Goal: Task Accomplishment & Management: Complete application form

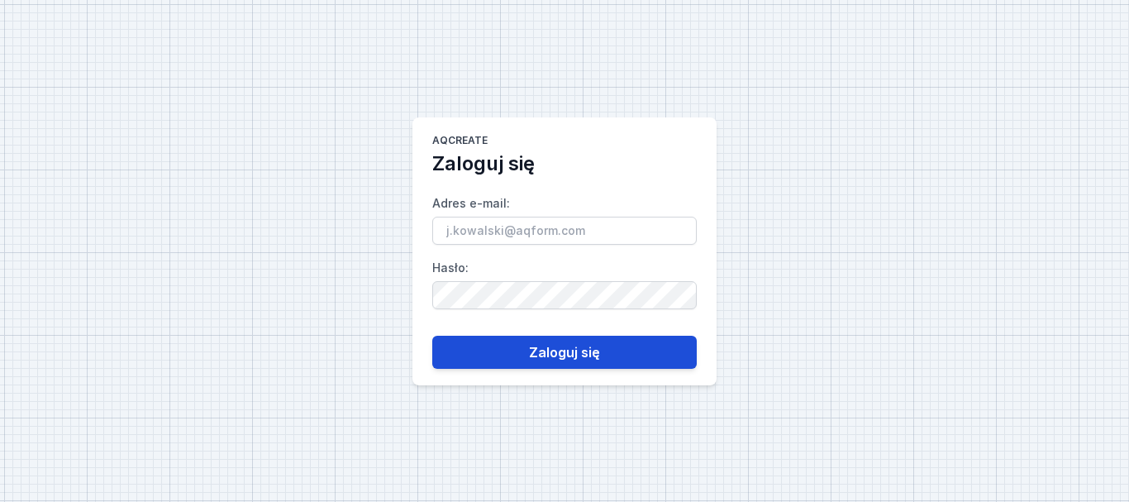
type input "[PERSON_NAME][EMAIL_ADDRESS][DOMAIN_NAME]"
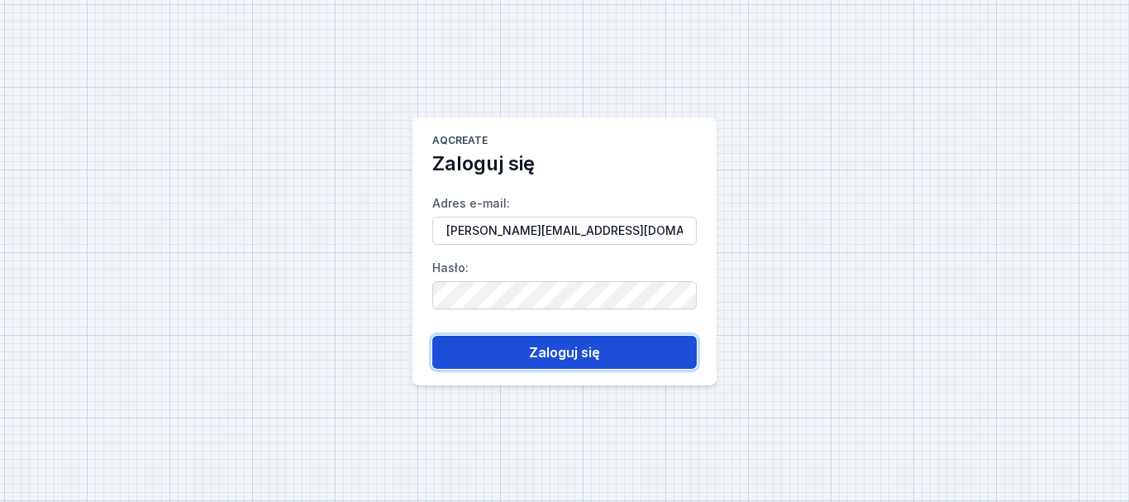
click at [551, 362] on button "Zaloguj się" at bounding box center [564, 352] width 265 height 33
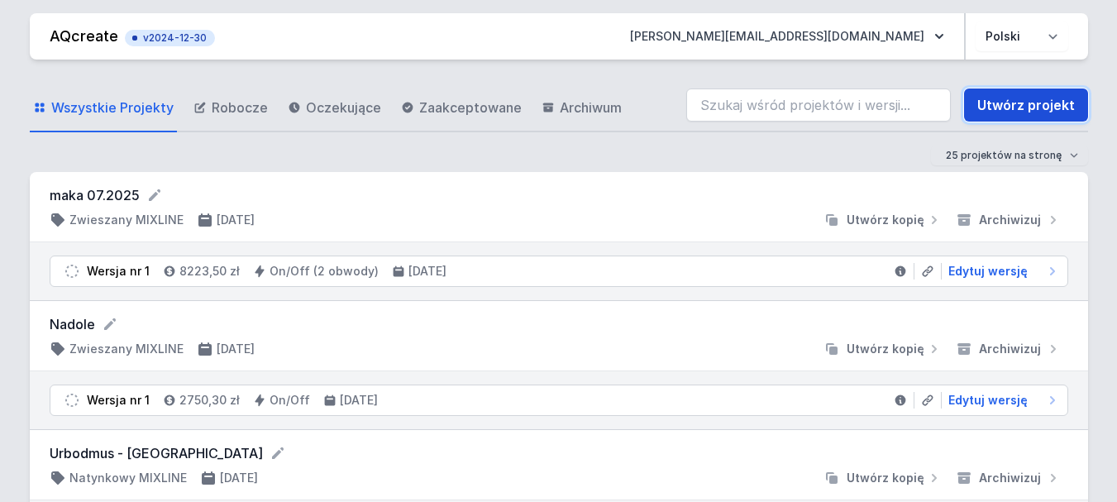
click at [1027, 110] on link "Utwórz projekt" at bounding box center [1026, 104] width 124 height 33
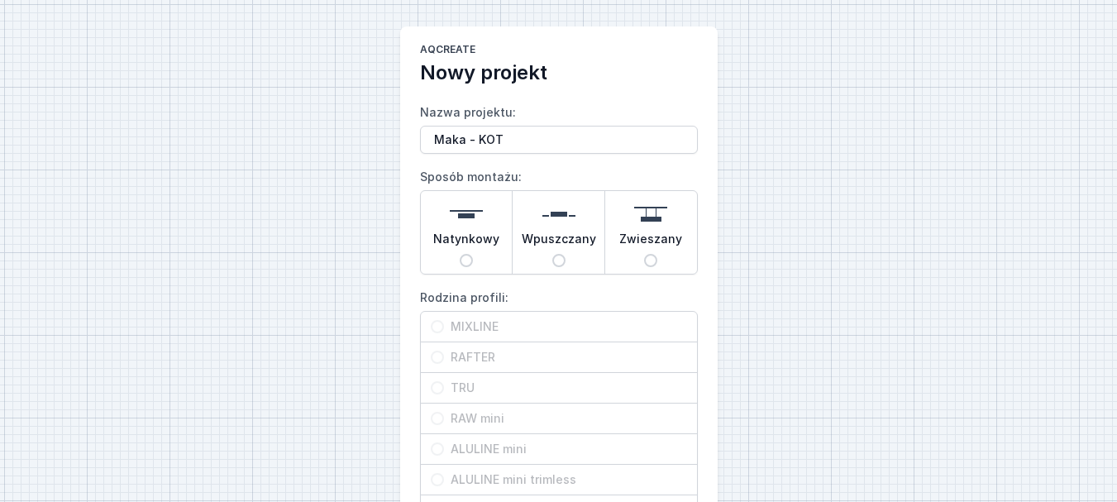
type input "Maka - KOT"
click at [656, 222] on img at bounding box center [650, 214] width 33 height 33
click at [656, 254] on input "Zwieszany" at bounding box center [650, 260] width 13 height 13
radio input "true"
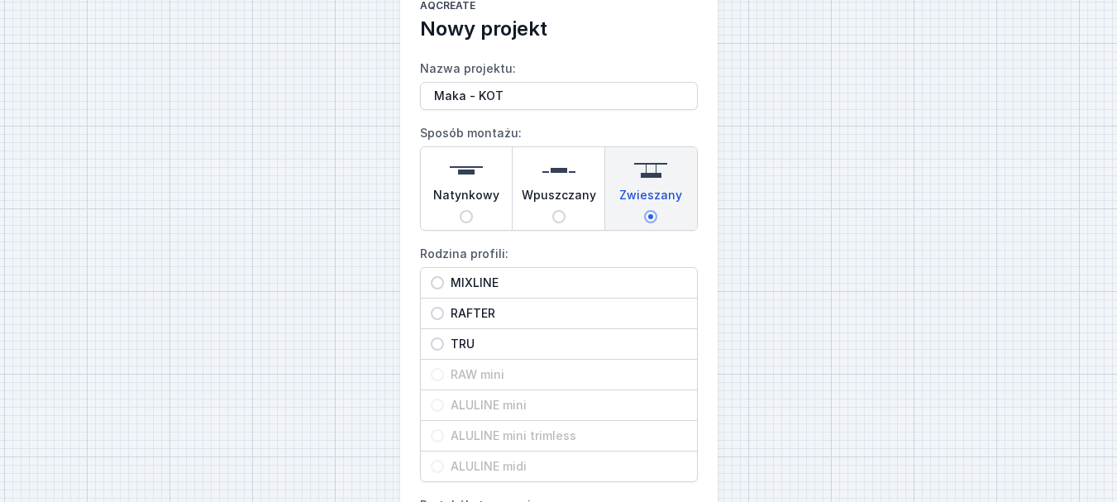
scroll to position [83, 0]
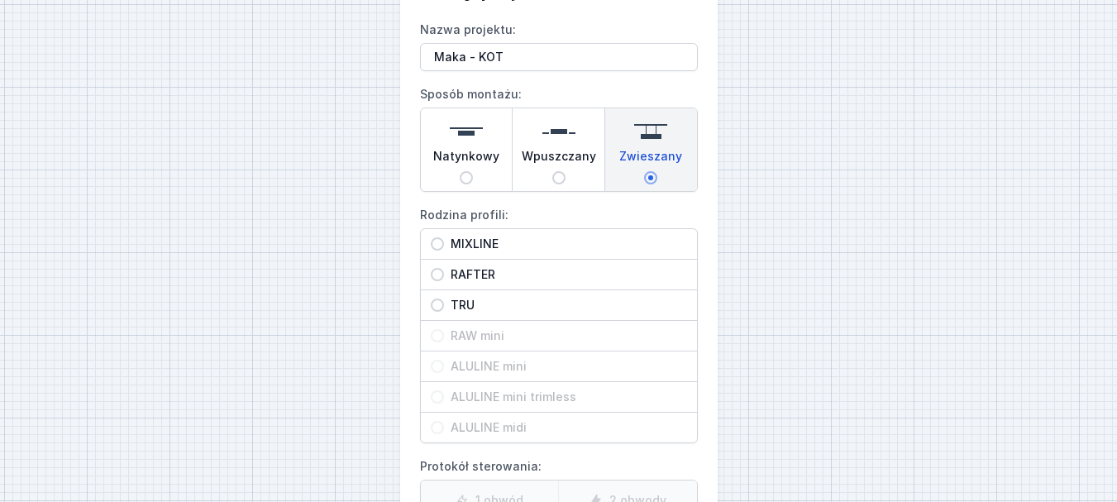
click at [467, 269] on span "RAFTER" at bounding box center [565, 274] width 243 height 17
click at [444, 269] on input "RAFTER" at bounding box center [437, 274] width 13 height 13
radio input "true"
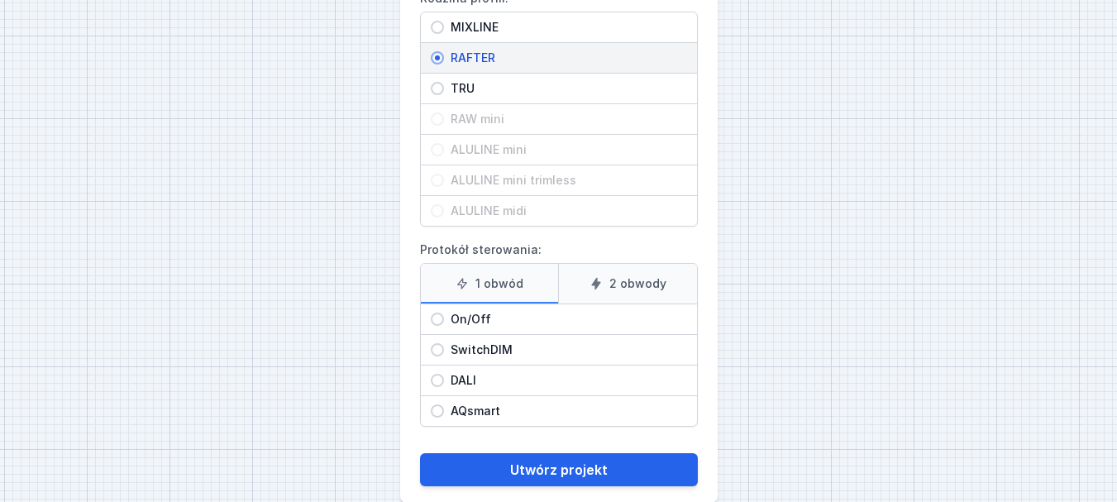
scroll to position [327, 0]
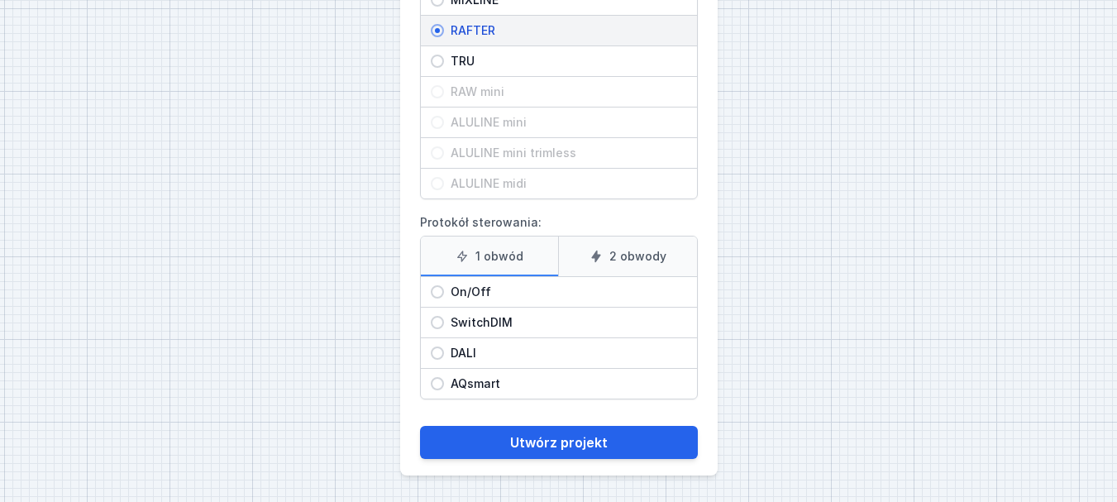
click at [472, 322] on span "SwitchDIM" at bounding box center [565, 322] width 243 height 17
click at [444, 322] on input "SwitchDIM" at bounding box center [437, 322] width 13 height 13
radio input "true"
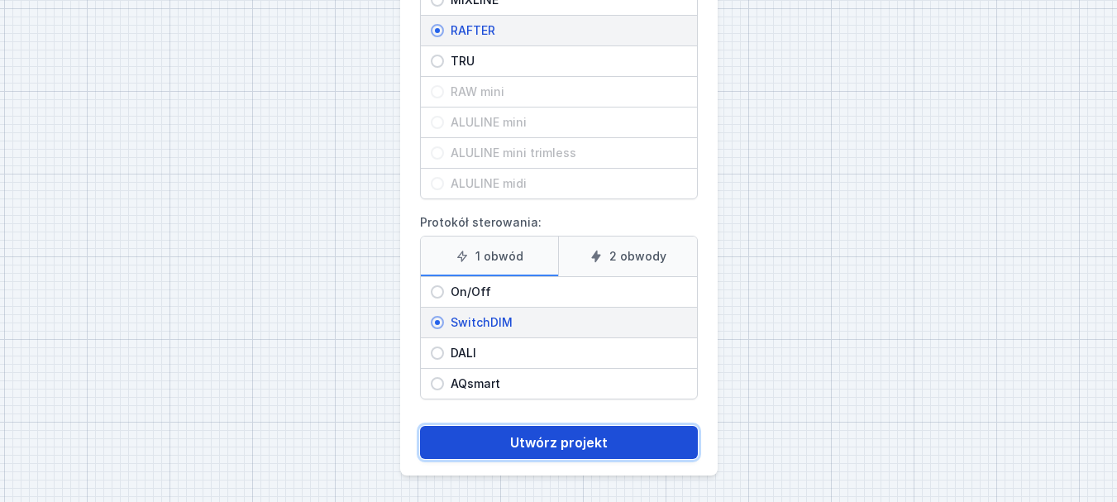
click at [568, 446] on button "Utwórz projekt" at bounding box center [559, 442] width 278 height 33
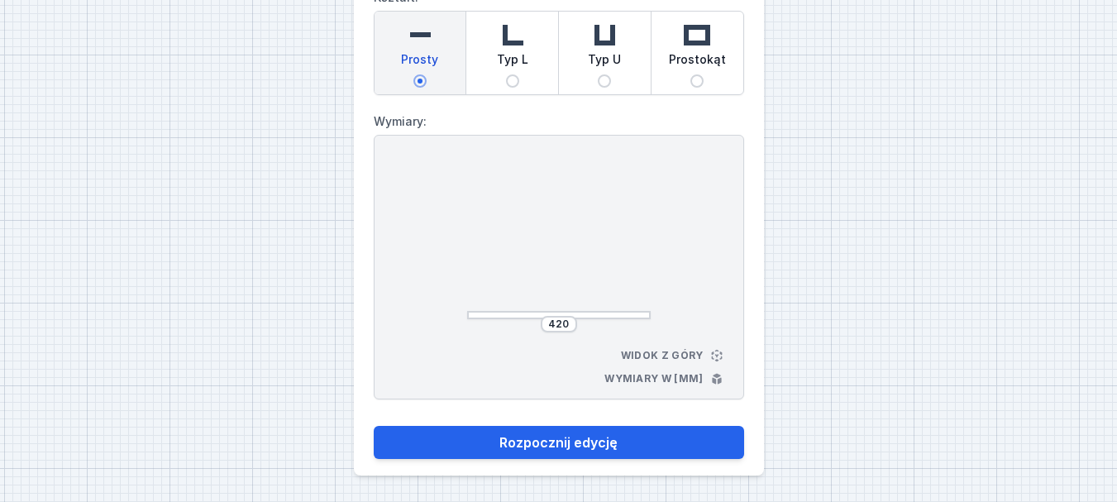
scroll to position [115, 0]
click at [691, 41] on img at bounding box center [696, 34] width 33 height 33
click at [691, 74] on input "Prostokąt" at bounding box center [696, 80] width 13 height 13
radio input "true"
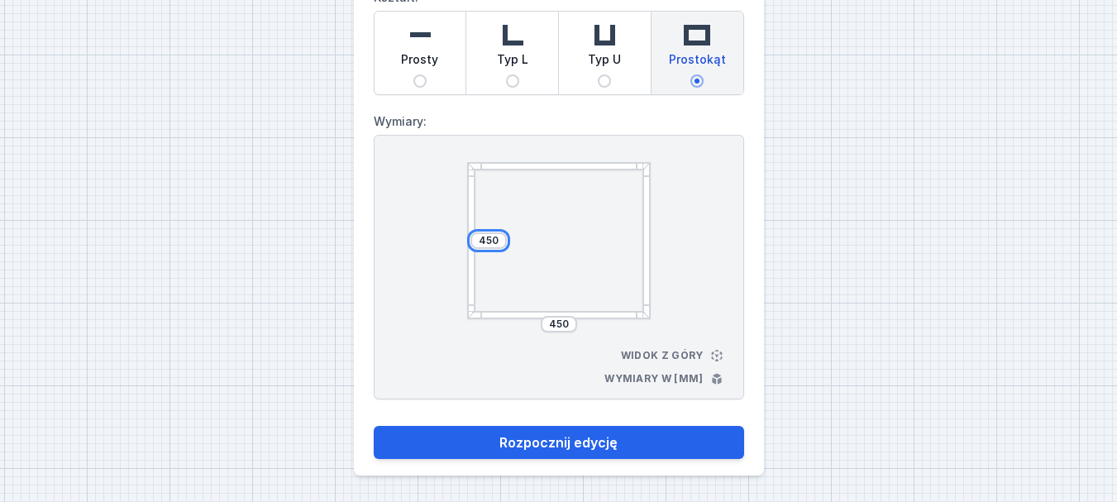
click at [492, 243] on input "450" at bounding box center [488, 240] width 26 height 13
type input "3300"
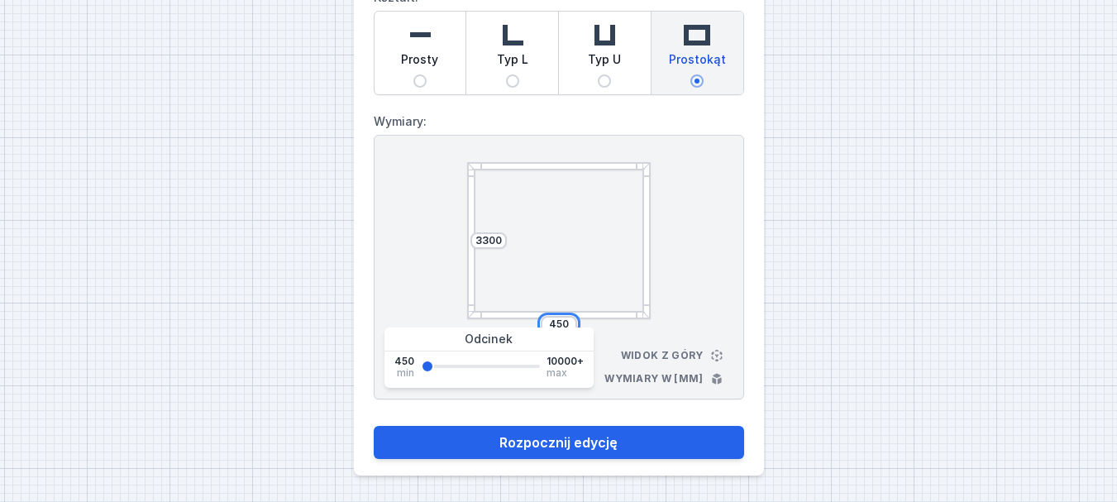
click at [558, 320] on input "450" at bounding box center [559, 323] width 26 height 13
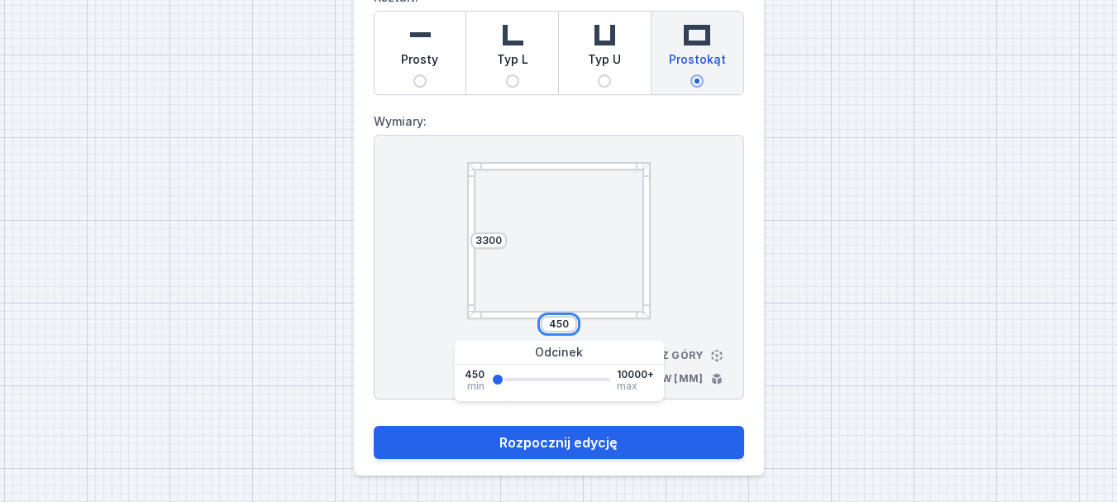
drag, startPoint x: 567, startPoint y: 323, endPoint x: 508, endPoint y: 308, distance: 61.3
click at [495, 312] on div "3300 450" at bounding box center [559, 240] width 184 height 157
type input "3330"
drag, startPoint x: 495, startPoint y: 236, endPoint x: 507, endPoint y: 238, distance: 11.7
click at [497, 236] on input "3300" at bounding box center [488, 240] width 26 height 13
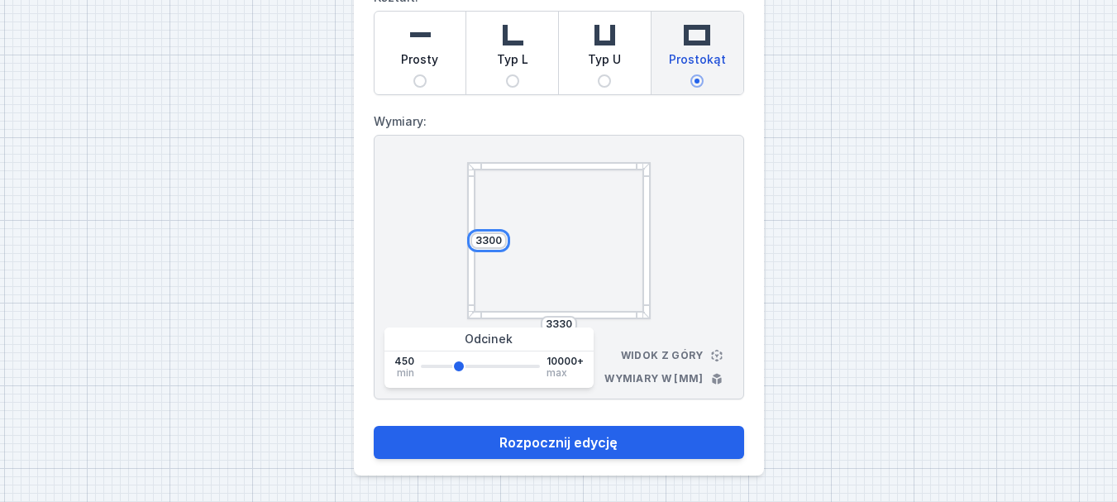
drag, startPoint x: 500, startPoint y: 241, endPoint x: 465, endPoint y: 236, distance: 35.0
click at [465, 236] on div "3300 3330 Widok z góry Wymiary w [mm]" at bounding box center [559, 267] width 370 height 265
type input "600"
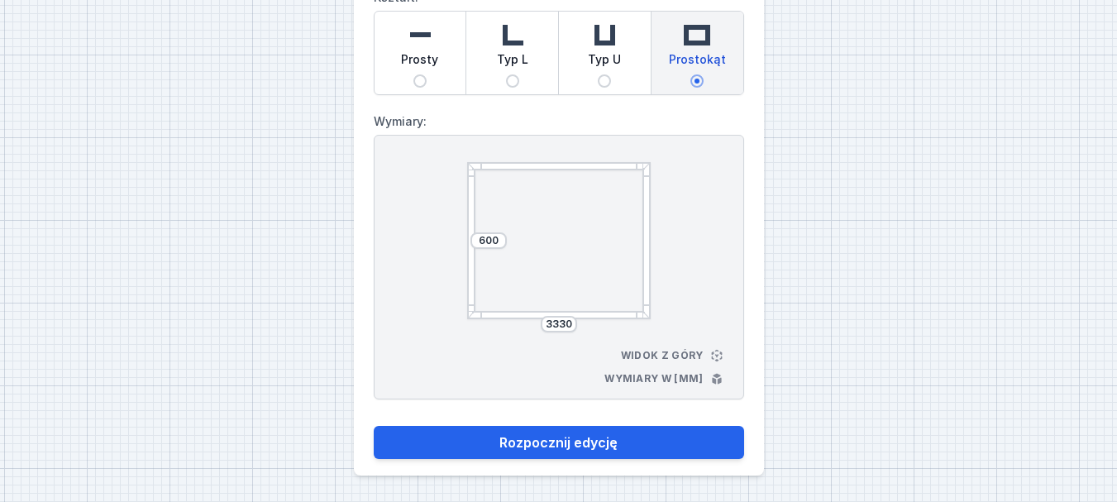
click at [722, 212] on div "600 3330 Widok z góry Wymiary w [mm]" at bounding box center [559, 267] width 370 height 265
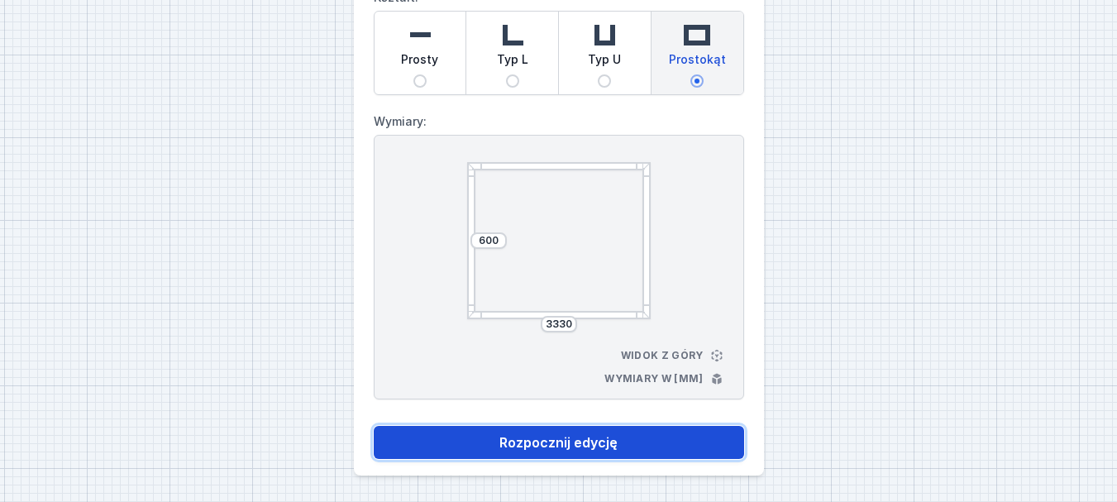
click at [538, 440] on button "Rozpocznij edycję" at bounding box center [559, 442] width 370 height 33
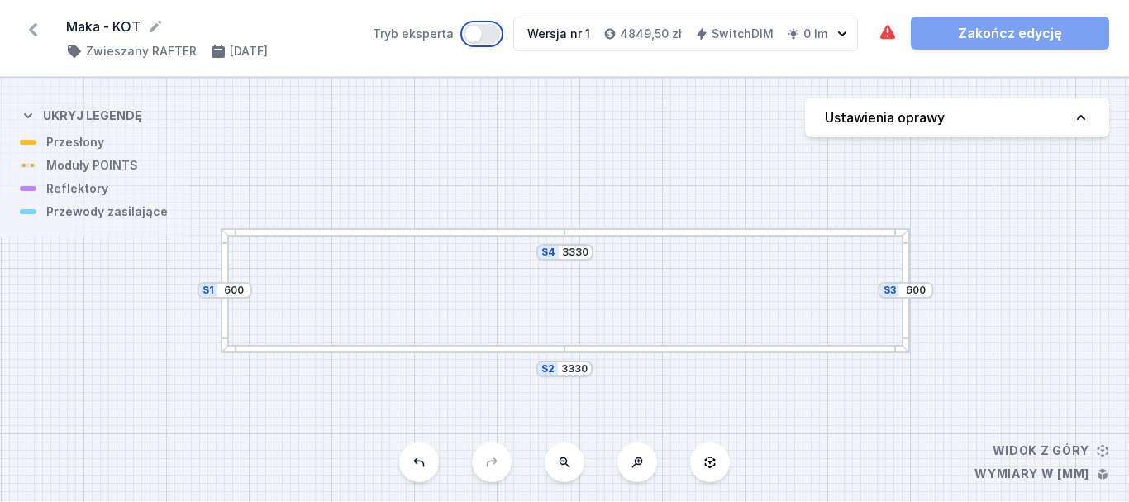
click at [485, 32] on button "Tryb eksperta" at bounding box center [482, 34] width 36 height 20
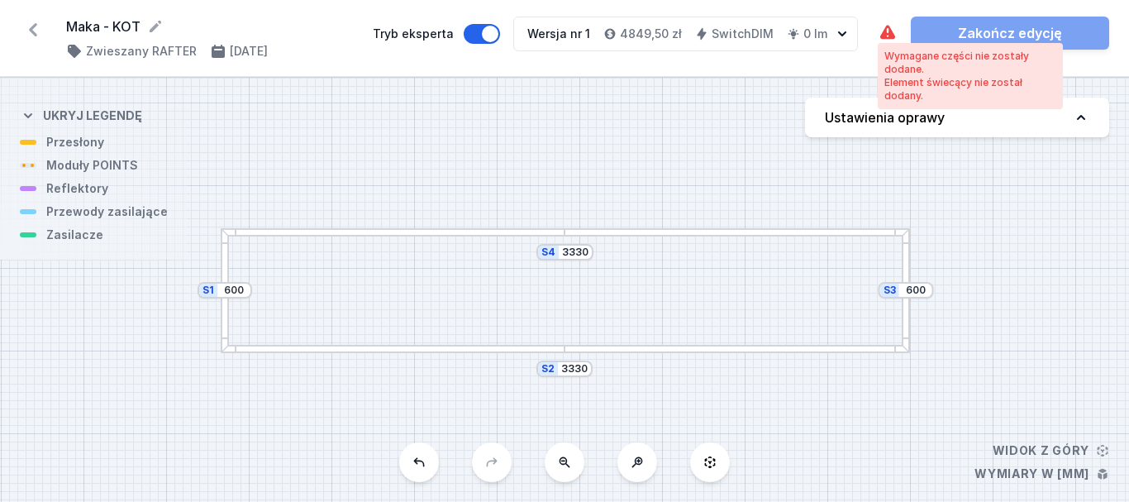
click at [889, 38] on icon at bounding box center [887, 32] width 15 height 14
click at [901, 75] on div "Wymagane części nie zostały dodane." at bounding box center [970, 63] width 172 height 26
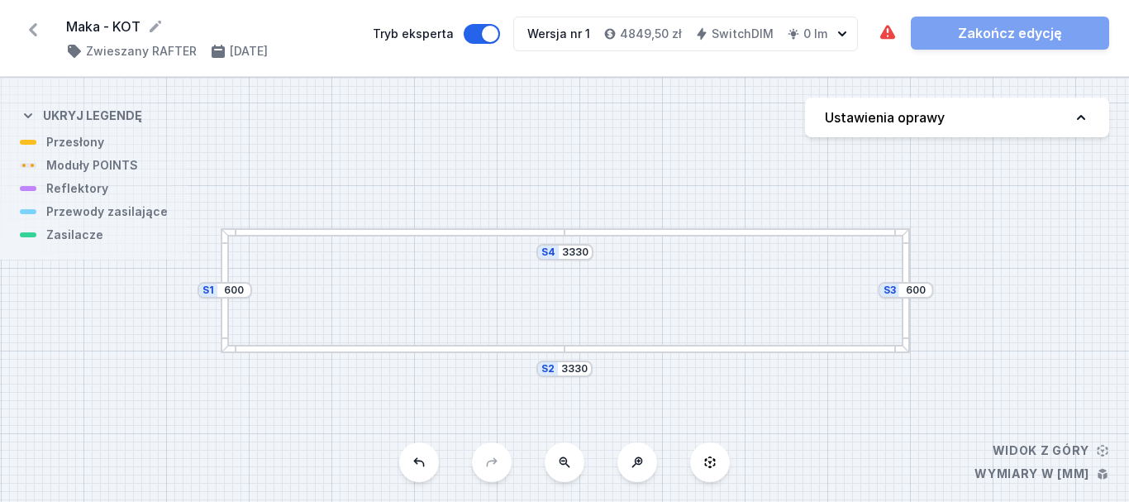
click at [743, 235] on div at bounding box center [737, 232] width 344 height 8
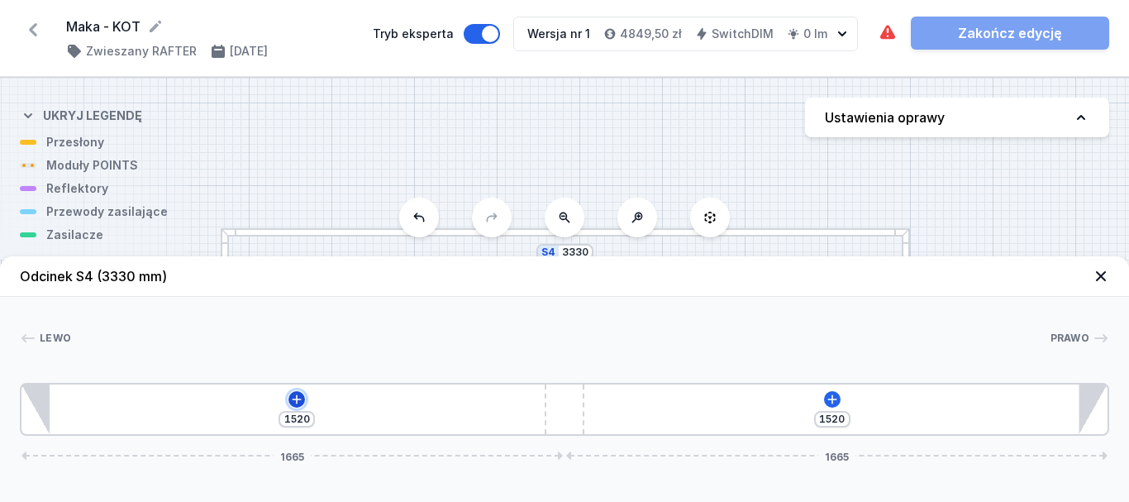
click at [295, 398] on icon at bounding box center [296, 399] width 13 height 13
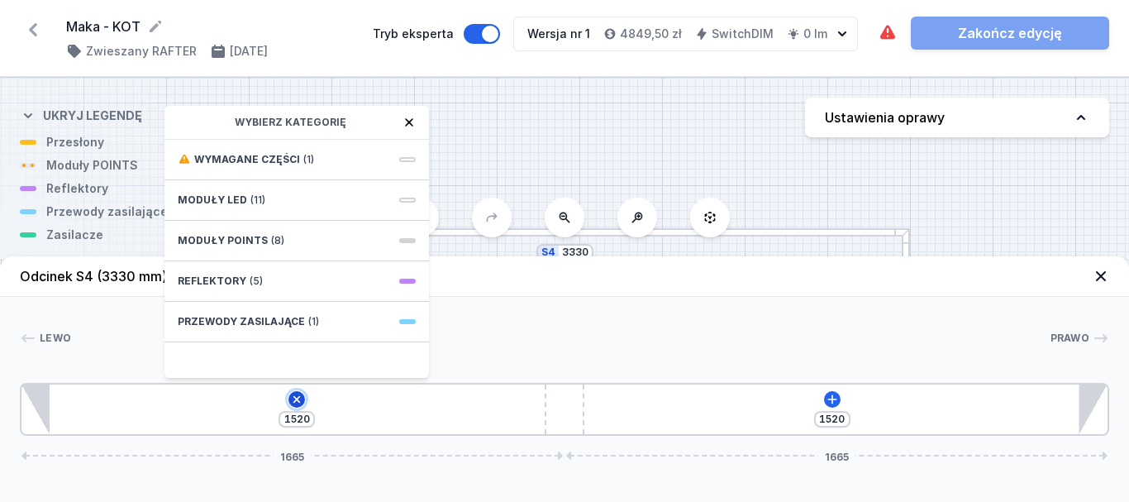
click at [296, 398] on icon at bounding box center [297, 399] width 13 height 13
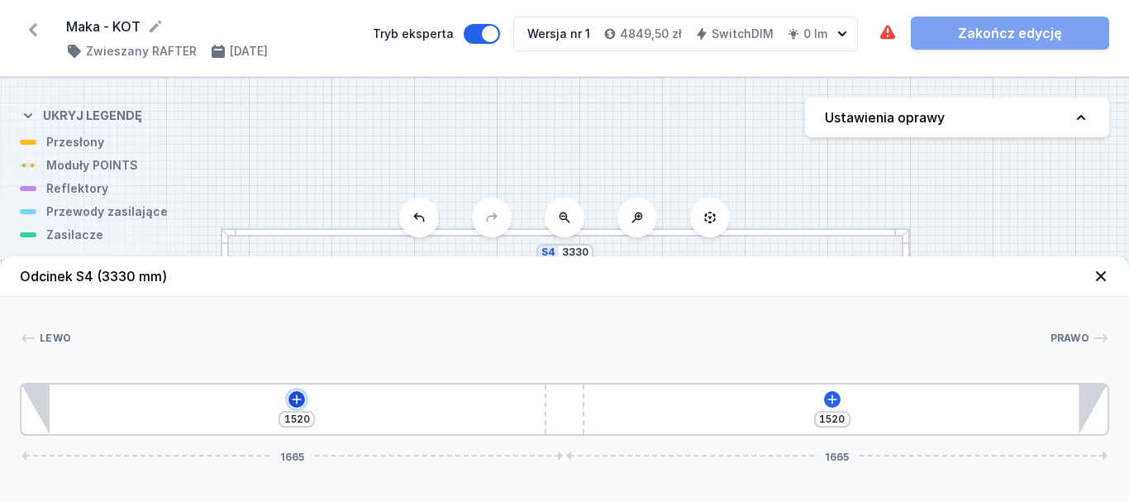
click at [297, 403] on icon at bounding box center [296, 399] width 13 height 13
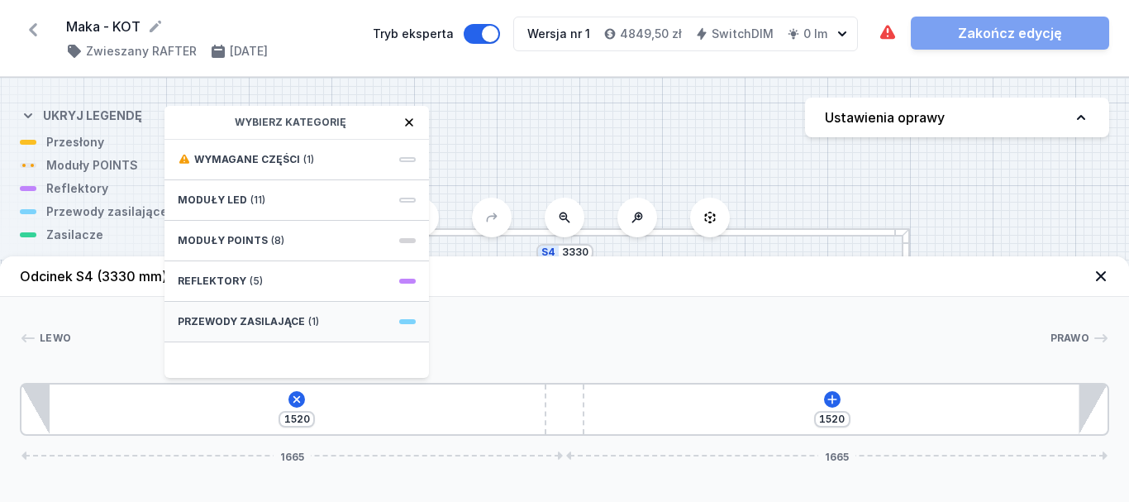
click at [252, 317] on span "Przewody zasilające" at bounding box center [241, 321] width 127 height 13
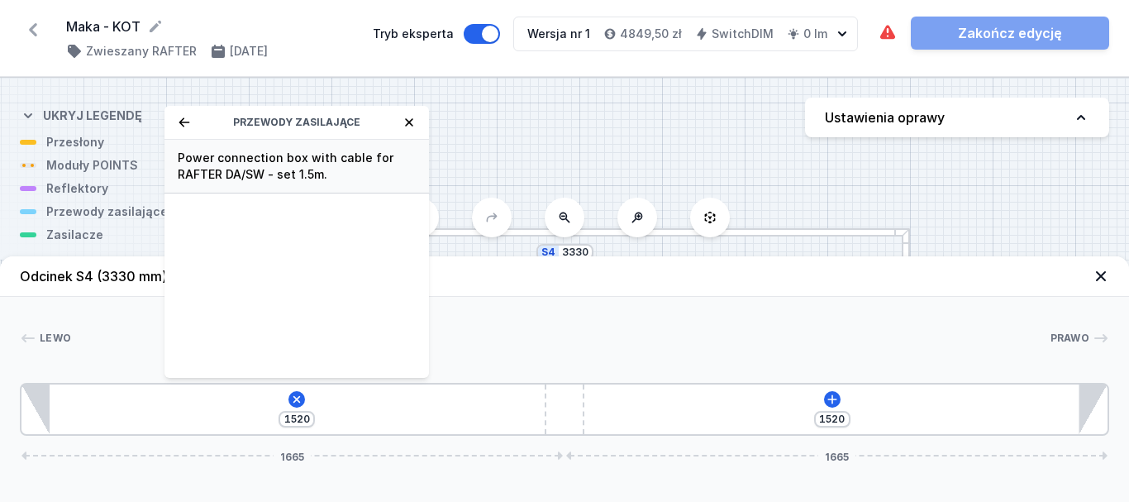
click at [233, 174] on span "Power connection box with cable for RAFTER DA/SW - set 1.5m." at bounding box center [297, 166] width 238 height 33
type input "1490"
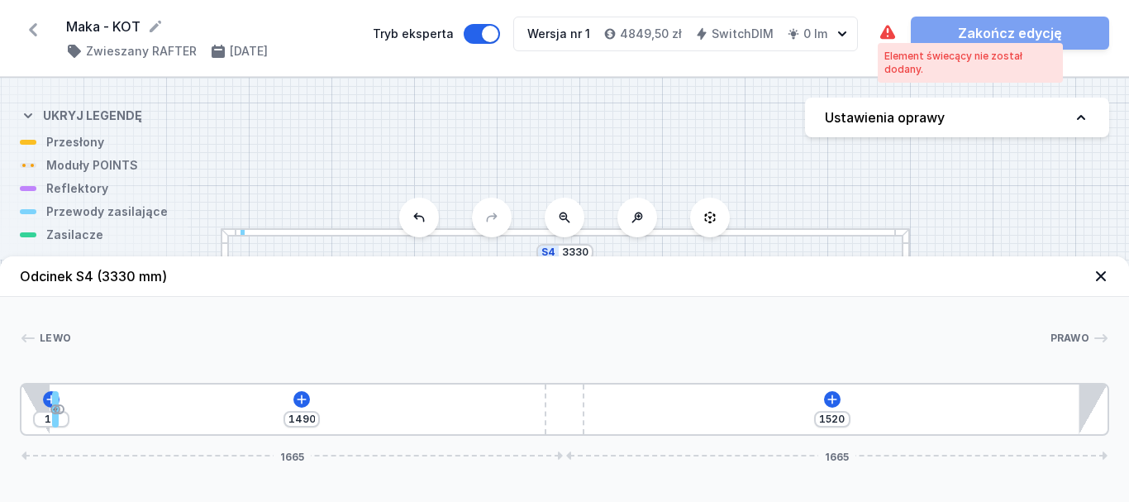
click at [891, 36] on icon at bounding box center [887, 32] width 15 height 14
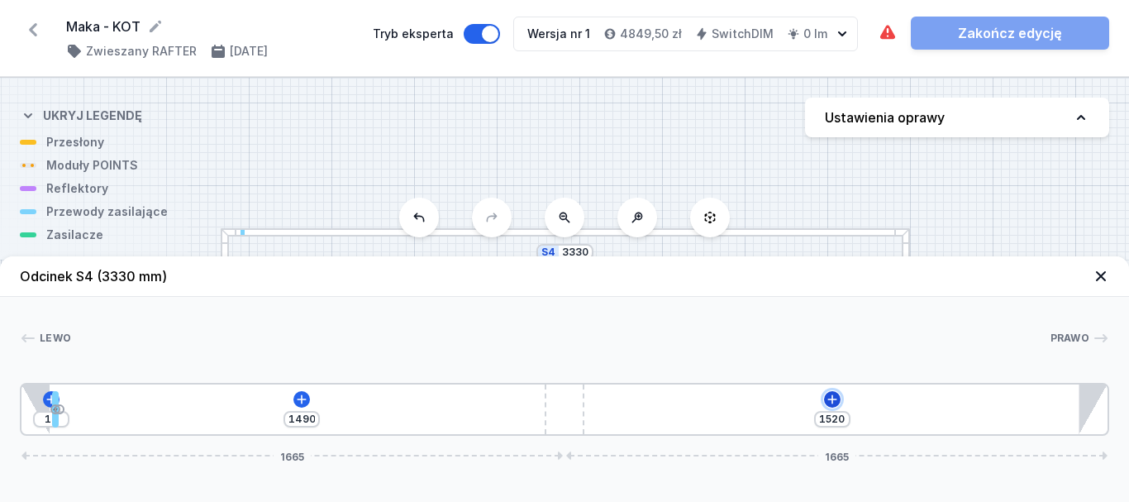
click at [835, 402] on icon at bounding box center [832, 399] width 13 height 13
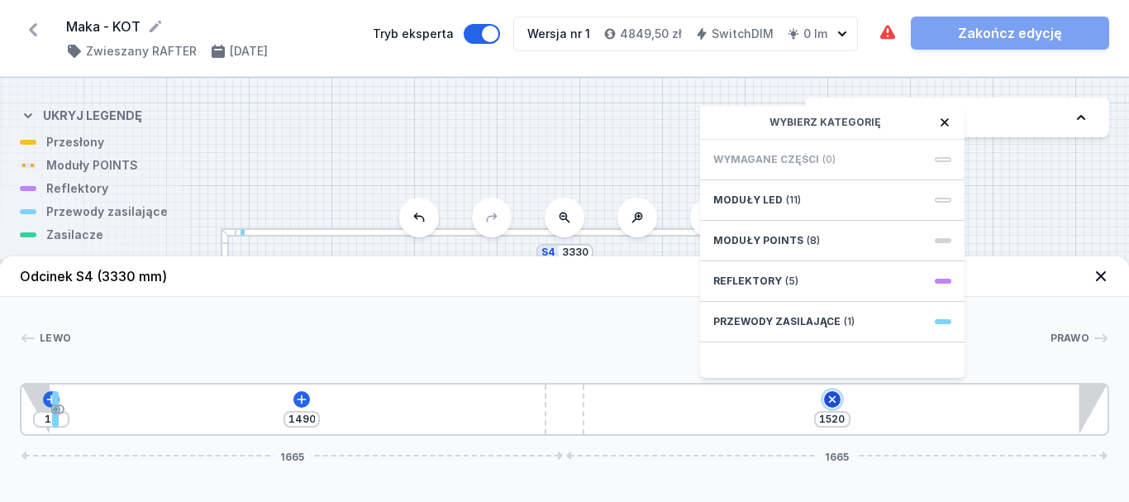
click at [835, 402] on icon at bounding box center [832, 399] width 13 height 13
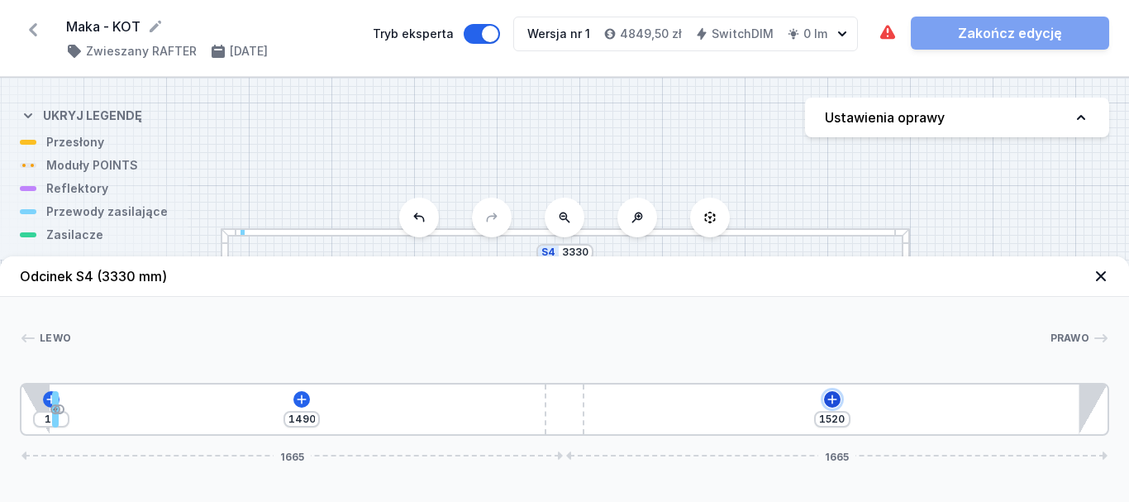
click at [835, 402] on icon at bounding box center [832, 399] width 13 height 13
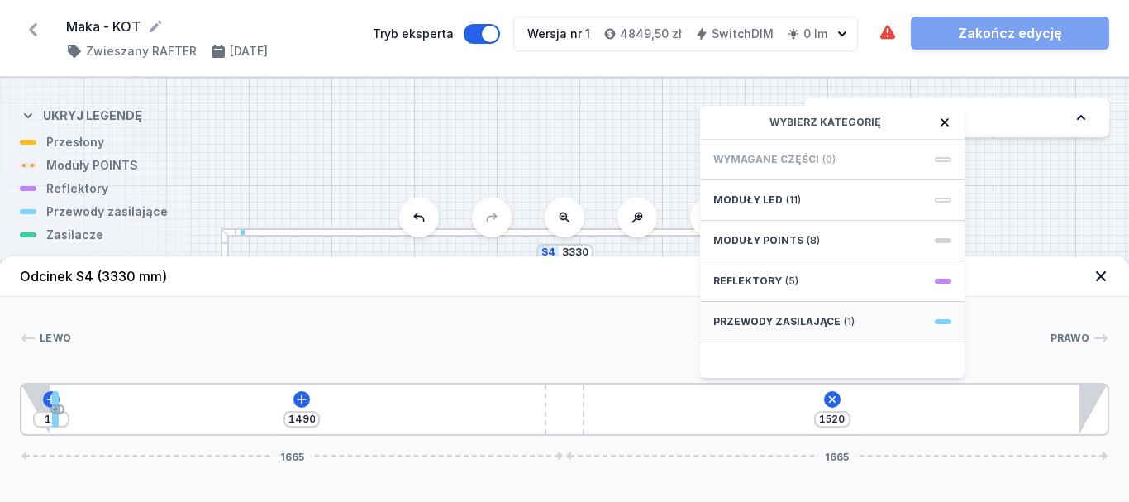
click at [801, 322] on span "Przewody zasilające" at bounding box center [776, 321] width 127 height 13
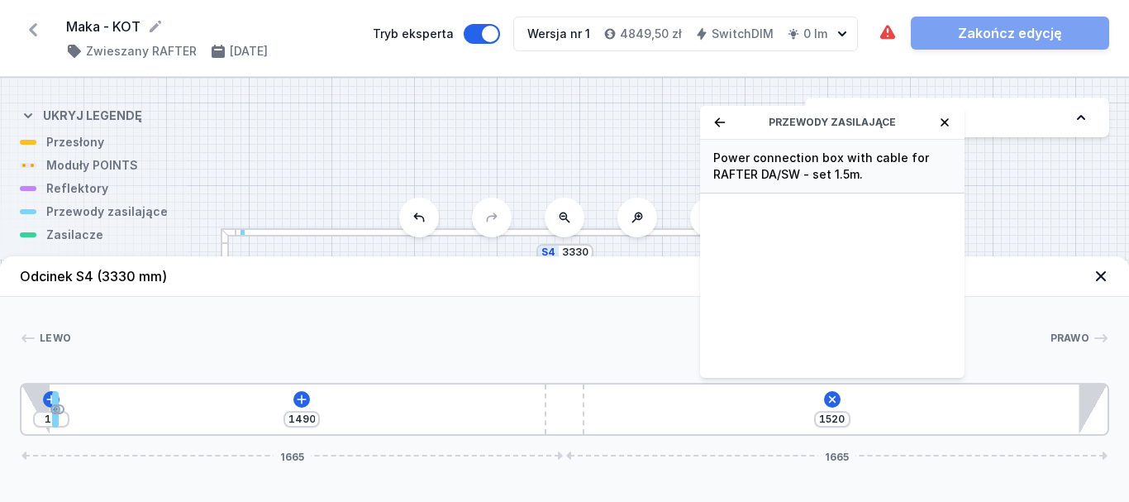
click at [818, 166] on span "Power connection box with cable for RAFTER DA/SW - set 1.5m." at bounding box center [832, 166] width 238 height 33
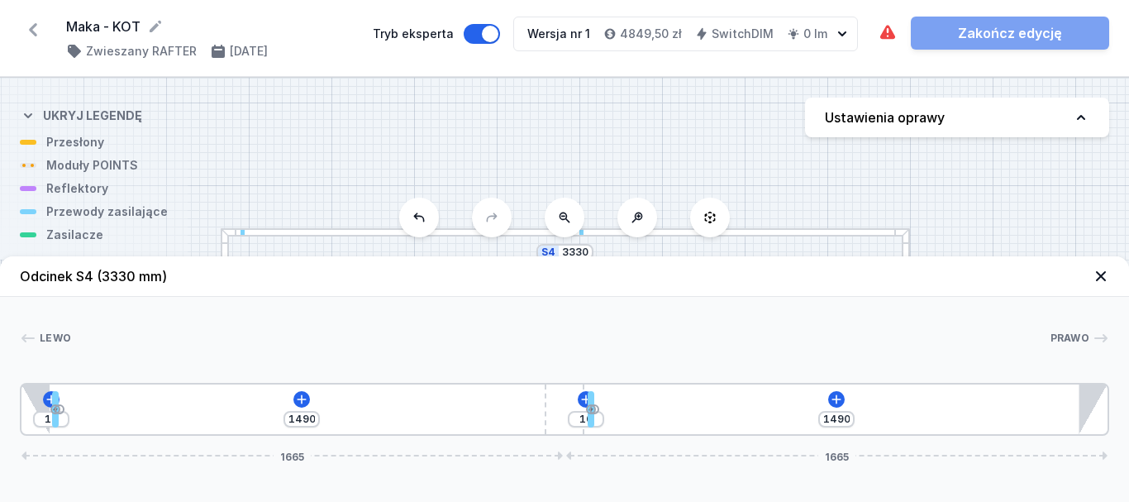
drag, startPoint x: 594, startPoint y: 408, endPoint x: 603, endPoint y: 409, distance: 9.1
click at [603, 409] on div "10 1490 10 1490 1665 1665" at bounding box center [564, 409] width 1089 height 53
click at [838, 398] on icon at bounding box center [836, 399] width 13 height 13
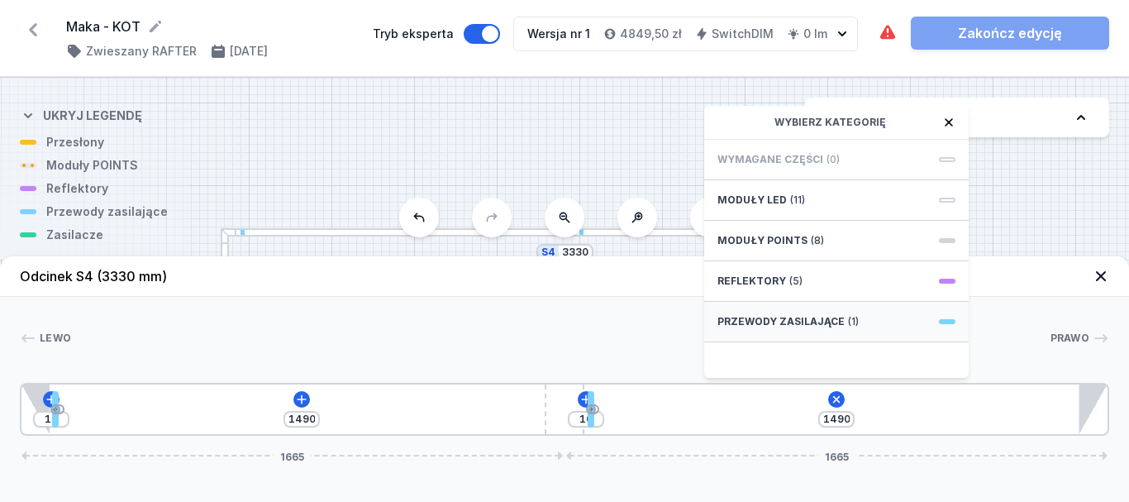
click at [870, 323] on div "Przewody zasilające (1)" at bounding box center [836, 322] width 265 height 41
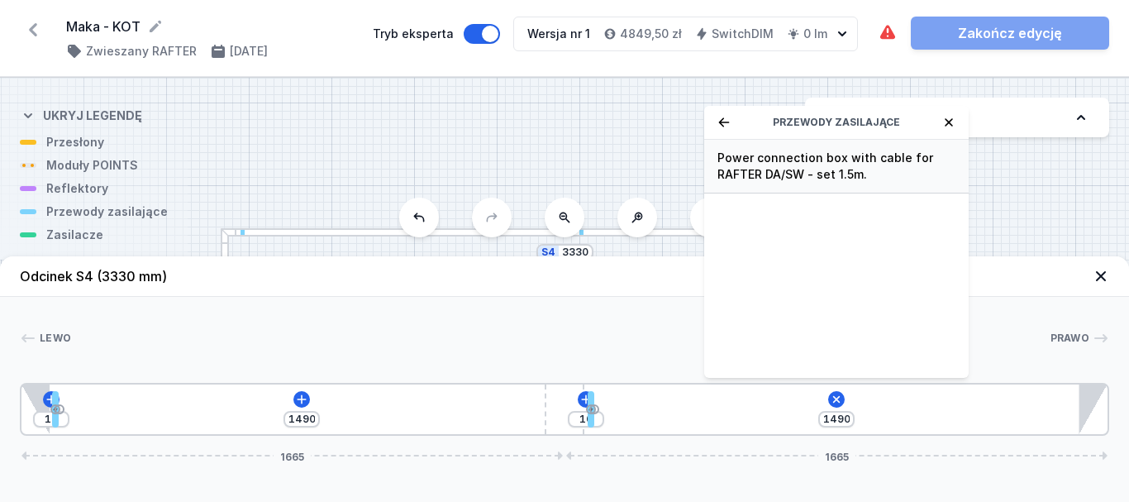
drag, startPoint x: 828, startPoint y: 167, endPoint x: 855, endPoint y: 197, distance: 39.8
click at [828, 168] on span "Power connection box with cable for RAFTER DA/SW - set 1.5m." at bounding box center [837, 166] width 238 height 33
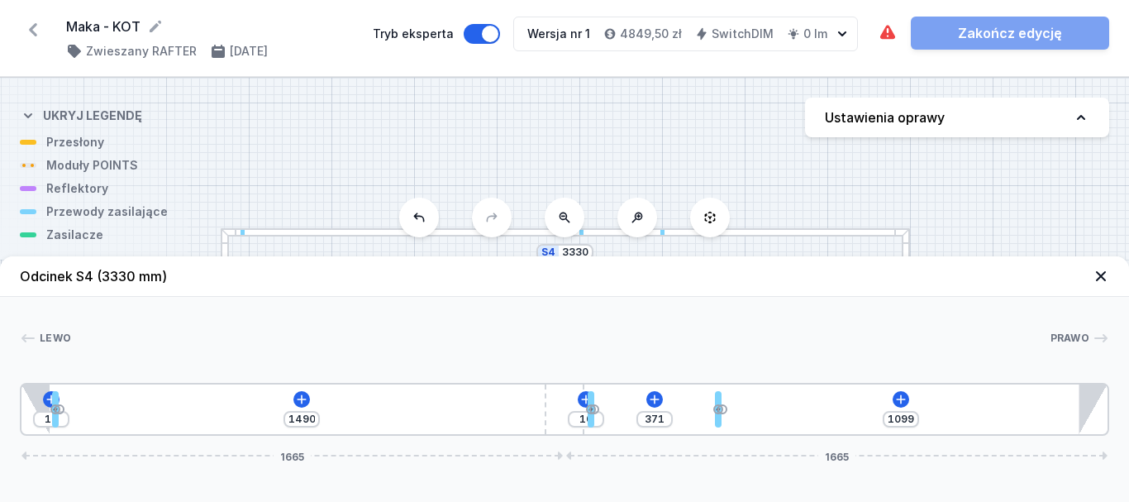
type input "1059"
type input "411"
type input "1025"
type input "445"
type input "995"
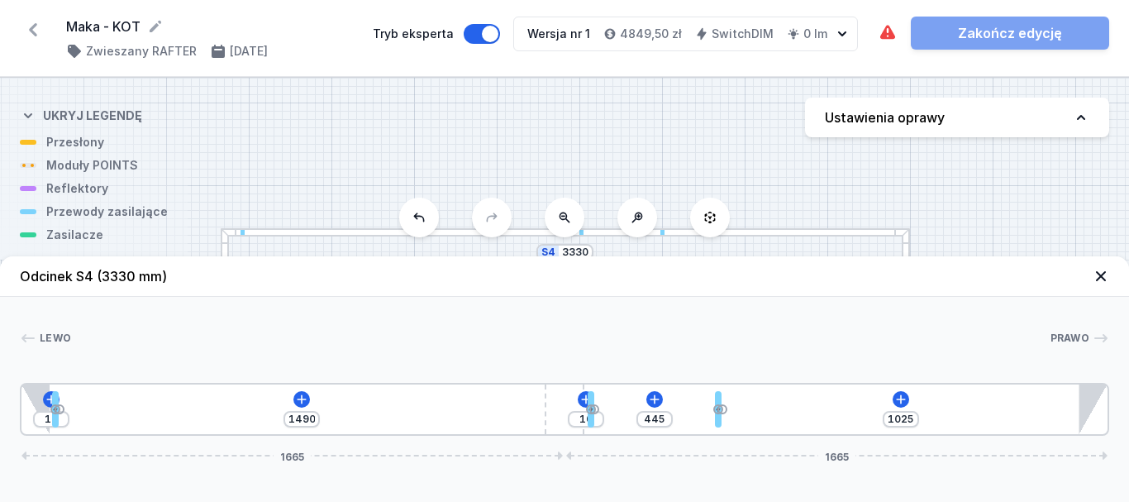
type input "475"
type input "966"
type input "504"
type input "933"
type input "537"
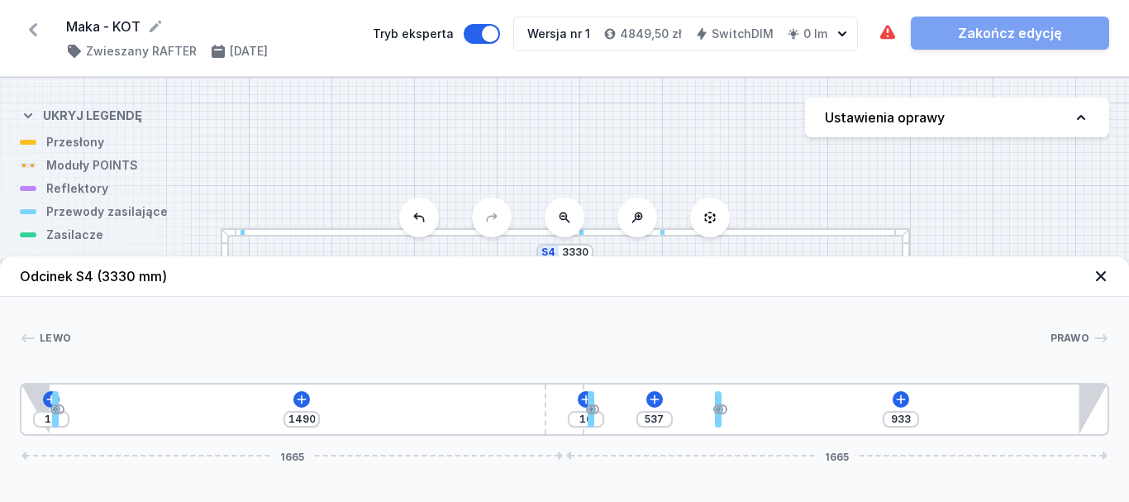
type input "906"
type input "564"
type input "879"
type input "591"
type input "859"
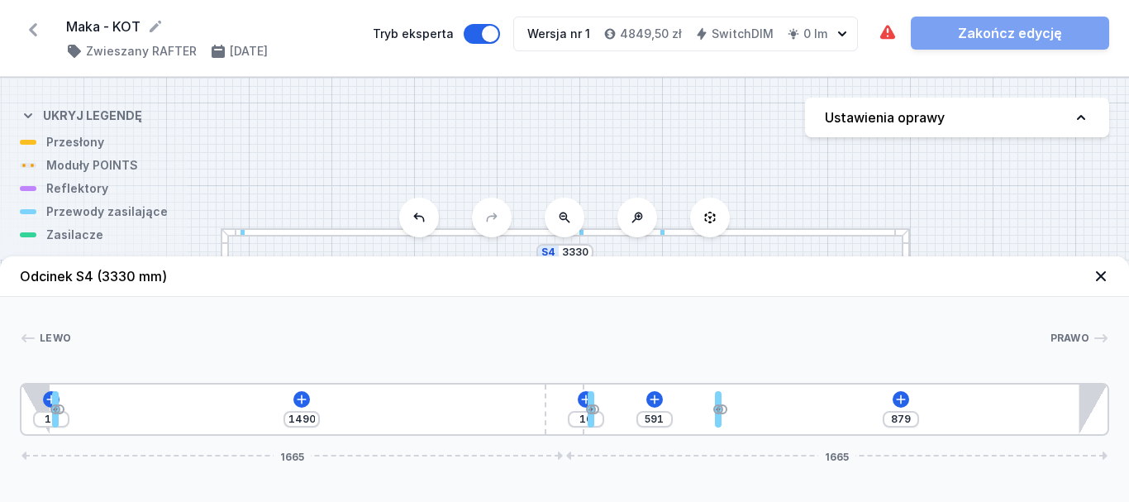
type input "611"
type input "832"
type input "638"
type input "802"
type input "668"
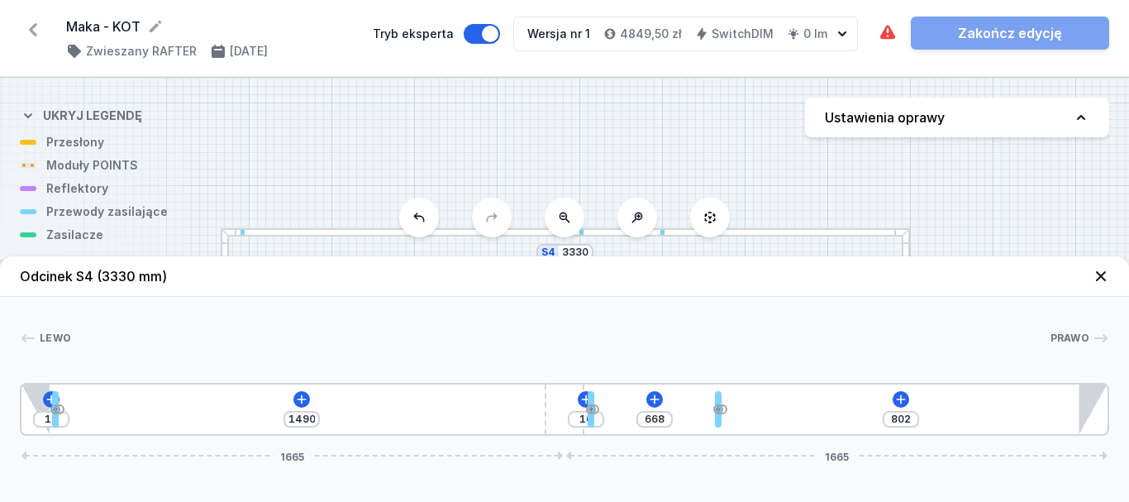
type input "763"
type input "707"
type input "693"
type input "777"
type input "644"
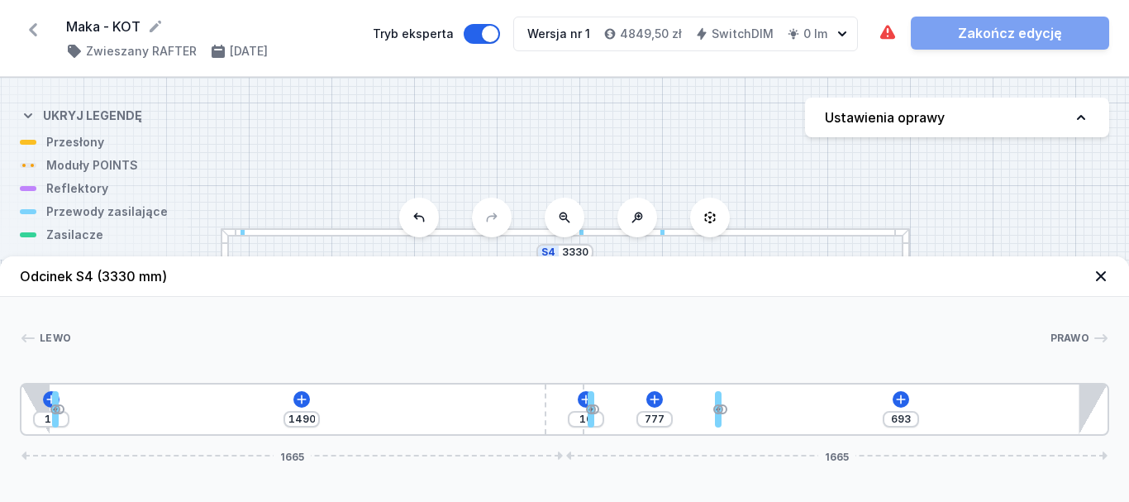
type input "826"
type input "597"
type input "873"
type input "518"
type input "952"
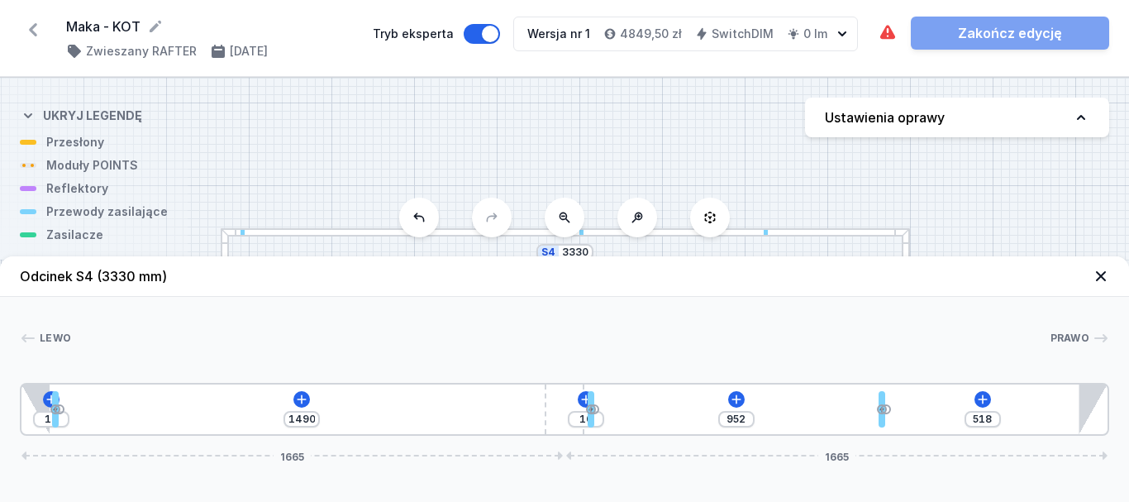
type input "478"
type input "992"
type input "444"
type input "1026"
type input "414"
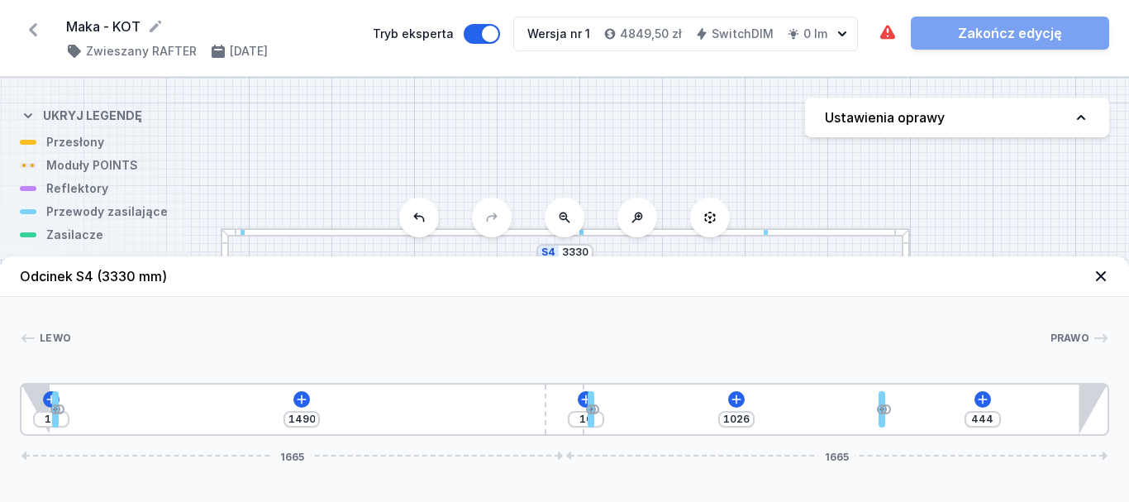
type input "1056"
type input "392"
type input "1078"
type input "379"
type input "1091"
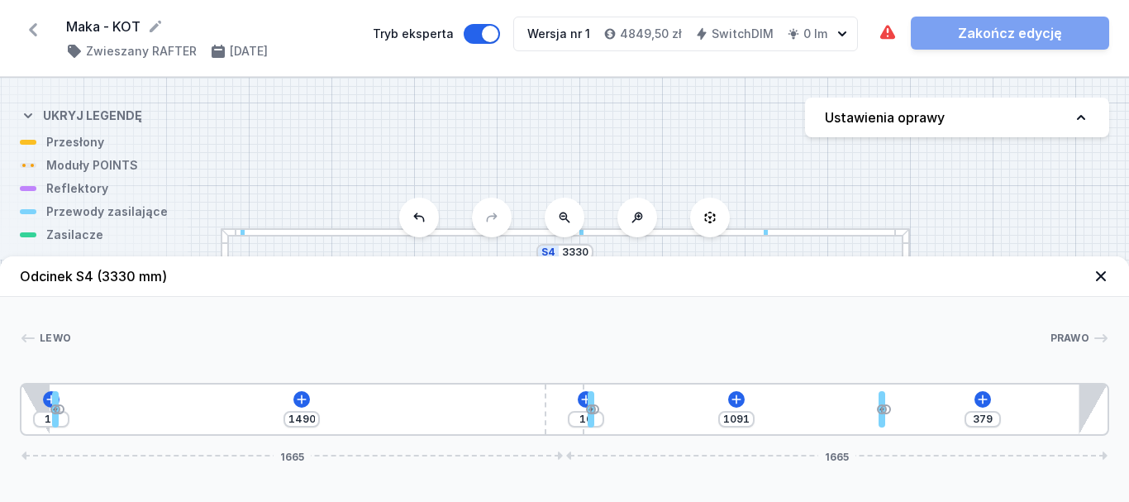
type input "369"
type input "1101"
type input "364"
type input "1106"
type input "362"
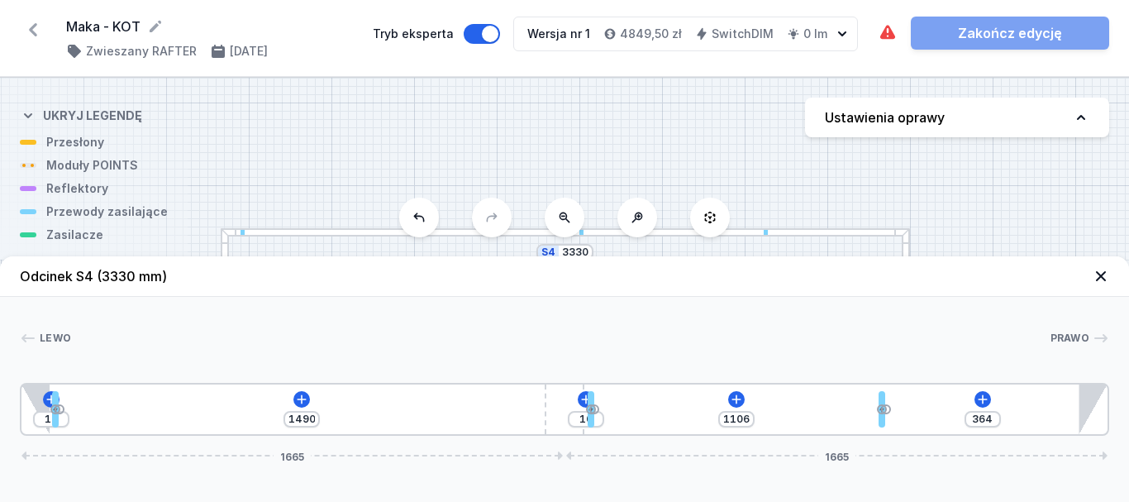
type input "1108"
type input "355"
type input "1115"
type input "345"
type input "1125"
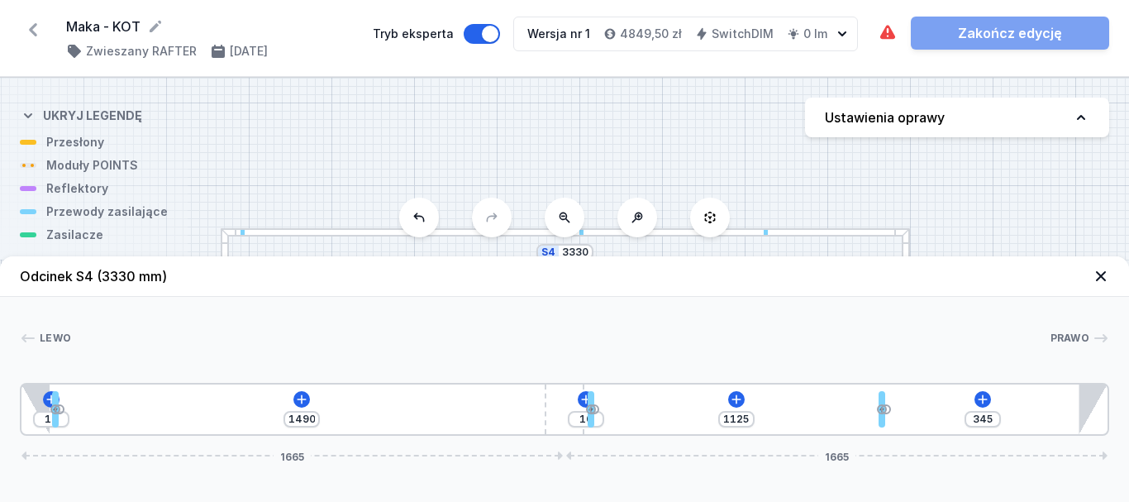
type input "335"
type input "1135"
type input "322"
type input "1148"
type input "310"
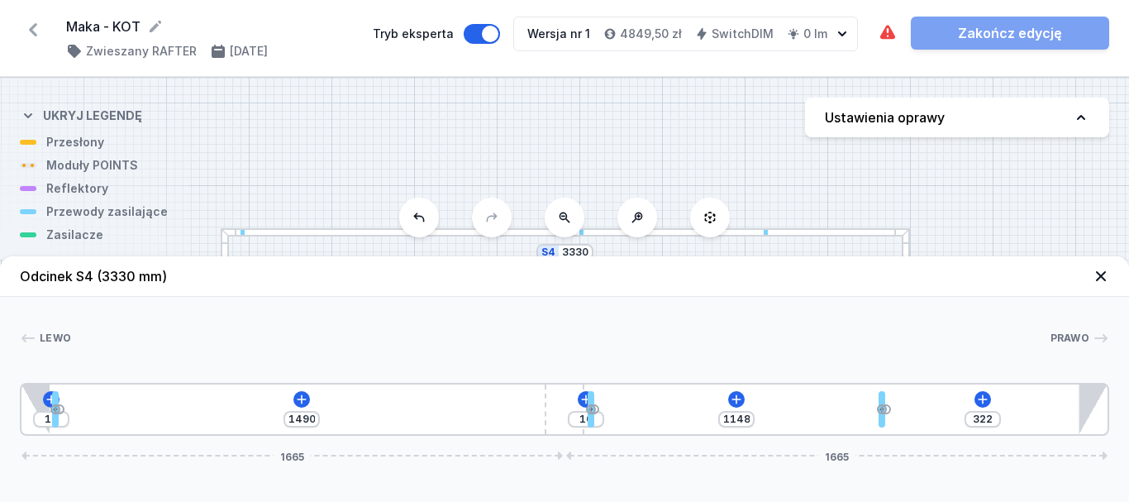
type input "1160"
type input "300"
type input "1170"
type input "290"
type input "1180"
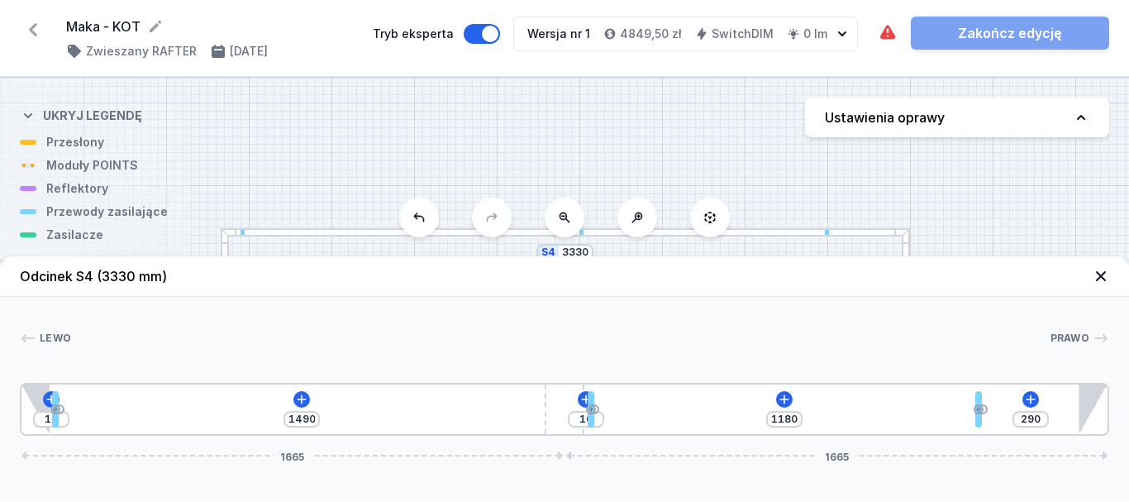
type input "283"
type input "1187"
type input "278"
type input "1192"
type input "270"
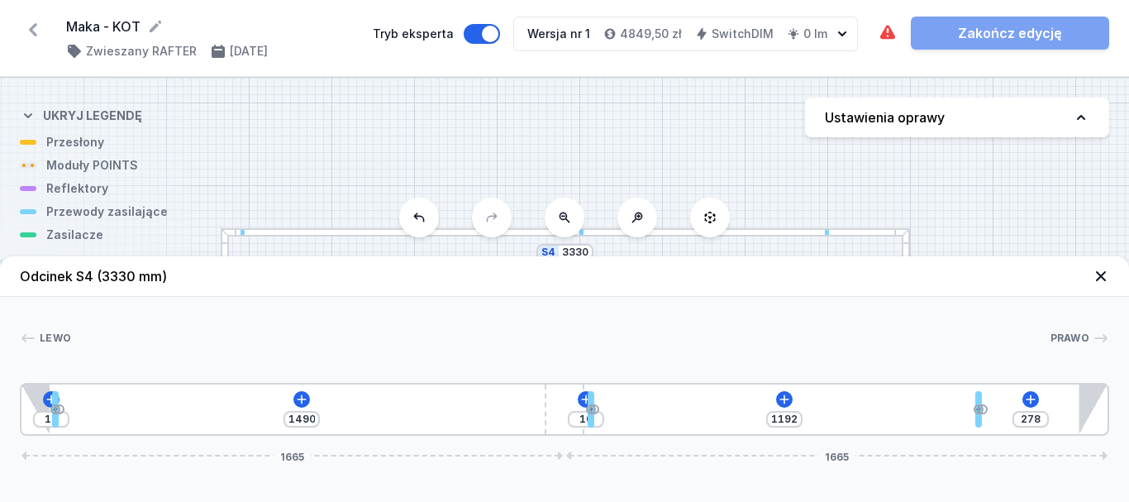
type input "1200"
type input "261"
type input "1209"
type input "248"
type input "1222"
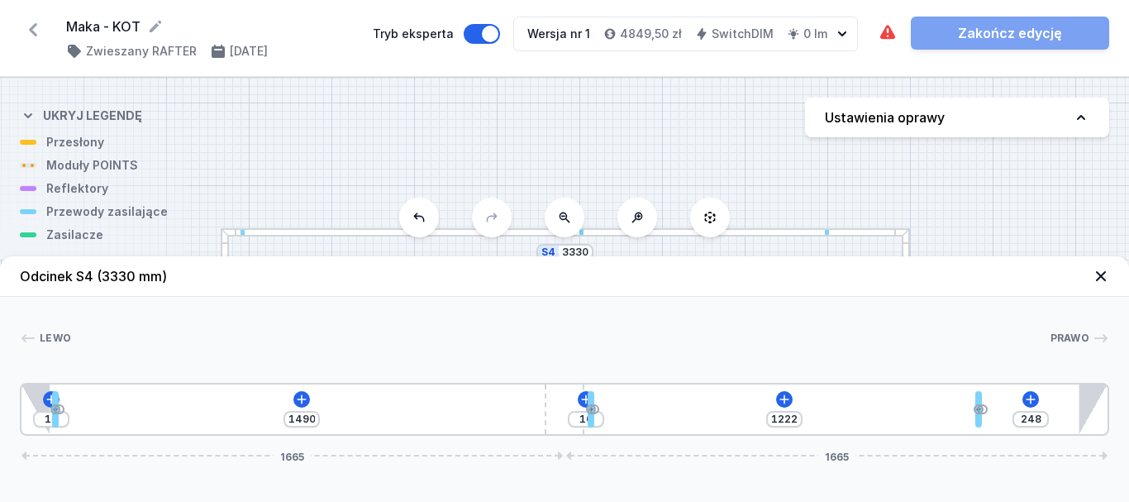
type input "238"
type input "1232"
type input "228"
type input "1242"
type input "219"
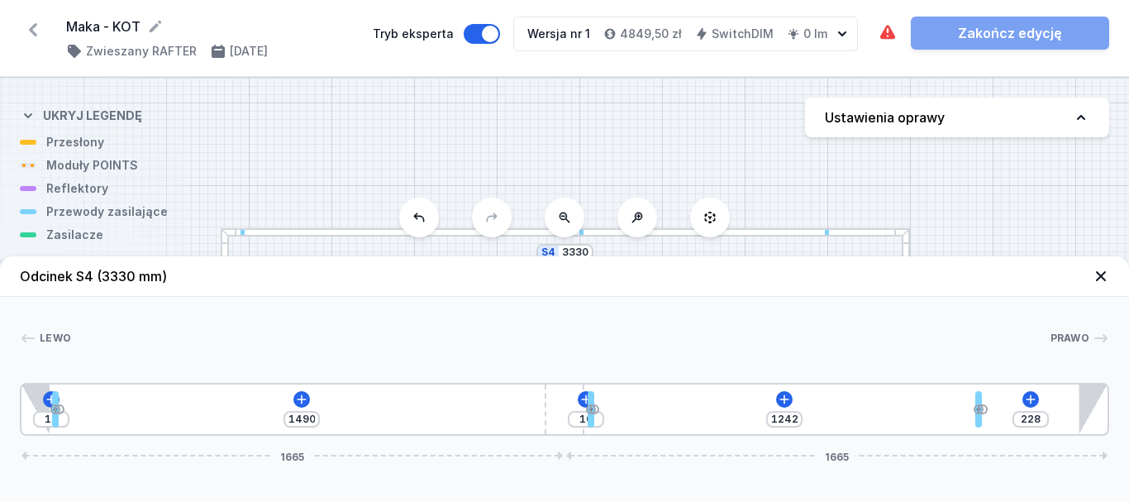
type input "1251"
type input "211"
type input "1259"
type input "194"
type input "1276"
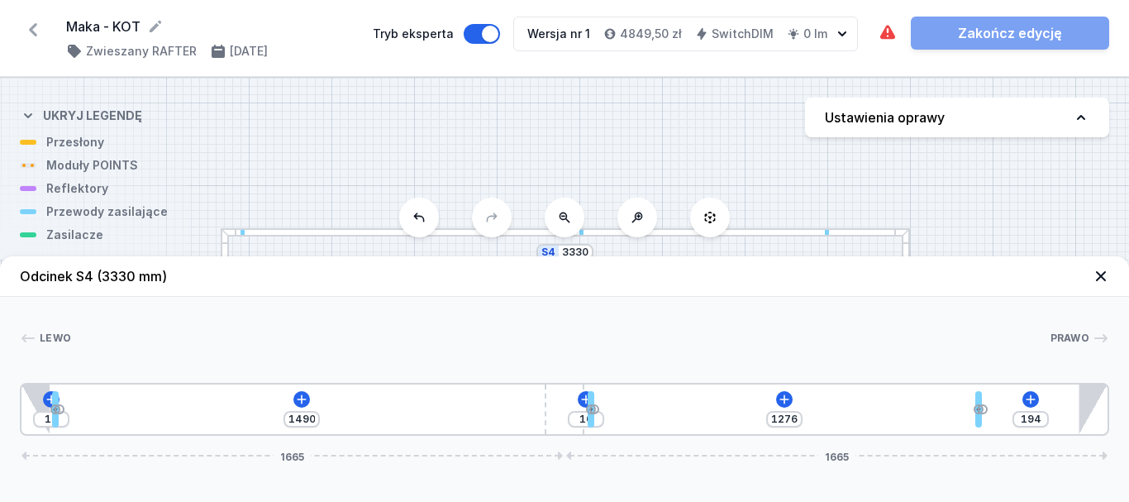
type input "179"
type input "1291"
type input "147"
type input "1323"
type input "122"
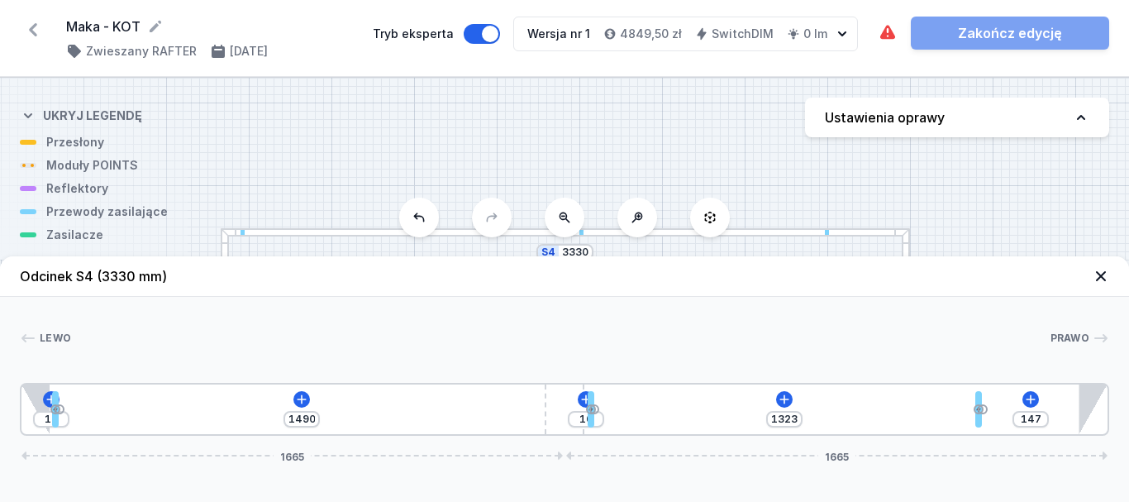
type input "1348"
type input "95"
type input "1375"
type input "68"
type input "1402"
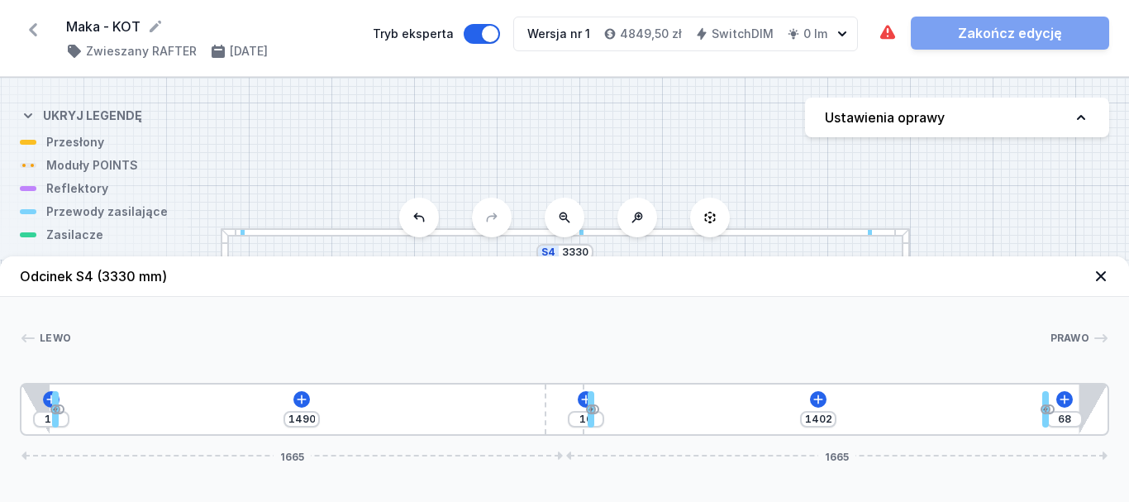
type input "10"
type input "1460"
drag, startPoint x: 598, startPoint y: 412, endPoint x: 1085, endPoint y: 411, distance: 487.7
click at [1085, 411] on div "10 1490 10 1460 10 1665 1665" at bounding box center [564, 409] width 1089 height 53
click at [984, 293] on header "Odcinek S4 (3330 mm)" at bounding box center [564, 276] width 1129 height 41
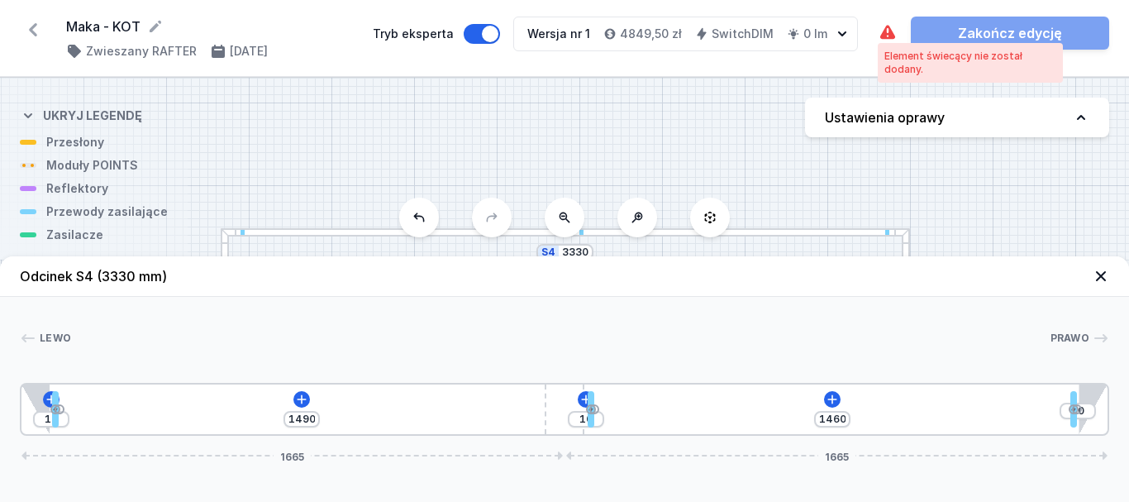
click at [884, 30] on icon at bounding box center [887, 32] width 15 height 14
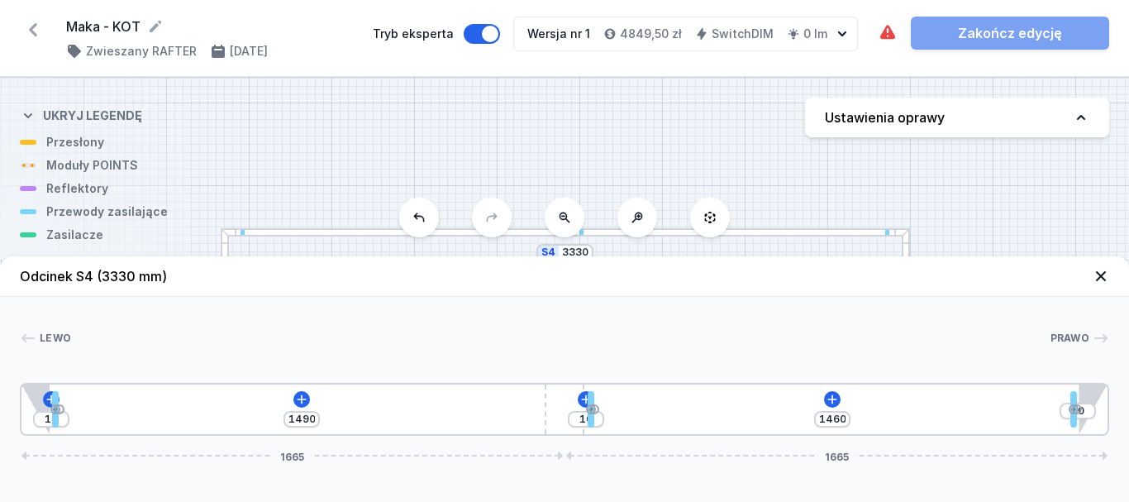
click at [1101, 275] on icon at bounding box center [1101, 276] width 10 height 10
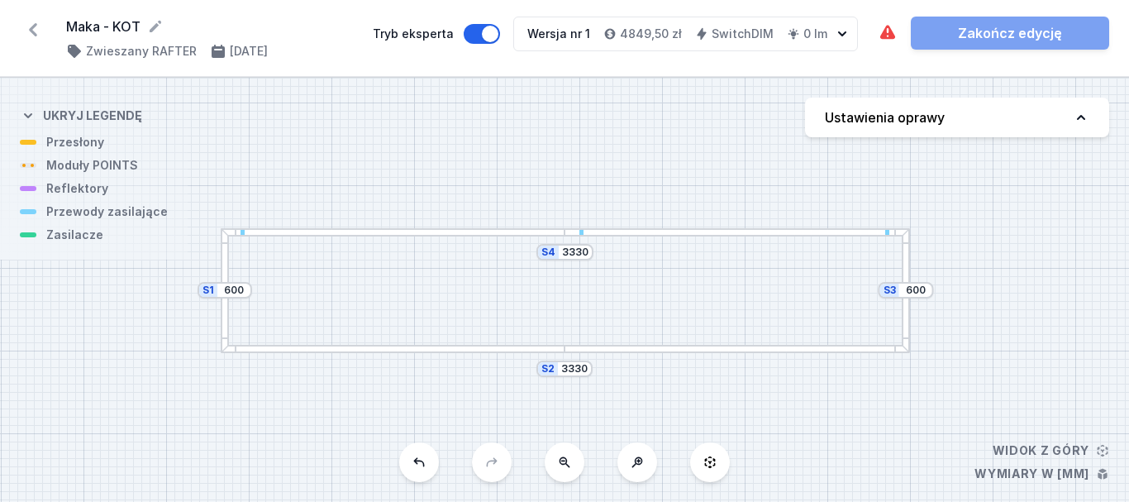
click at [497, 351] on div at bounding box center [393, 349] width 344 height 8
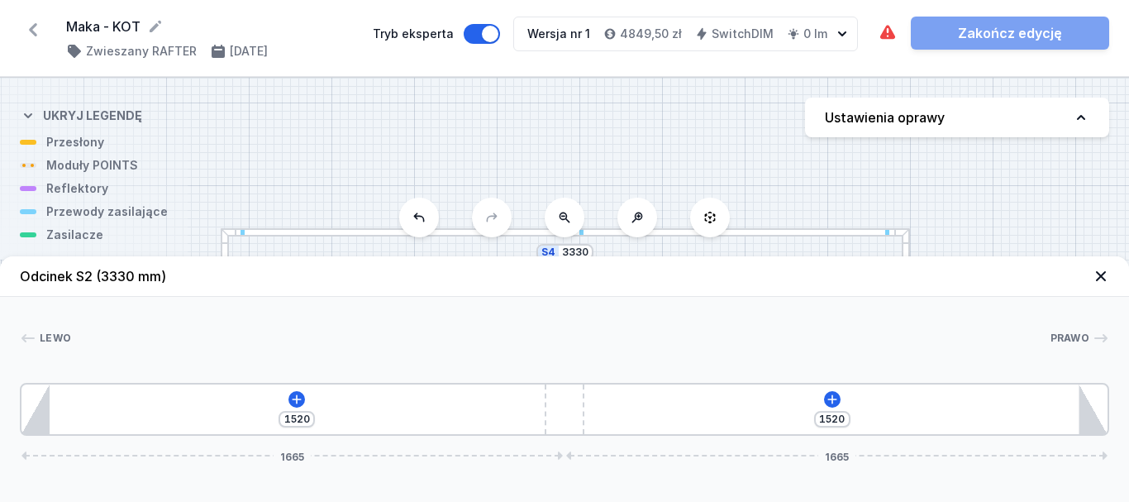
click at [497, 351] on div "[PERSON_NAME]" at bounding box center [564, 341] width 1089 height 23
click at [33, 422] on div at bounding box center [35, 409] width 28 height 50
click at [301, 399] on icon at bounding box center [296, 399] width 13 height 13
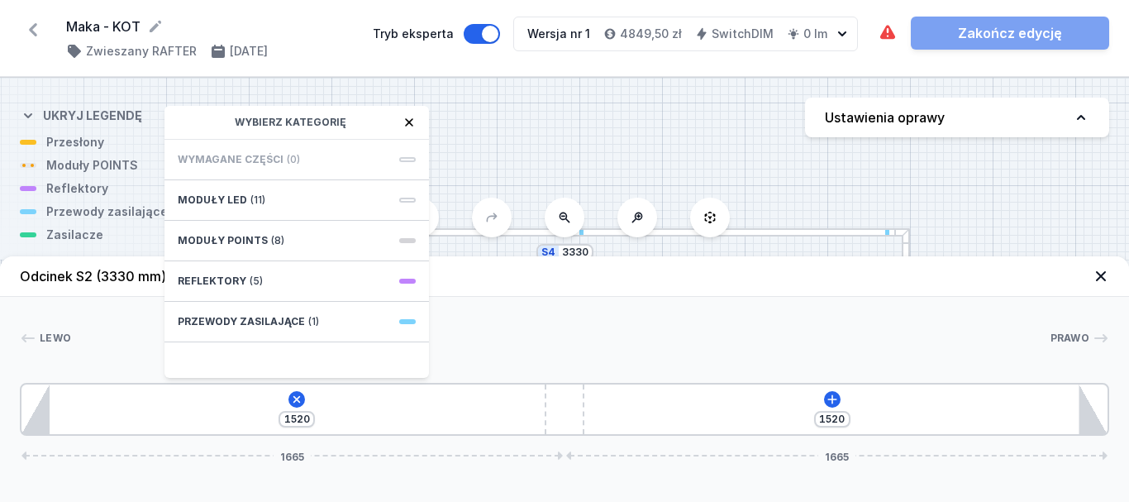
click at [319, 327] on div "Przewody zasilające (1)" at bounding box center [296, 322] width 265 height 41
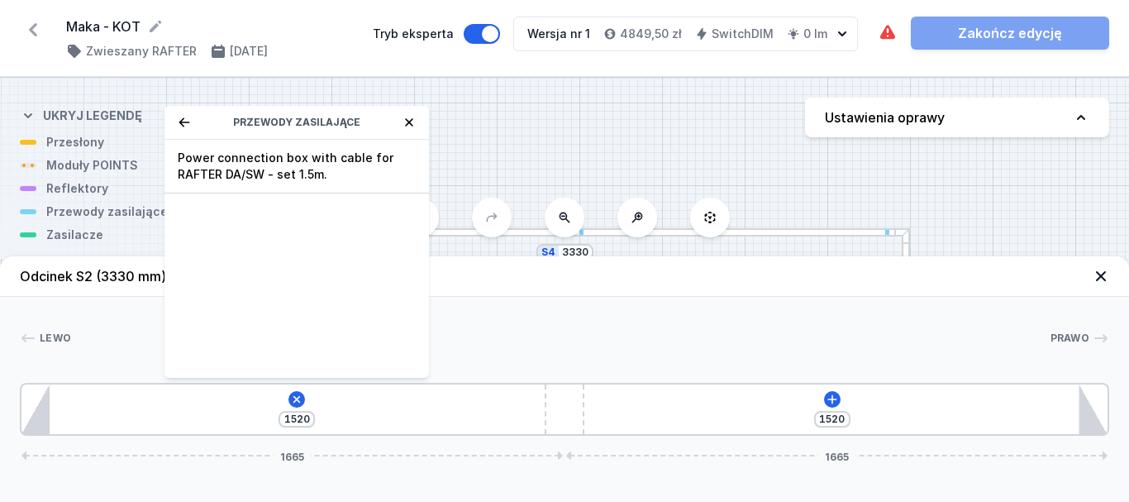
click at [357, 174] on span "Power connection box with cable for RAFTER DA/SW - set 1.5m." at bounding box center [297, 166] width 238 height 33
type input "1490"
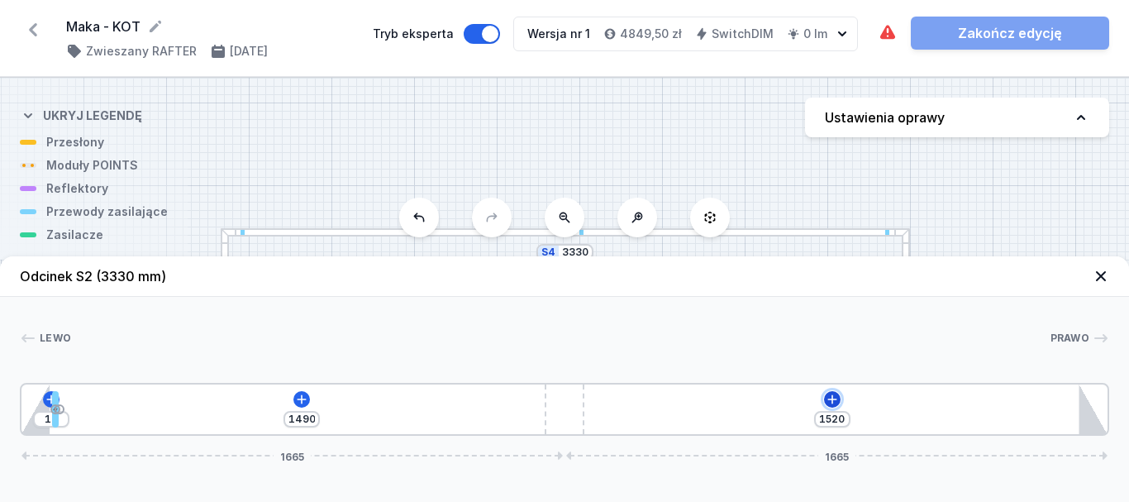
click at [835, 398] on icon at bounding box center [832, 399] width 13 height 13
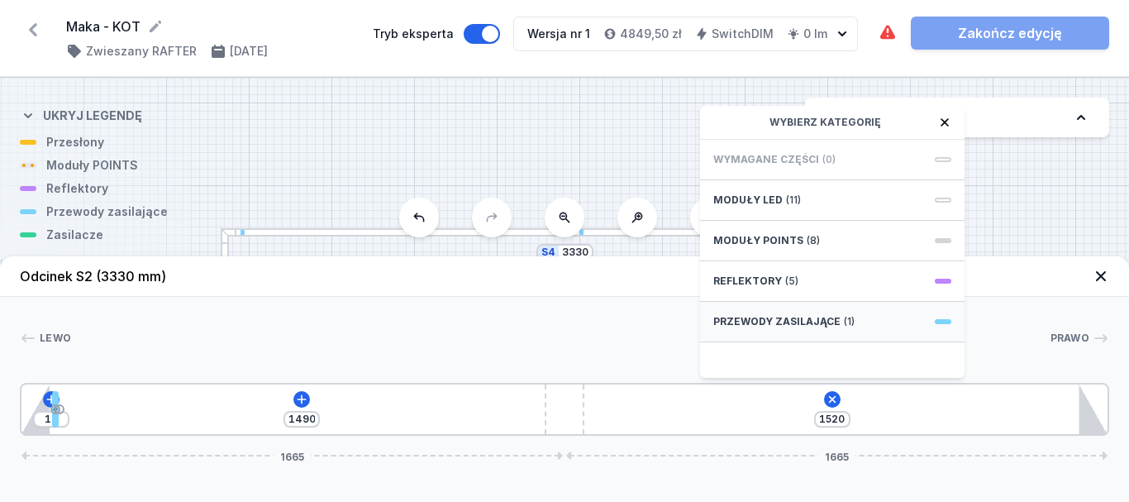
click at [829, 317] on span "Przewody zasilające" at bounding box center [776, 321] width 127 height 13
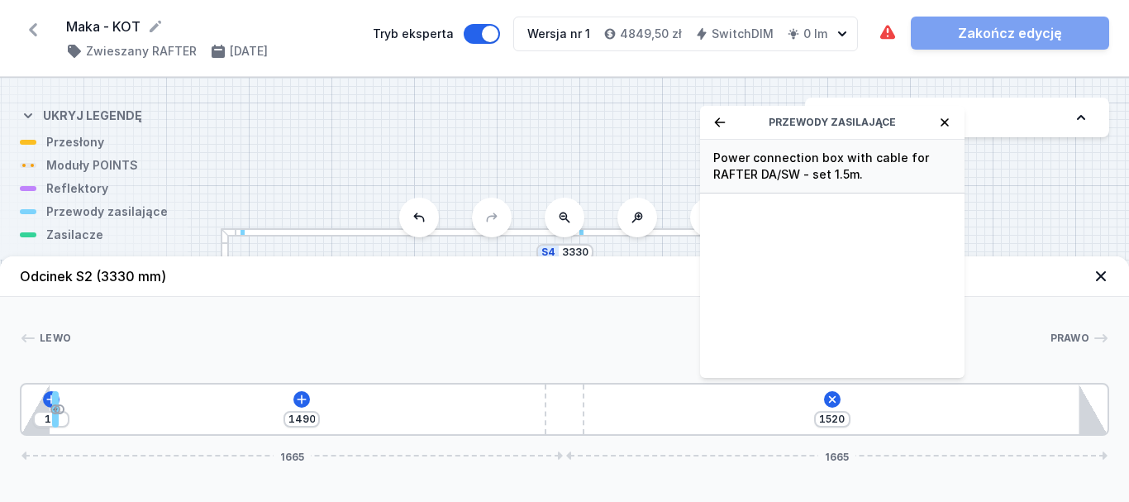
click at [772, 162] on span "Power connection box with cable for RAFTER DA/SW - set 1.5m." at bounding box center [832, 166] width 238 height 33
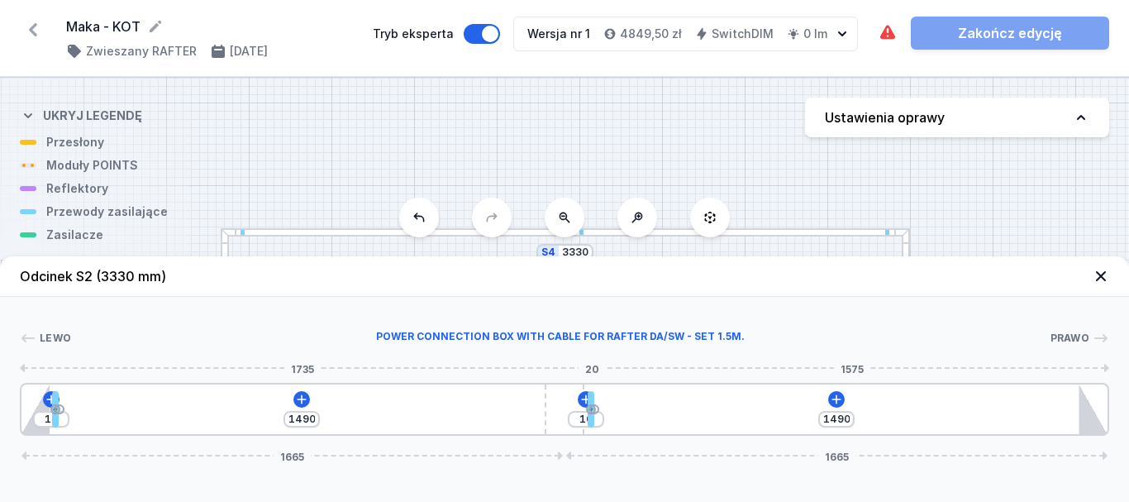
type input "819"
type input "681"
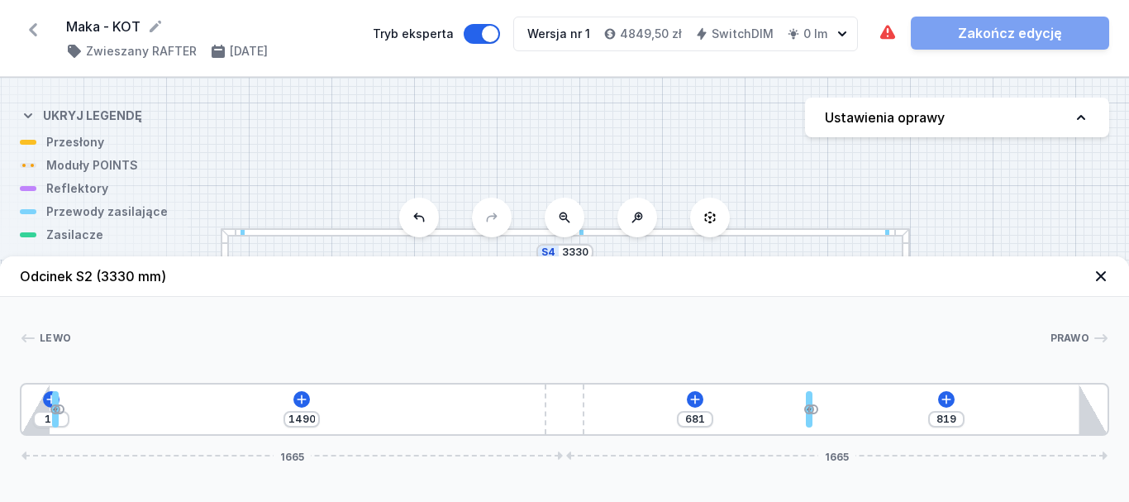
type input "780"
type input "720"
type input "750"
type input "723"
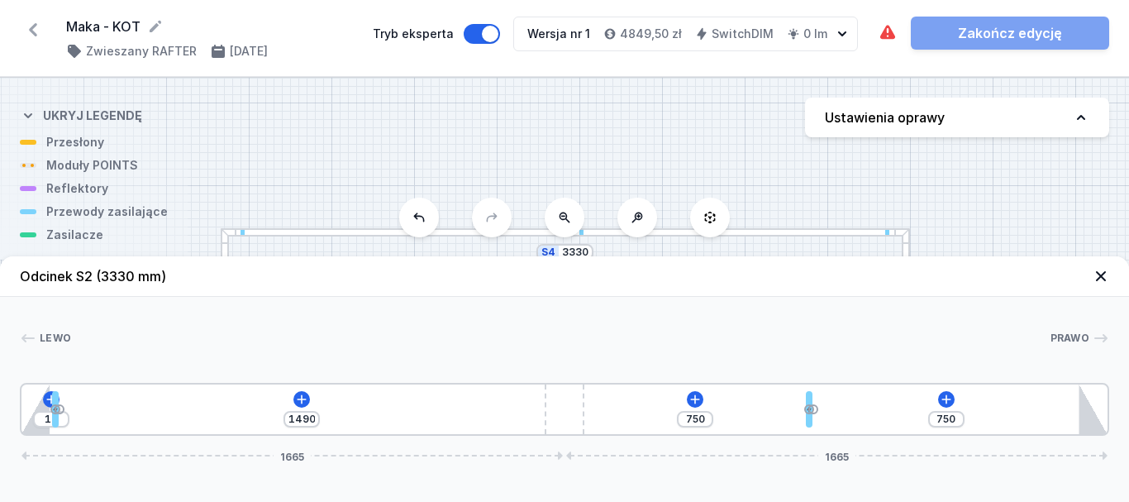
type input "777"
type input "701"
type input "799"
type input "686"
type input "814"
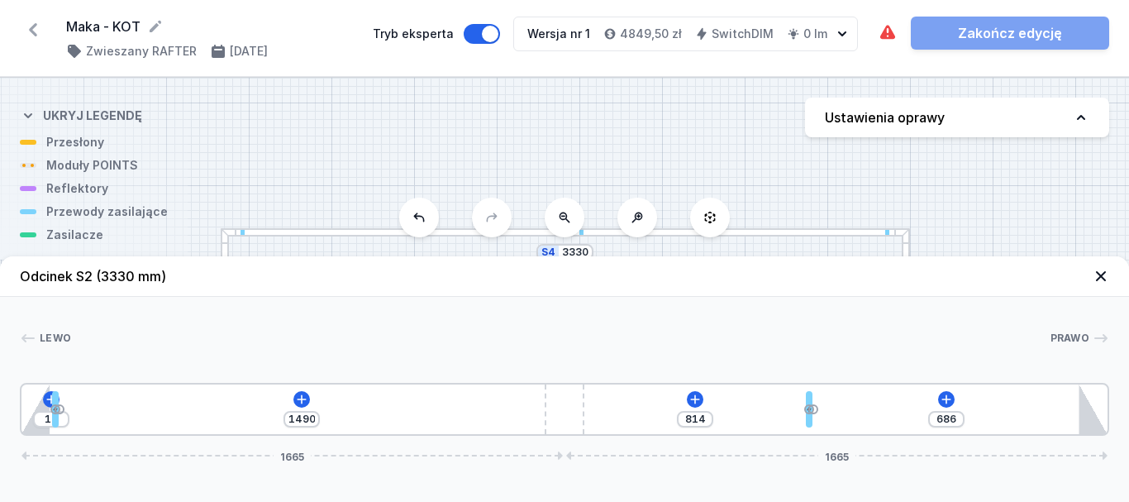
type input "646"
type input "854"
type input "619"
type input "881"
type input "602"
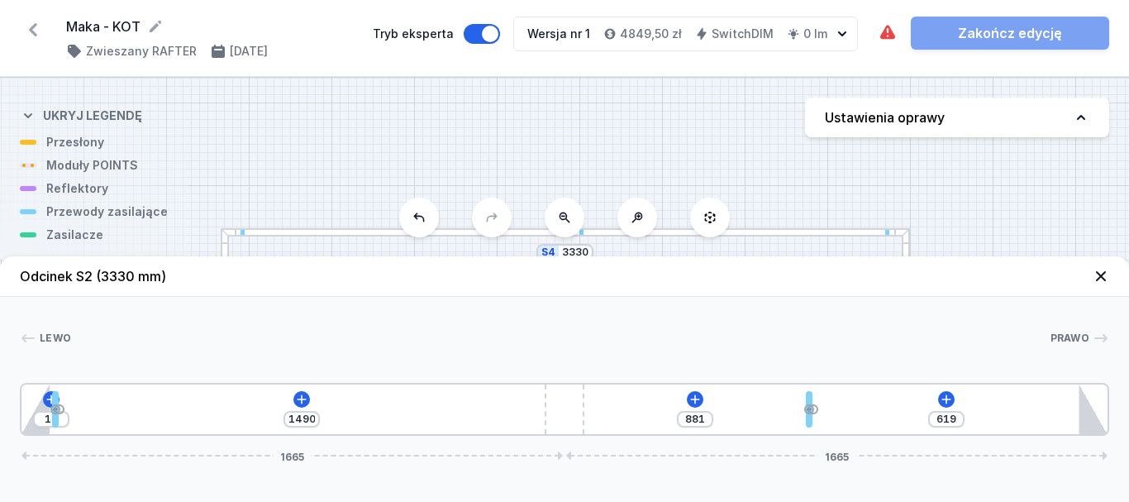
type input "898"
type input "589"
type input "911"
type input "579"
type input "921"
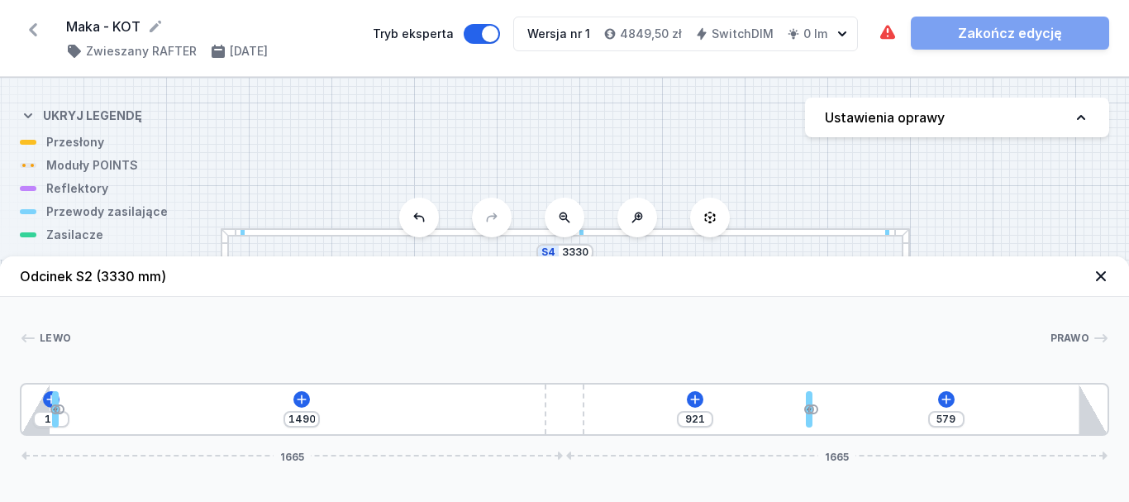
type input "577"
type input "923"
type input "572"
type input "928"
type input "560"
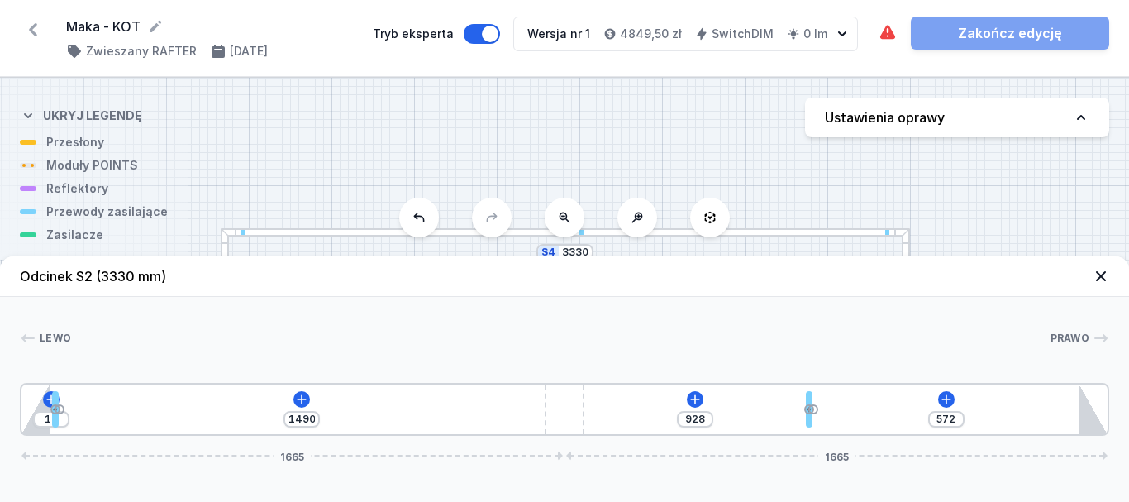
type input "940"
type input "547"
type input "953"
type input "525"
type input "975"
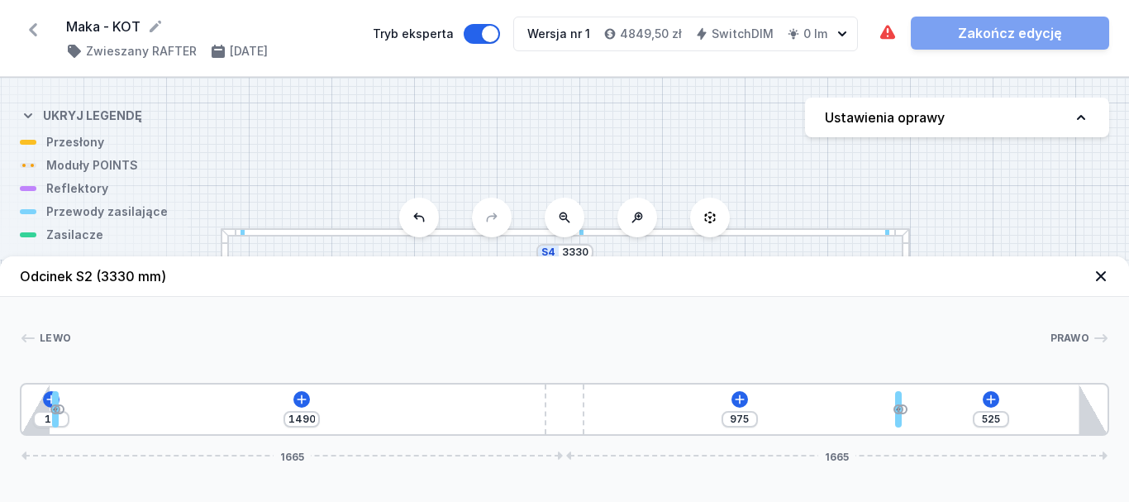
type input "493"
type input "1007"
type input "463"
type input "1037"
type input "424"
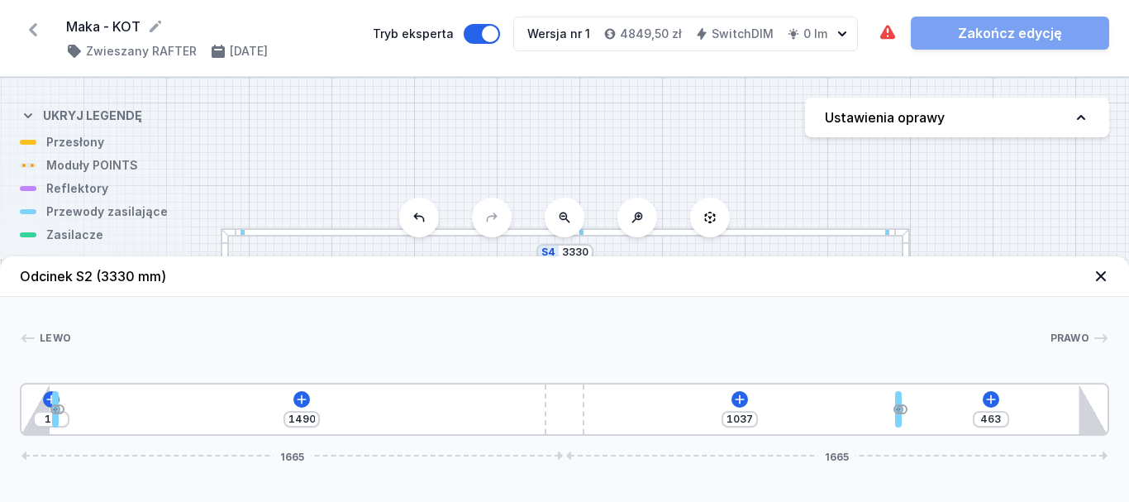
type input "1076"
type input "384"
type input "1116"
type input "347"
type input "1153"
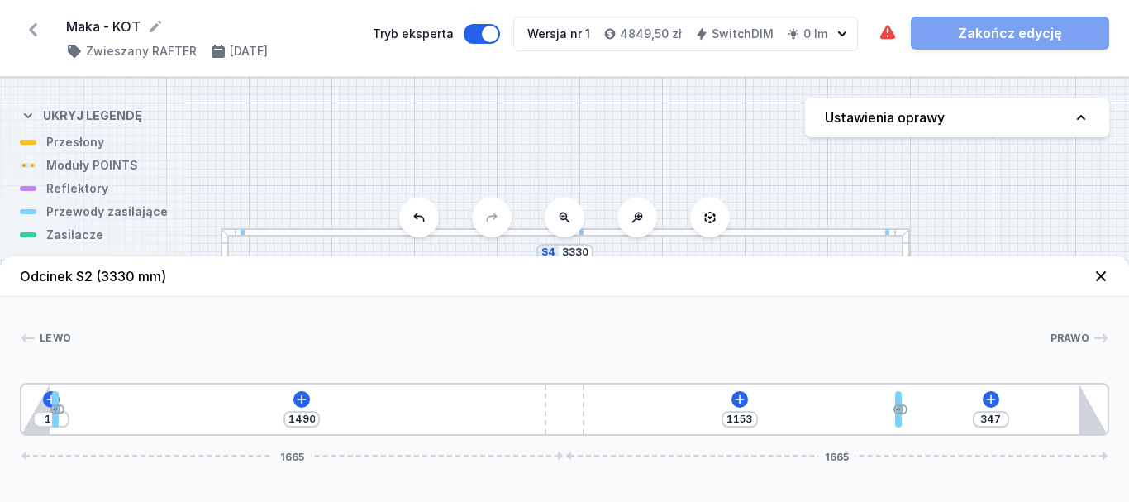
type input "312"
type input "1188"
type input "305"
type input "1195"
type input "302"
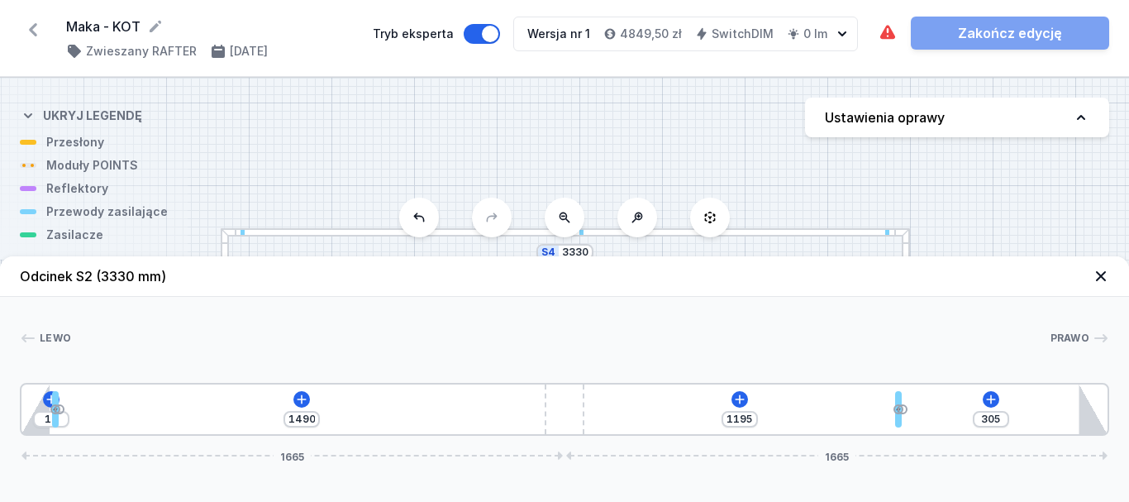
type input "1198"
type input "297"
type input "1203"
type input "280"
type input "1220"
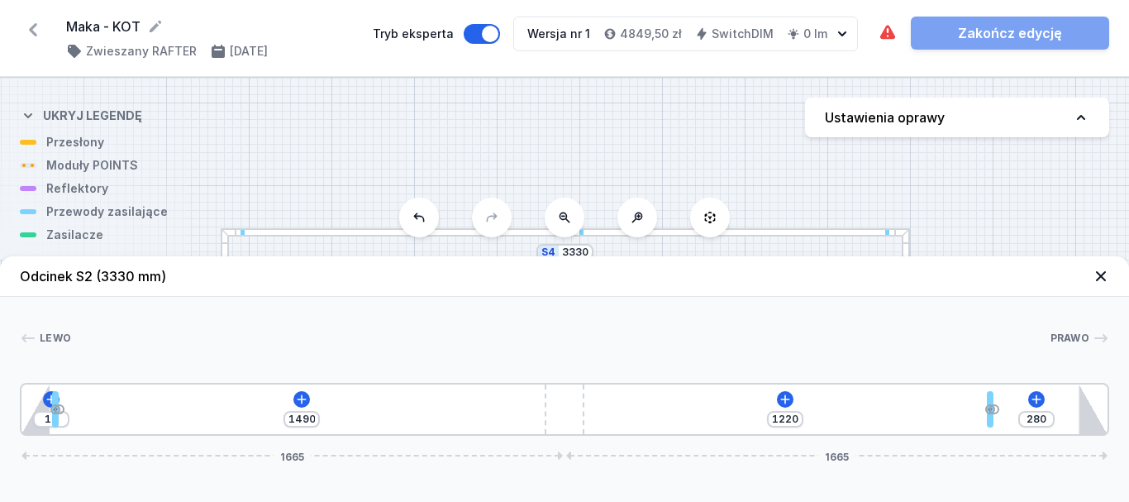
type input "265"
type input "1235"
type input "243"
type input "1257"
type input "228"
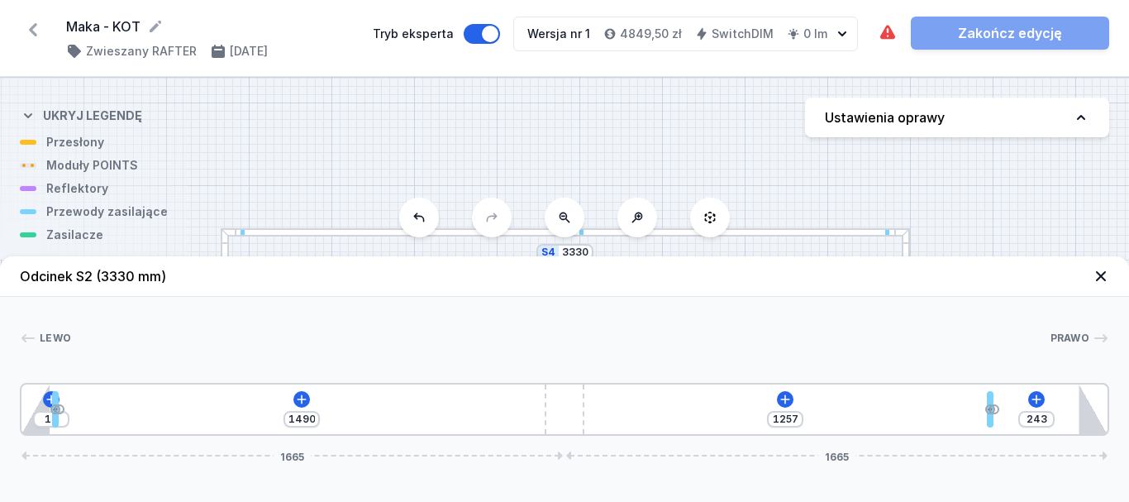
type input "1272"
type input "203"
type input "1297"
type input "191"
type input "1309"
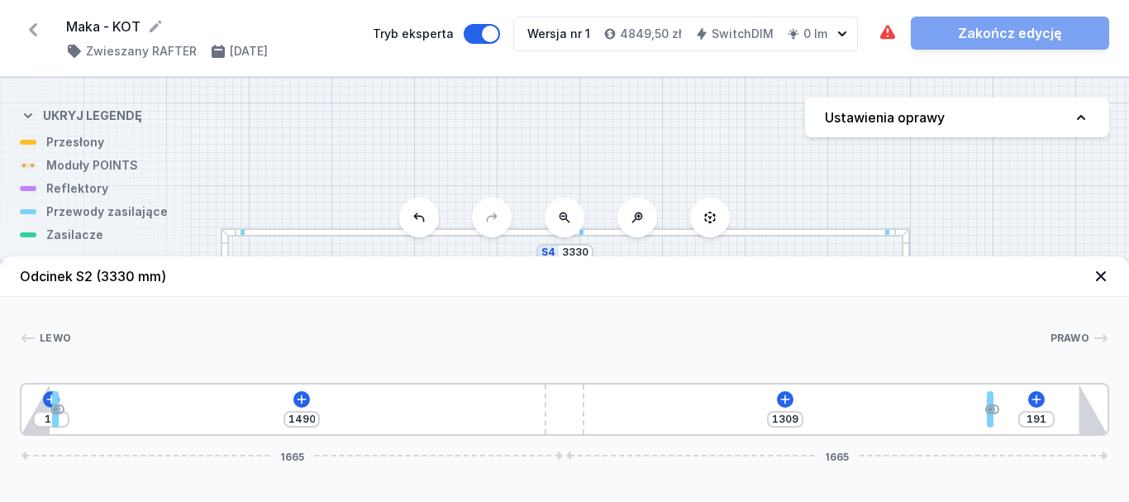
type input "186"
type input "1314"
type input "184"
type input "1316"
type input "181"
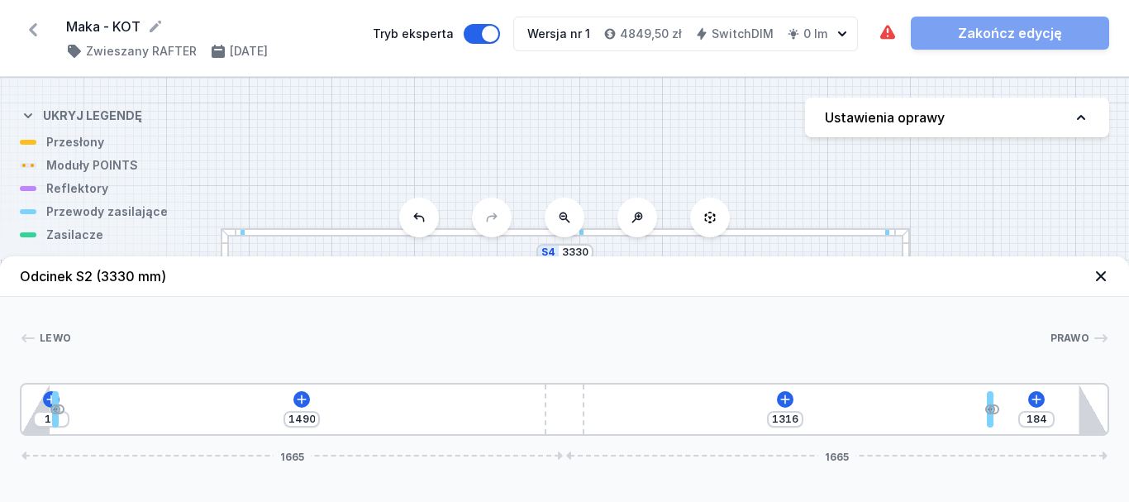
type input "1319"
type input "171"
type input "1329"
type input "166"
type input "1334"
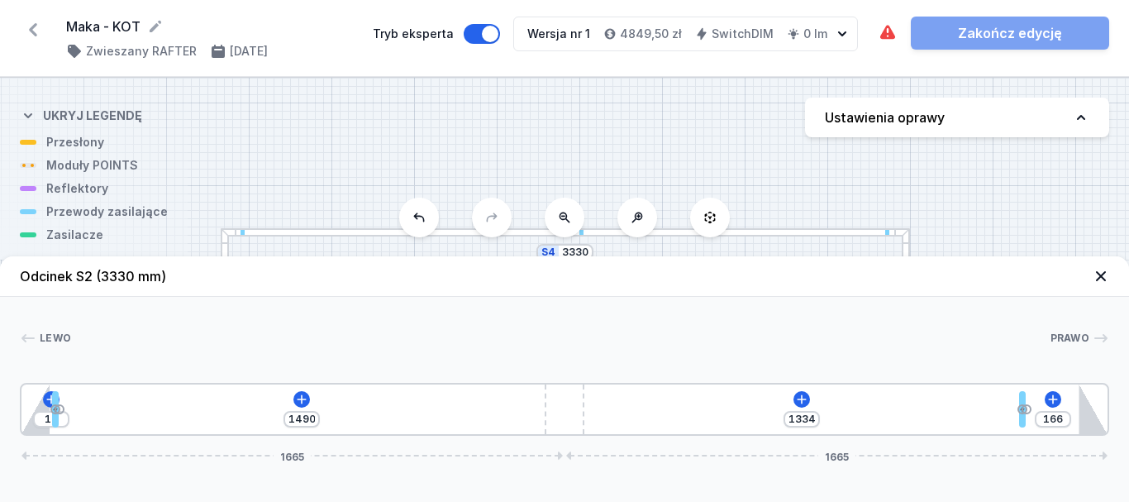
type input "154"
type input "1346"
type input "139"
type input "1361"
type input "124"
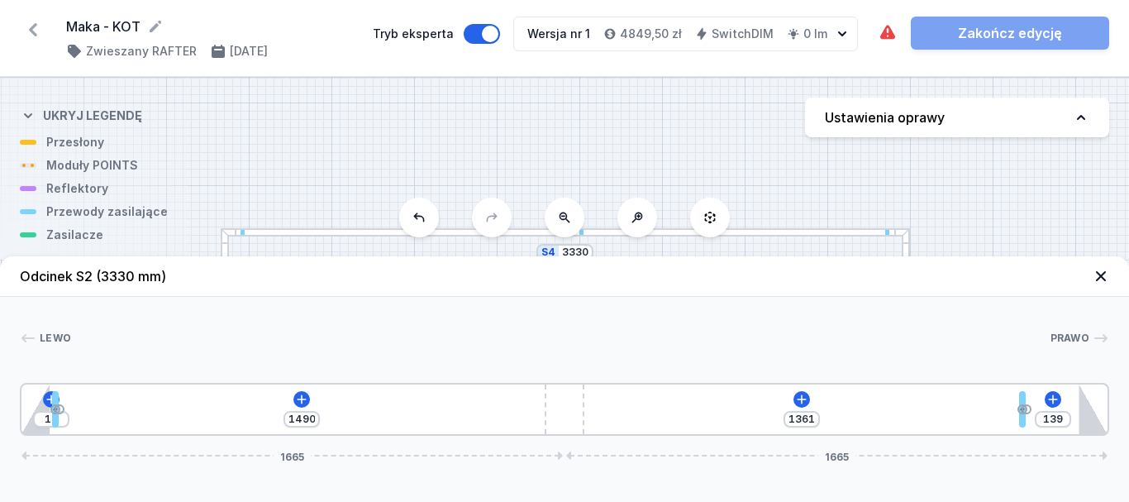
type input "1376"
type input "119"
type input "1381"
type input "109"
type input "1391"
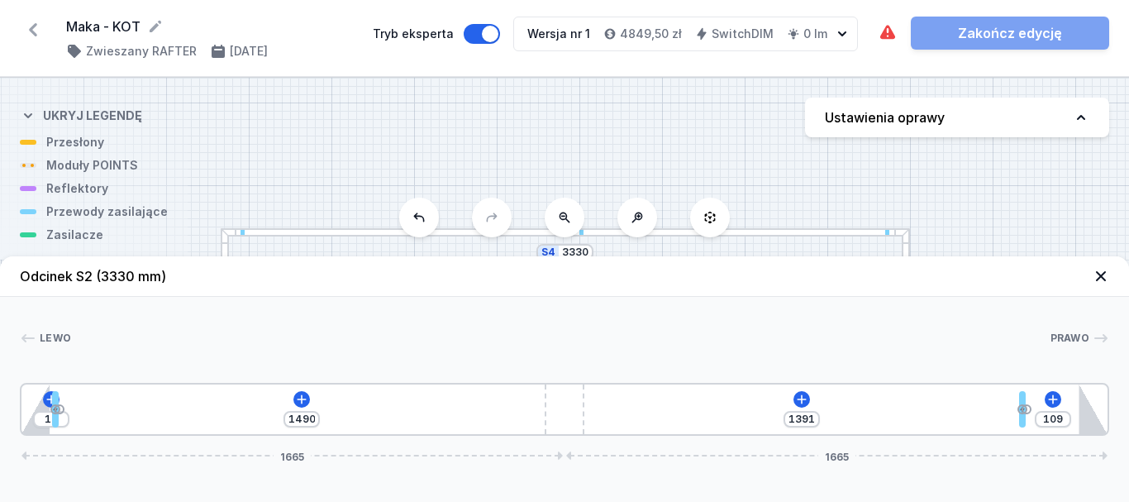
type input "102"
type input "1398"
type input "97"
type input "1403"
type input "92"
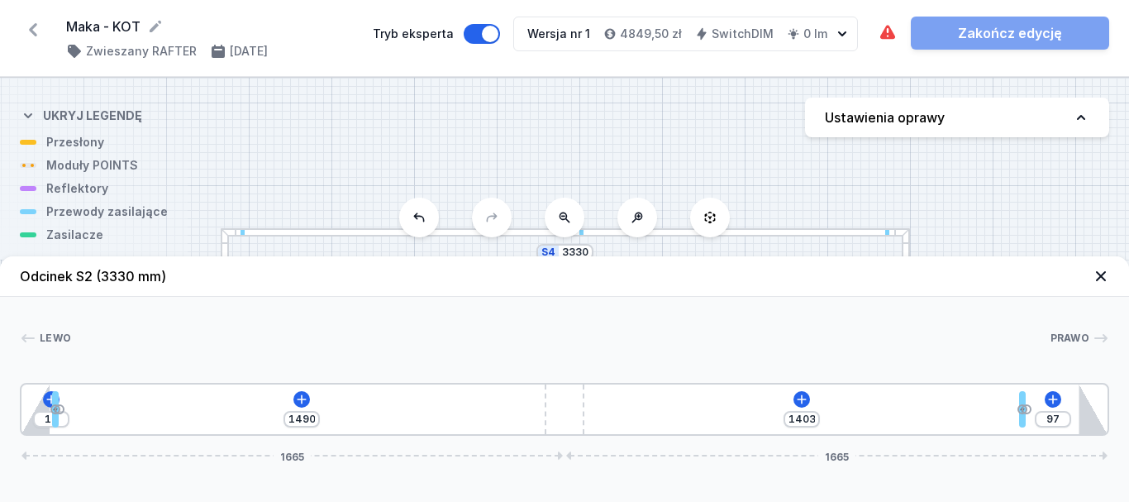
type input "1408"
type input "90"
type input "1410"
type input "87"
type input "1413"
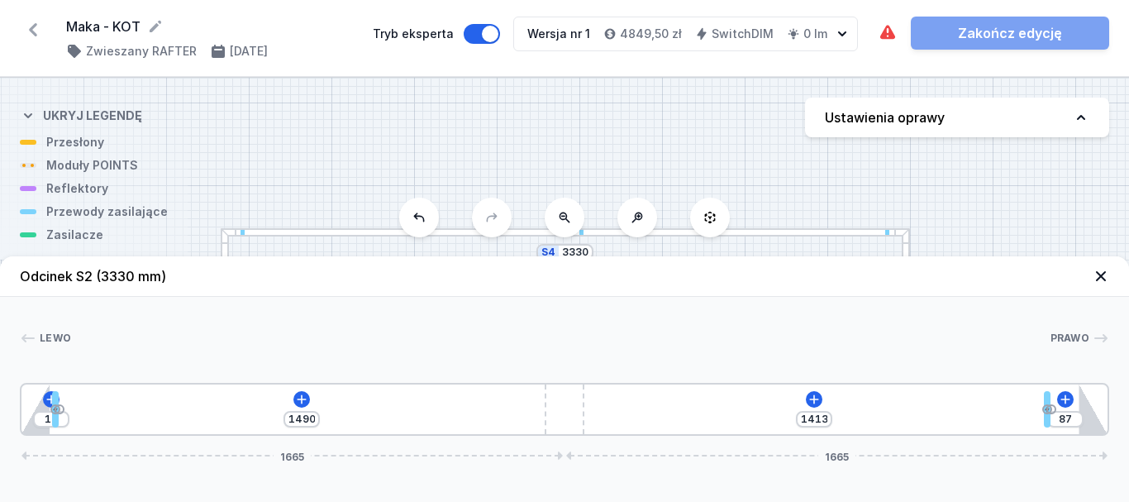
type input "80"
type input "1420"
drag, startPoint x: 593, startPoint y: 406, endPoint x: 1113, endPoint y: 397, distance: 520.0
click at [1081, 387] on div "10 1490 1420 80 1665 1665" at bounding box center [564, 409] width 1089 height 53
type input "70"
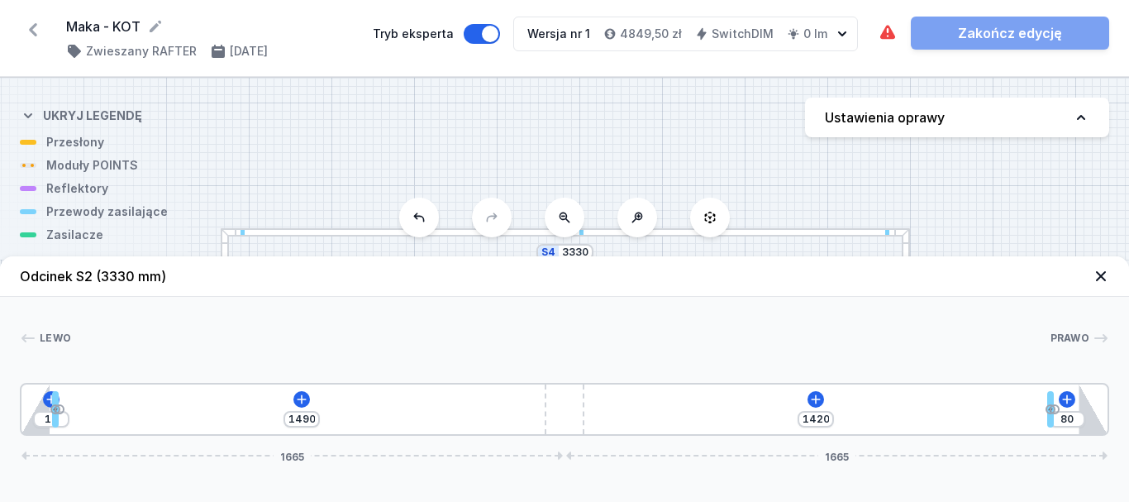
type input "1430"
click at [1095, 279] on icon at bounding box center [1101, 276] width 17 height 17
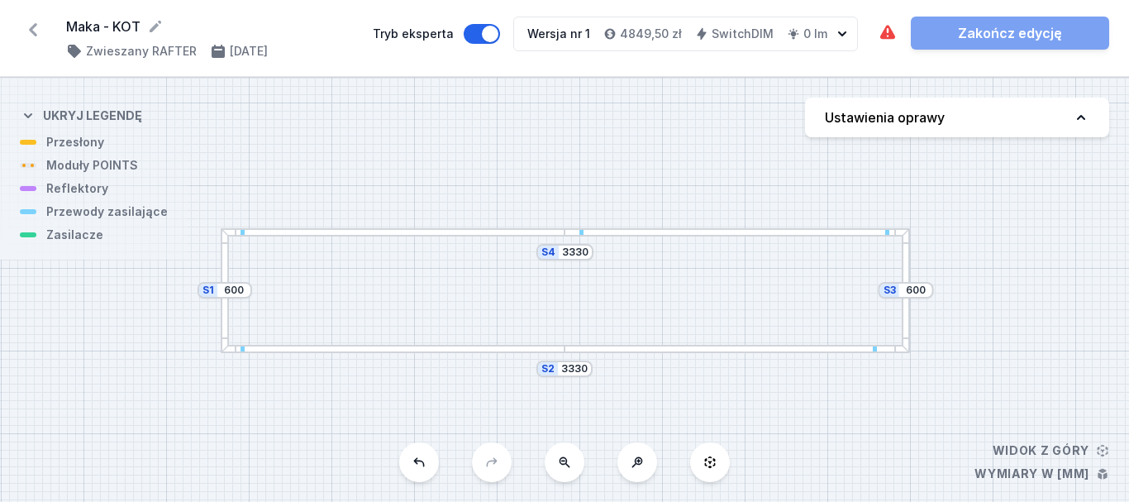
click at [908, 314] on div at bounding box center [906, 290] width 8 height 124
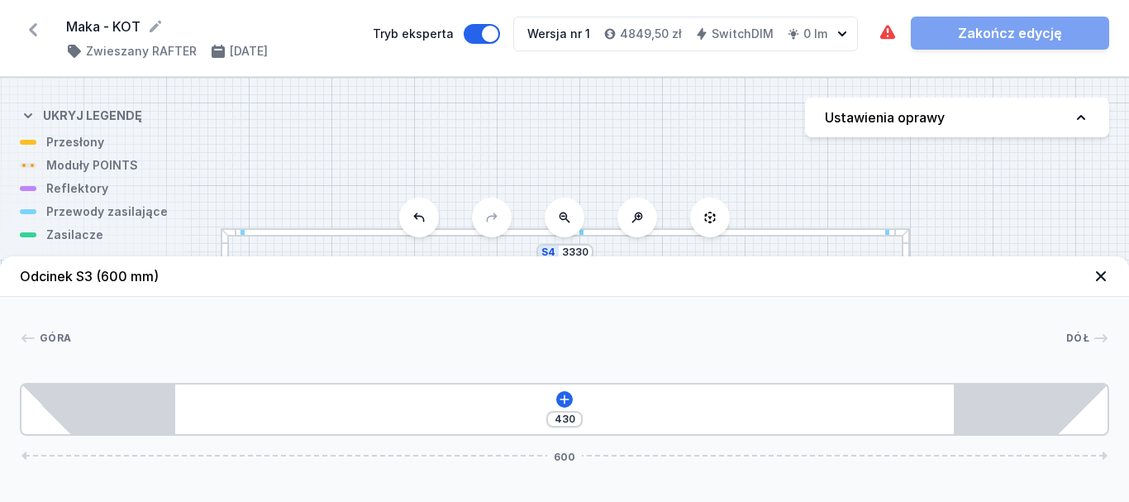
click at [908, 314] on div "[GEOGRAPHIC_DATA] 1 1 430 600 85 430 85 600" at bounding box center [564, 366] width 1129 height 139
click at [568, 402] on icon at bounding box center [564, 399] width 13 height 13
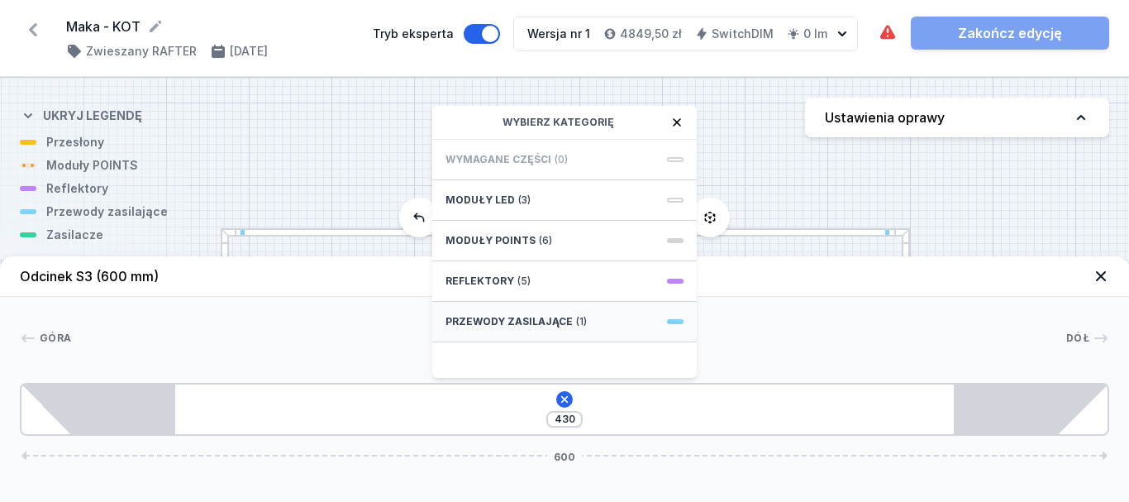
click at [565, 320] on span "Przewody zasilające" at bounding box center [509, 321] width 127 height 13
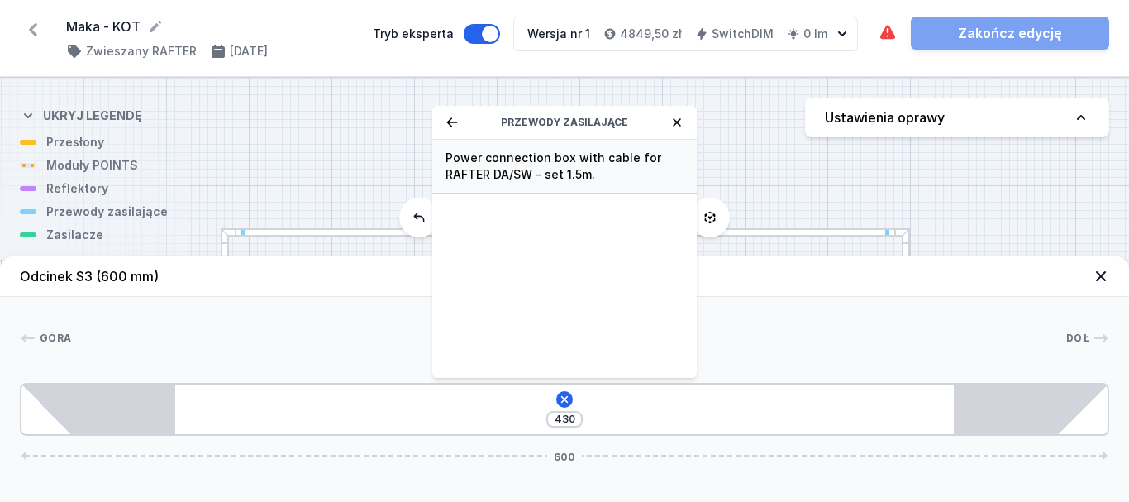
click at [585, 158] on span "Power connection box with cable for RAFTER DA/SW - set 1.5m." at bounding box center [565, 166] width 238 height 33
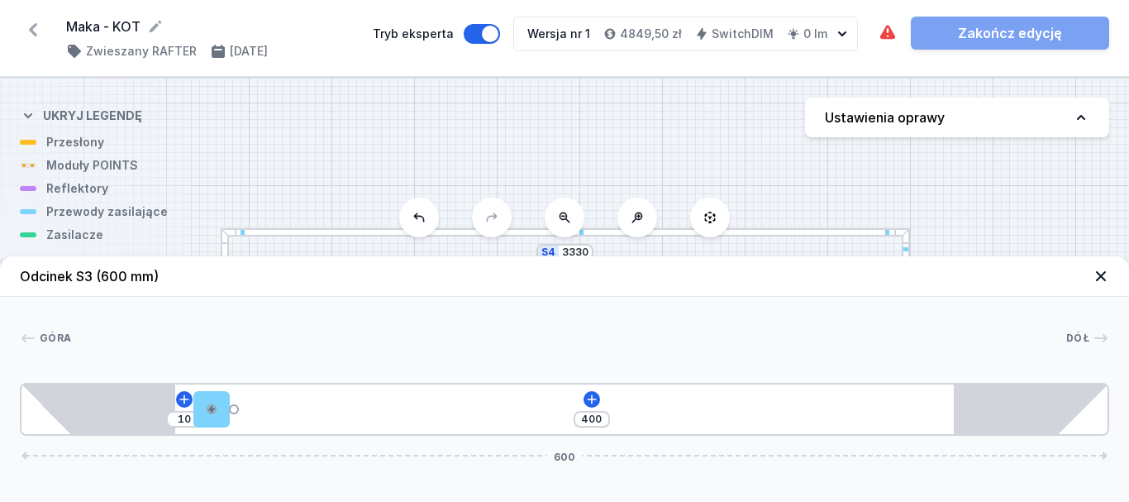
type input "400"
click at [1108, 278] on icon at bounding box center [1101, 276] width 17 height 17
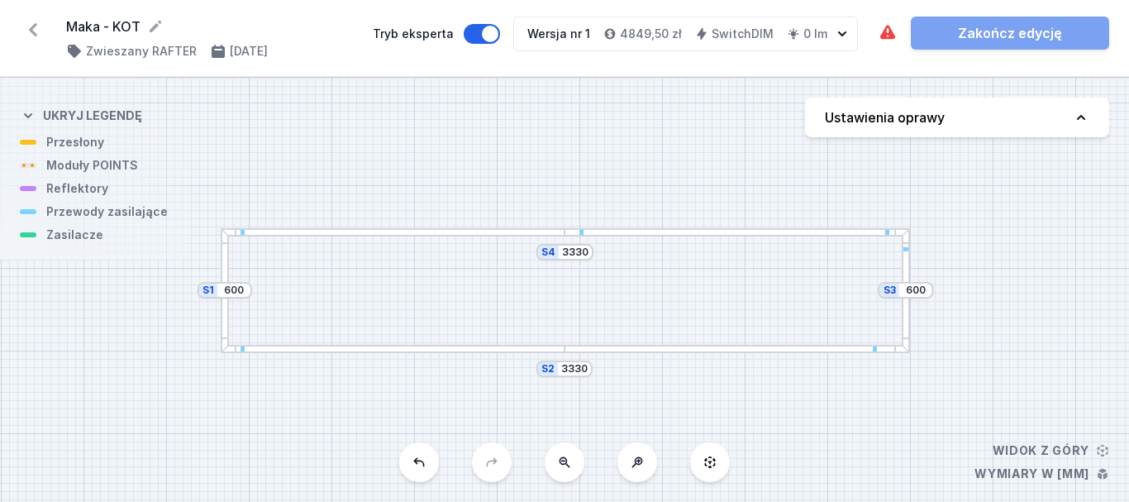
click at [226, 263] on div at bounding box center [225, 290] width 8 height 124
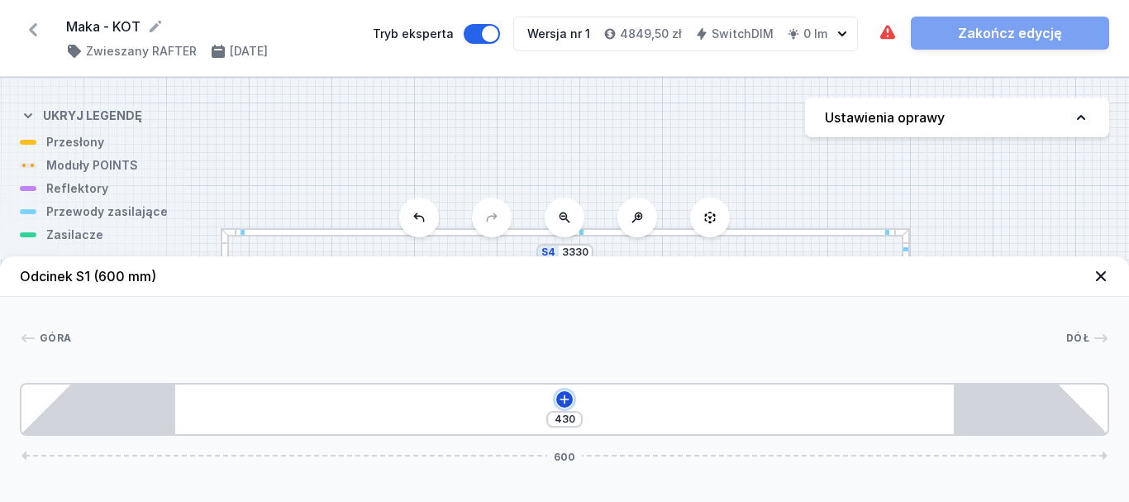
click at [562, 399] on icon at bounding box center [564, 398] width 9 height 9
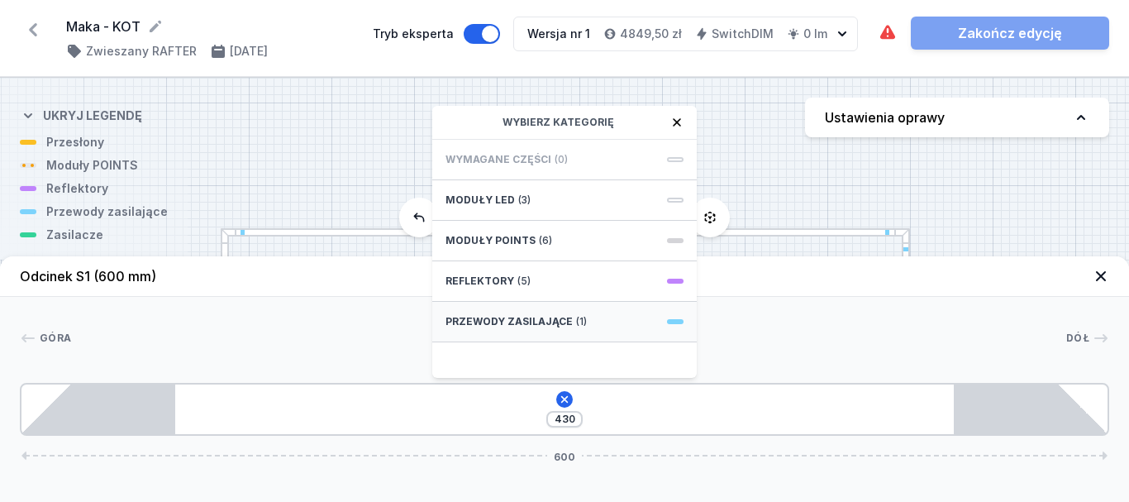
click at [565, 317] on span "Przewody zasilające" at bounding box center [509, 321] width 127 height 13
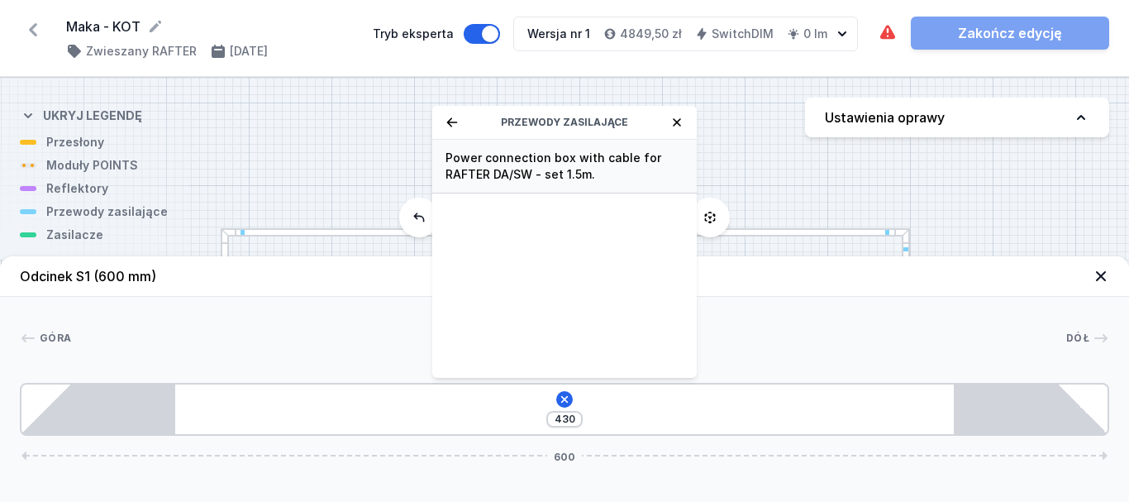
click at [603, 176] on span "Power connection box with cable for RAFTER DA/SW - set 1.5m." at bounding box center [565, 166] width 238 height 33
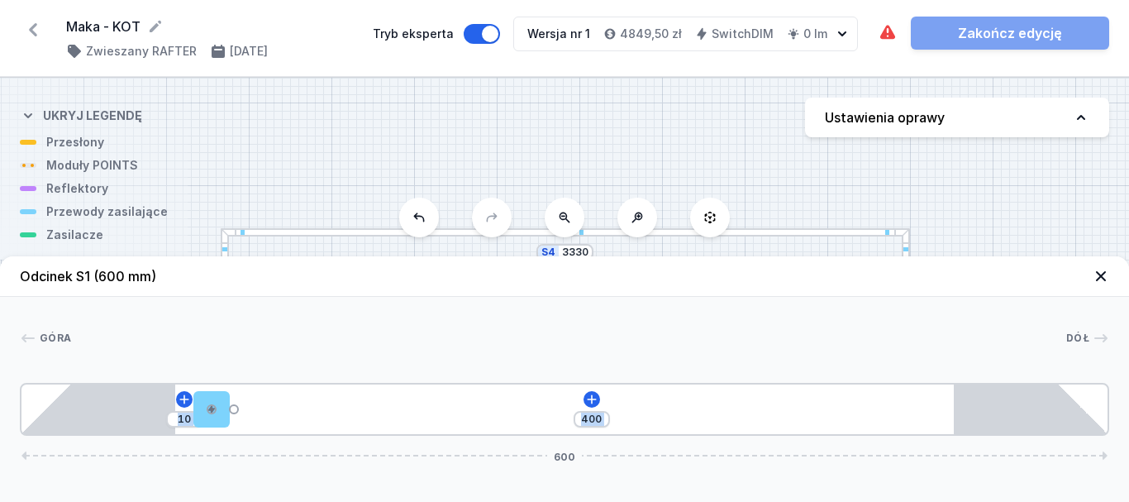
click at [1099, 273] on icon at bounding box center [1101, 276] width 17 height 17
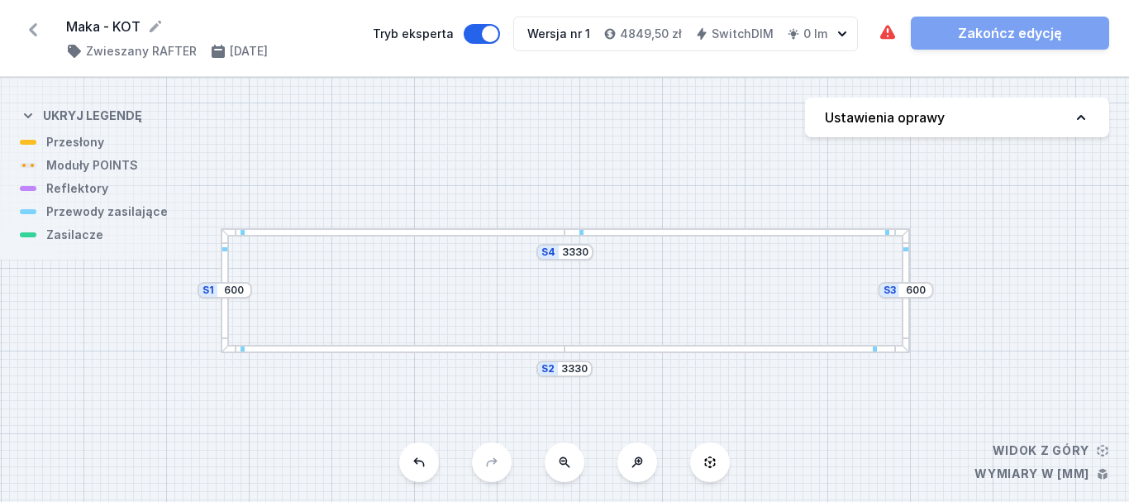
click at [52, 145] on div "S4 3330 S3 600 S2 3330 S1 600" at bounding box center [564, 290] width 1129 height 424
click at [69, 239] on div "S4 3330 S3 600 S2 3330 S1 600" at bounding box center [564, 290] width 1129 height 424
drag, startPoint x: 108, startPoint y: 211, endPoint x: 142, endPoint y: 203, distance: 34.7
click at [111, 211] on div "S4 3330 S3 600 S2 3330 S1 600" at bounding box center [564, 290] width 1129 height 424
click at [396, 241] on div "S4 3330 S3 600 S2 3330 S1 600" at bounding box center [564, 290] width 1129 height 424
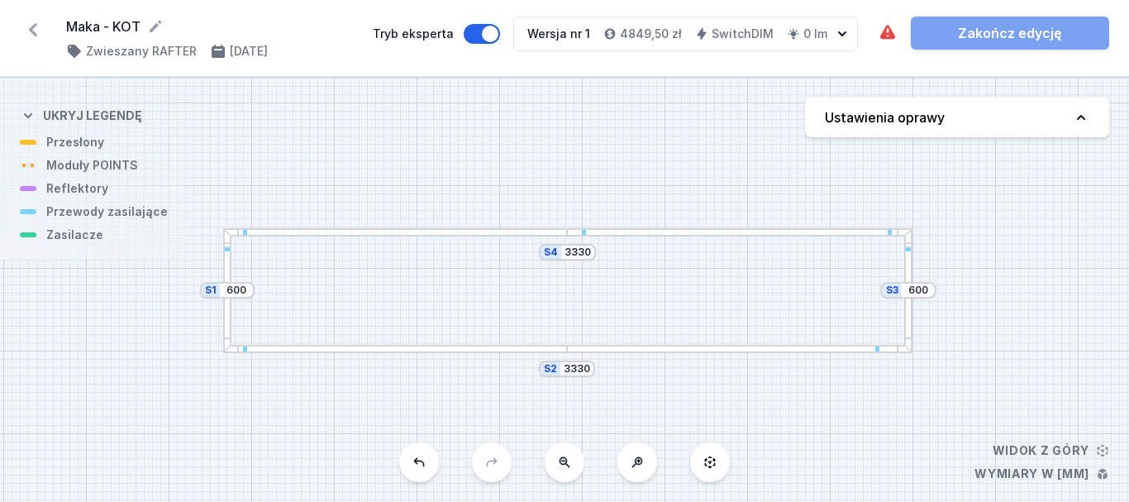
click at [396, 240] on div "S4 3330 S3 600 S2 3330 S1 600" at bounding box center [564, 290] width 1129 height 424
click at [366, 232] on div at bounding box center [395, 232] width 344 height 8
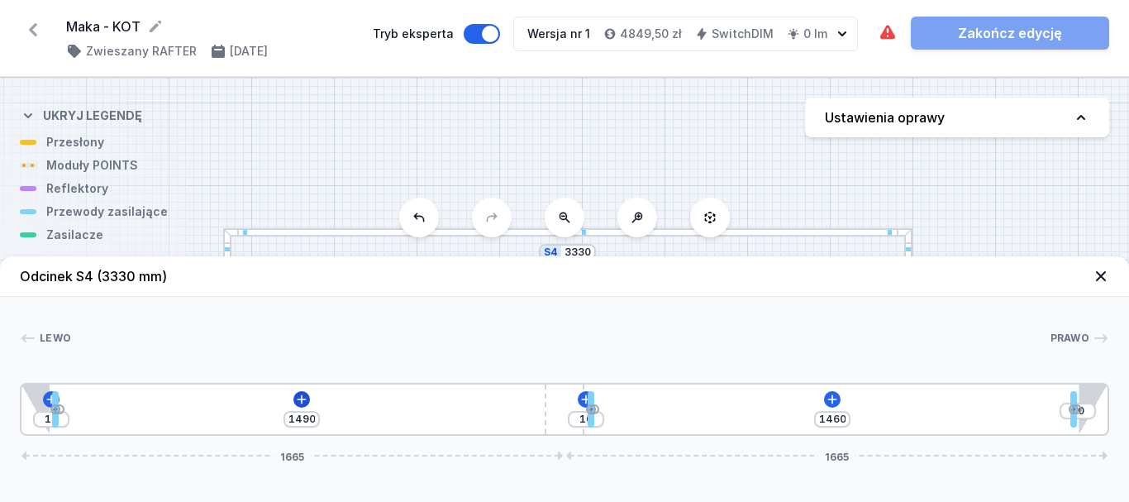
click at [293, 401] on div "10 1490 10 1460 10 1665 1665" at bounding box center [564, 409] width 1089 height 53
click at [303, 401] on icon at bounding box center [302, 398] width 9 height 9
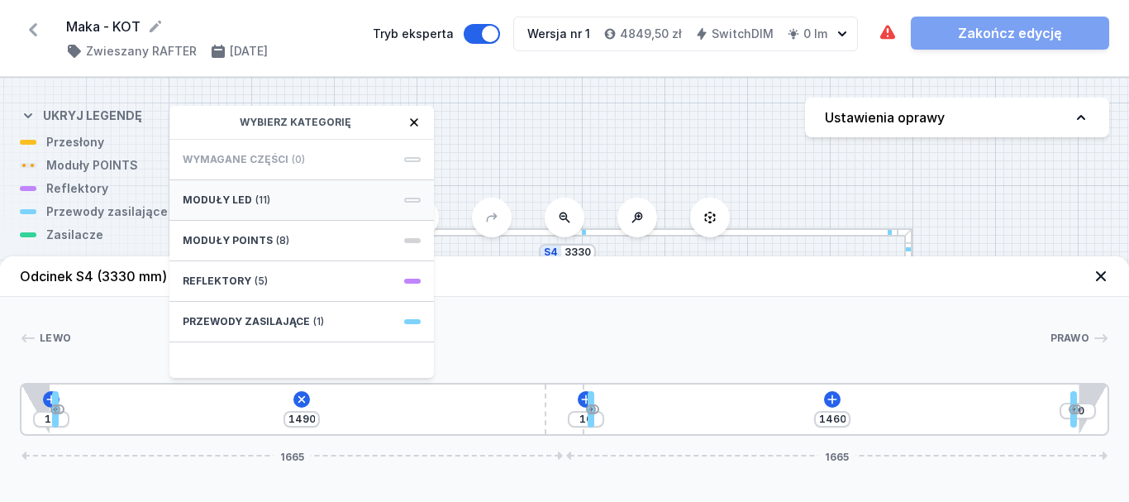
click at [218, 198] on span "Moduły LED" at bounding box center [217, 199] width 69 height 13
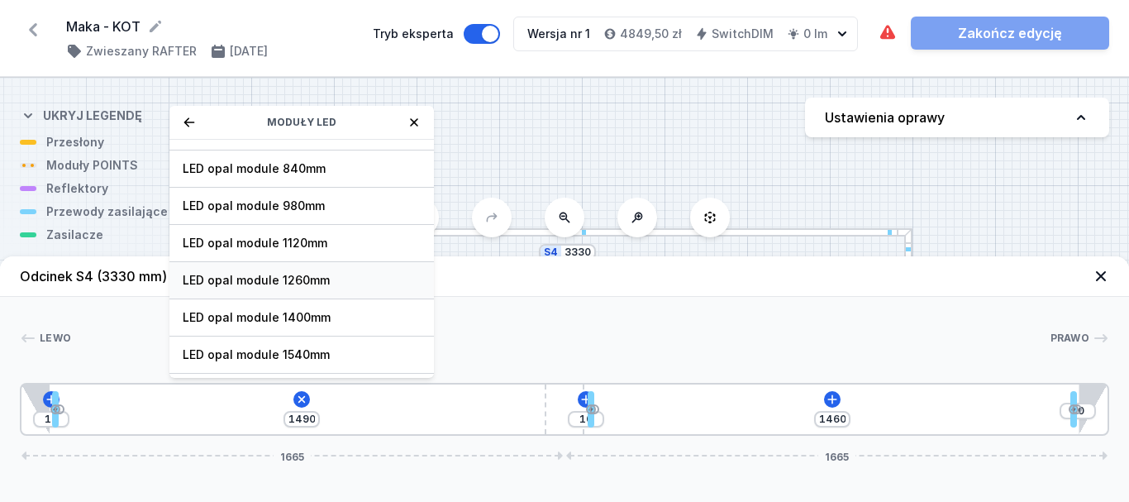
scroll to position [208, 0]
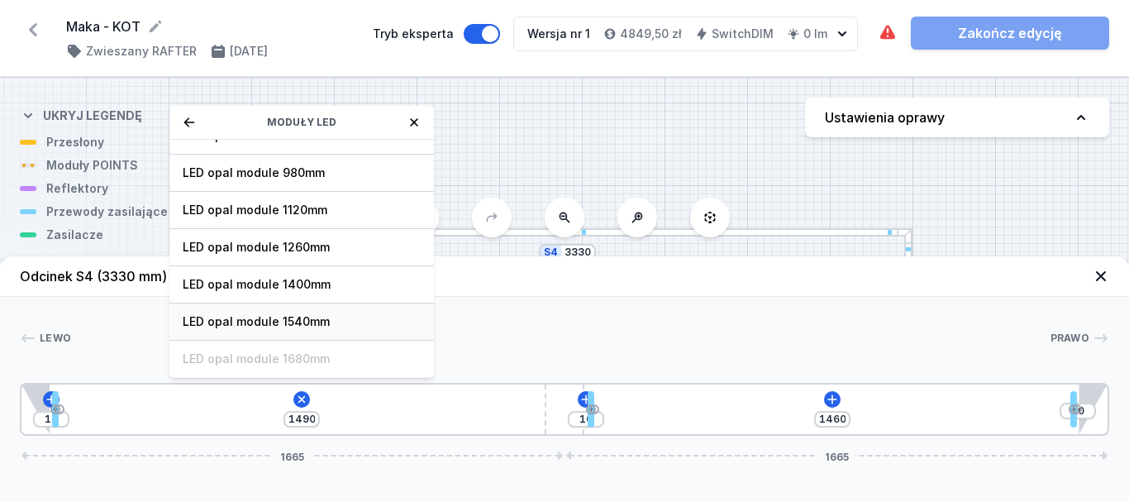
click at [257, 324] on span "LED opal module 1540mm" at bounding box center [302, 321] width 238 height 17
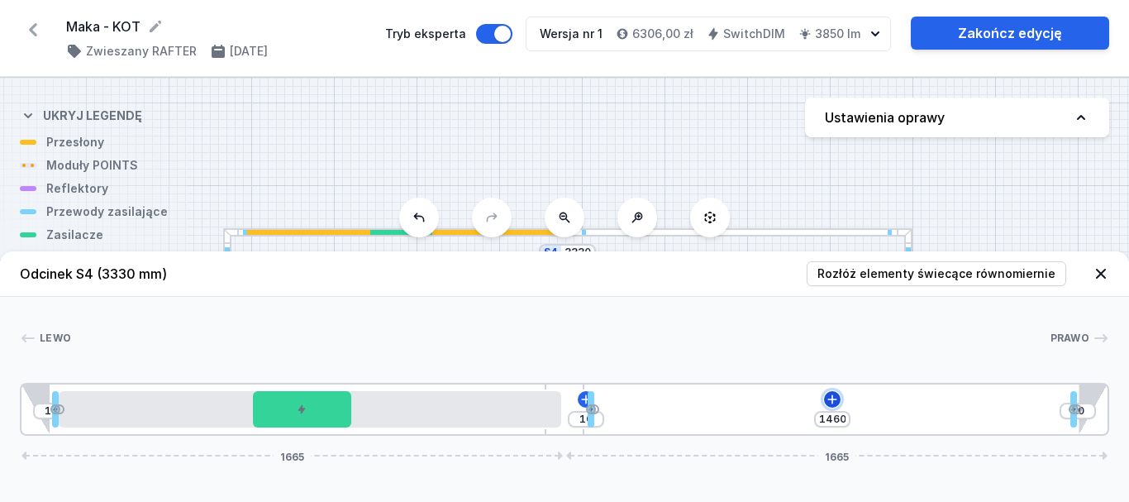
click at [832, 395] on icon at bounding box center [831, 398] width 9 height 9
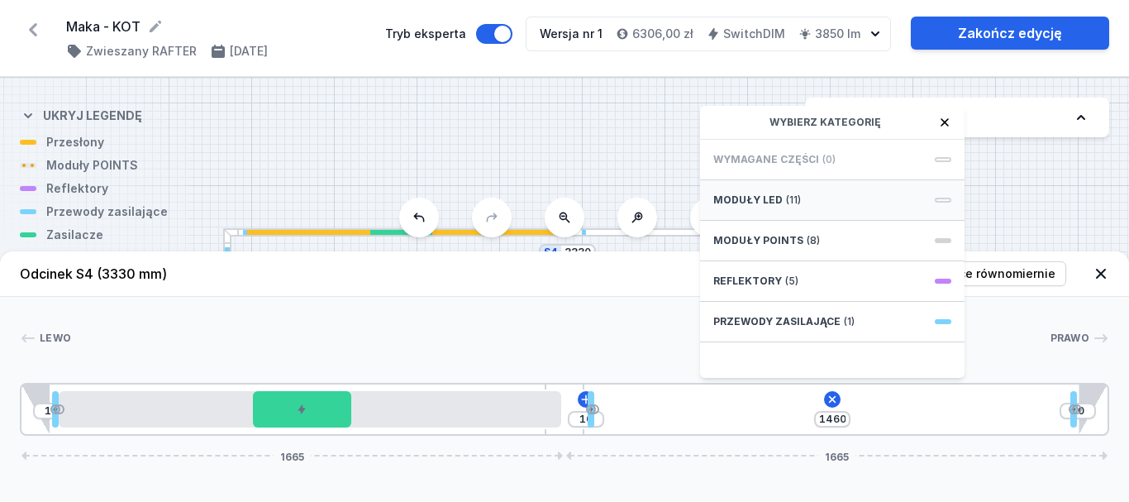
click at [761, 206] on span "Moduły LED" at bounding box center [747, 199] width 69 height 13
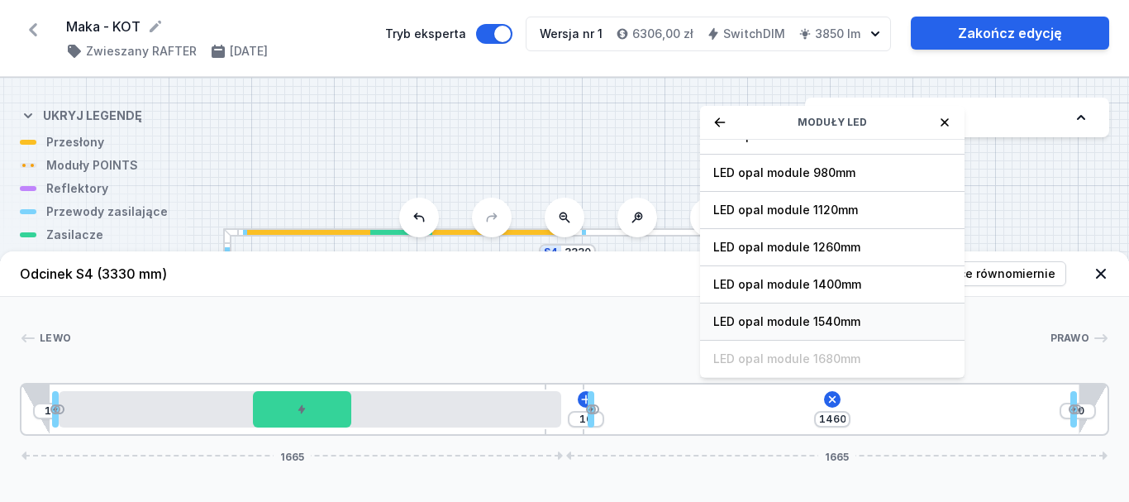
click at [799, 321] on span "LED opal module 1540mm" at bounding box center [832, 321] width 238 height 17
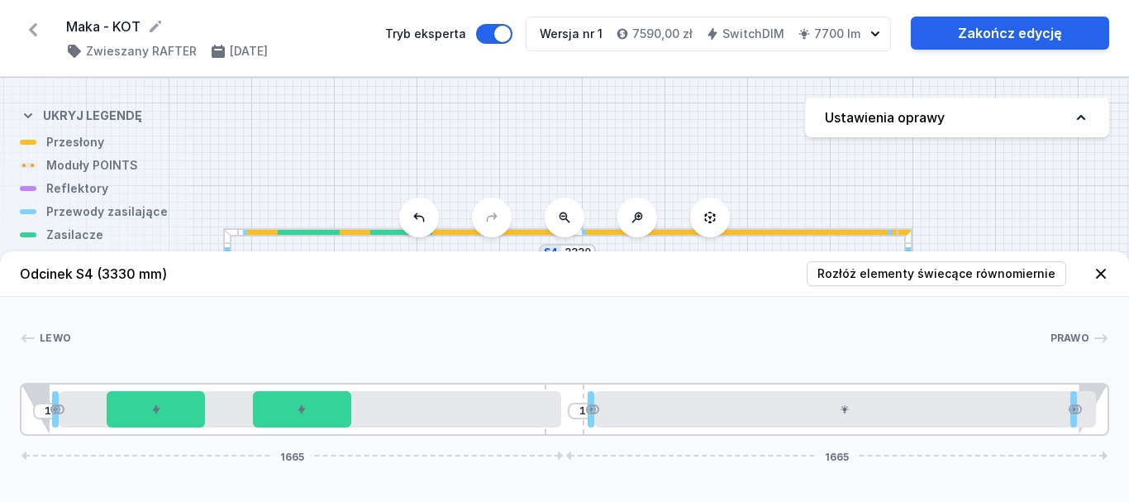
click at [1104, 271] on icon at bounding box center [1101, 274] width 10 height 10
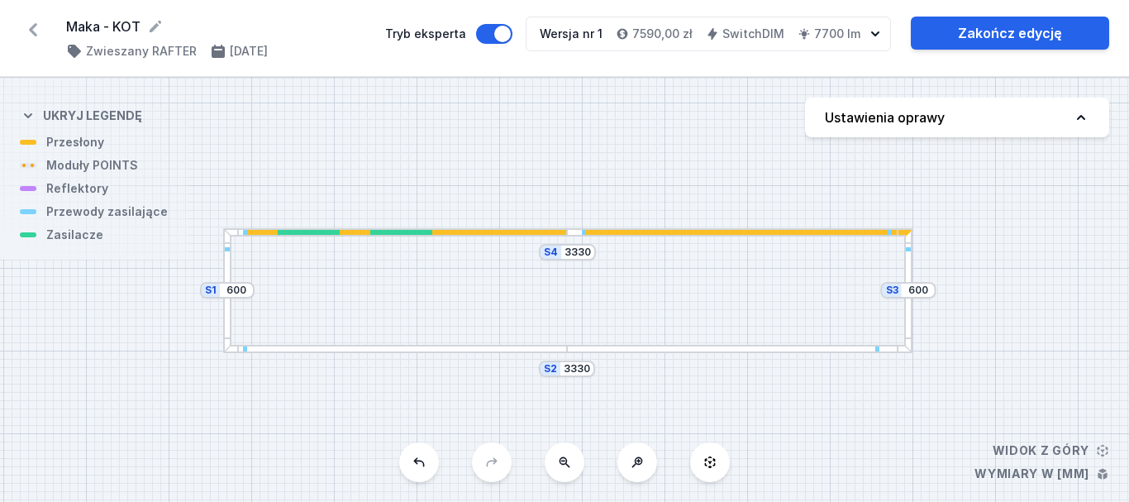
click at [579, 235] on div at bounding box center [567, 232] width 25 height 8
click at [577, 241] on div "S4 3330 S3 600 S2 3330 S1 600" at bounding box center [564, 290] width 1129 height 424
click at [518, 236] on div at bounding box center [395, 232] width 344 height 8
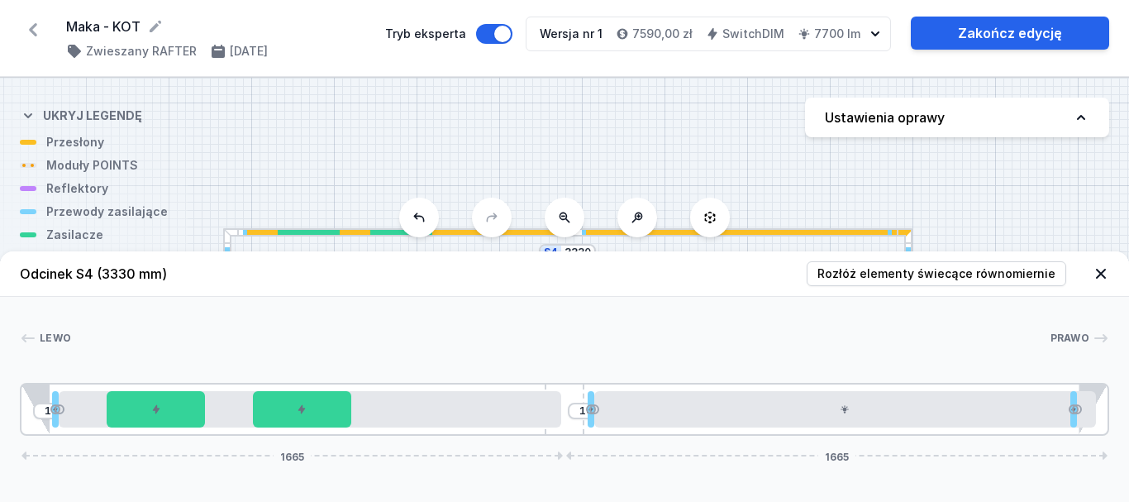
click at [518, 236] on div at bounding box center [395, 232] width 344 height 8
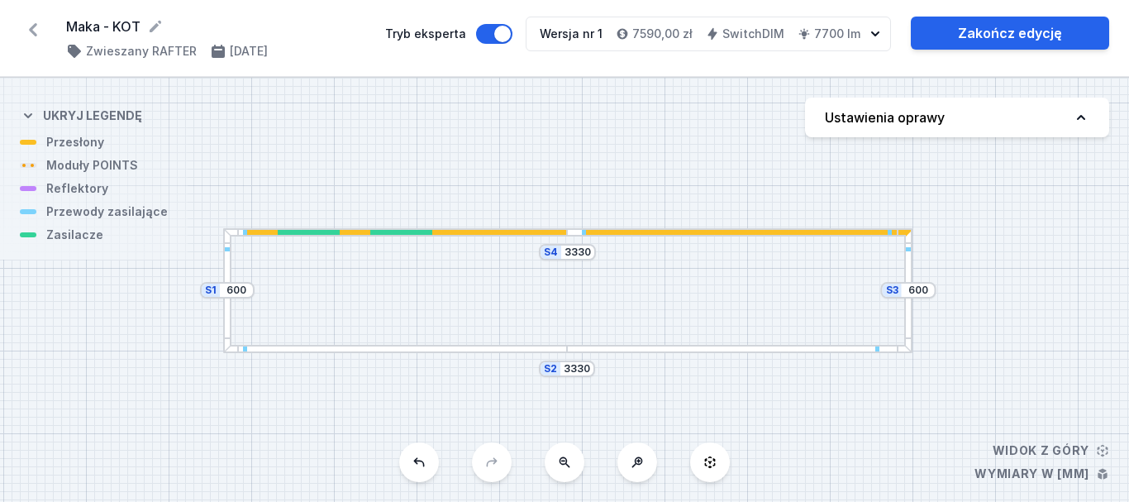
click at [539, 236] on div "S4 3330 S3 600 S2 3330 S1 600" at bounding box center [564, 290] width 1129 height 424
click at [582, 231] on div at bounding box center [584, 232] width 4 height 5
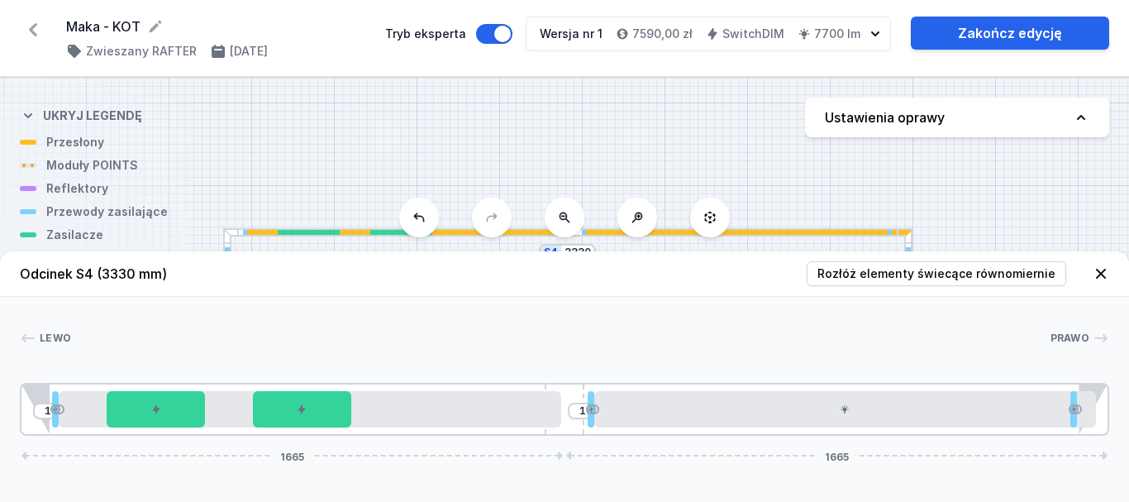
click at [582, 231] on div at bounding box center [584, 232] width 4 height 5
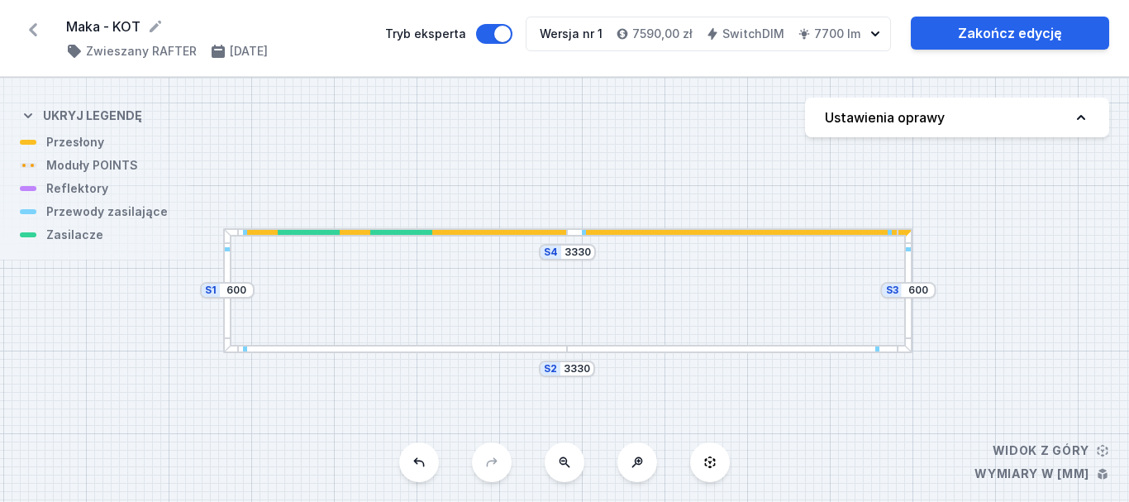
click at [582, 235] on div at bounding box center [739, 232] width 344 height 8
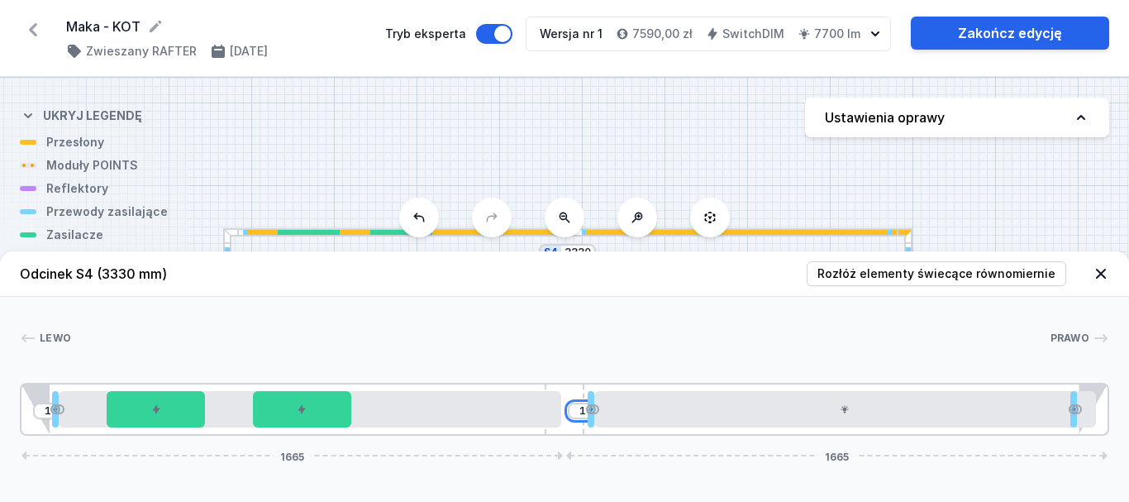
click at [576, 412] on input "10" at bounding box center [586, 410] width 26 height 13
click at [1101, 274] on icon at bounding box center [1101, 274] width 10 height 10
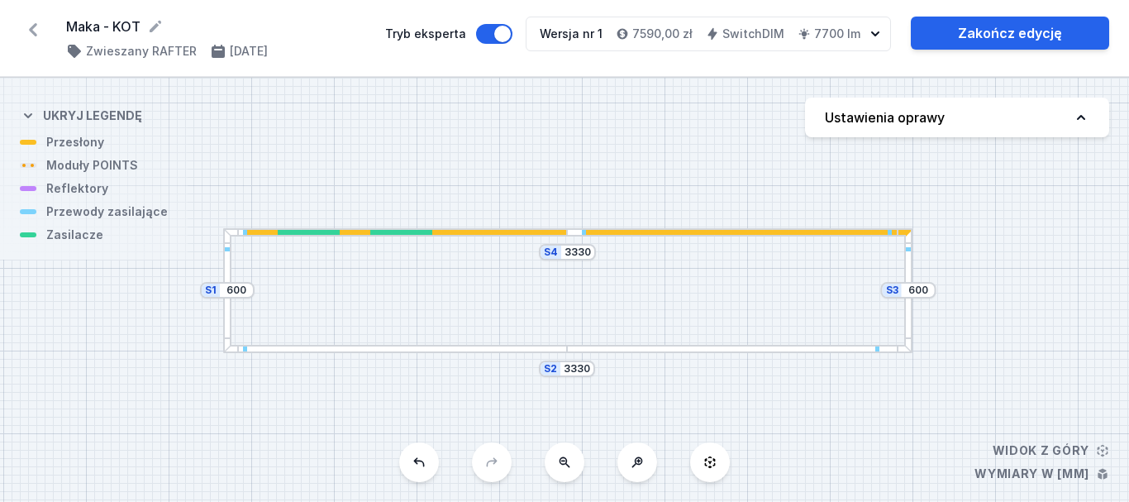
click at [226, 312] on div at bounding box center [227, 290] width 8 height 124
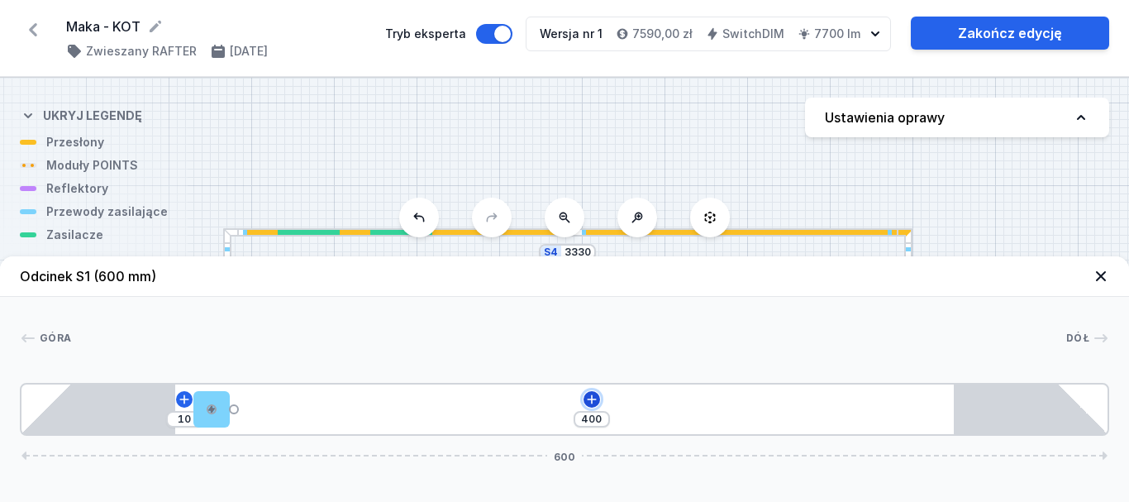
click at [592, 398] on icon at bounding box center [591, 398] width 9 height 9
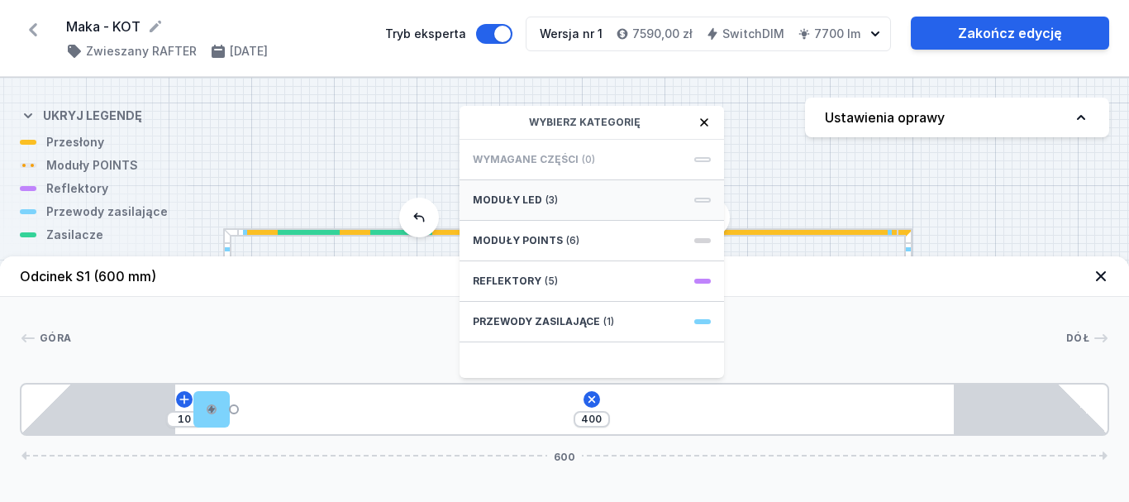
click at [642, 194] on div "Moduły LED (3)" at bounding box center [592, 200] width 265 height 41
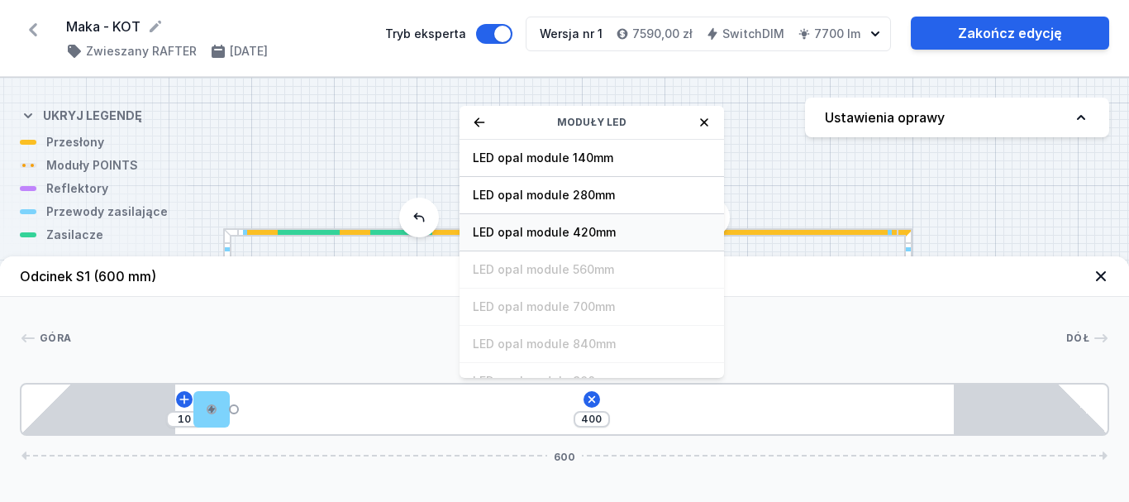
click at [617, 235] on span "LED opal module 420mm" at bounding box center [592, 232] width 238 height 17
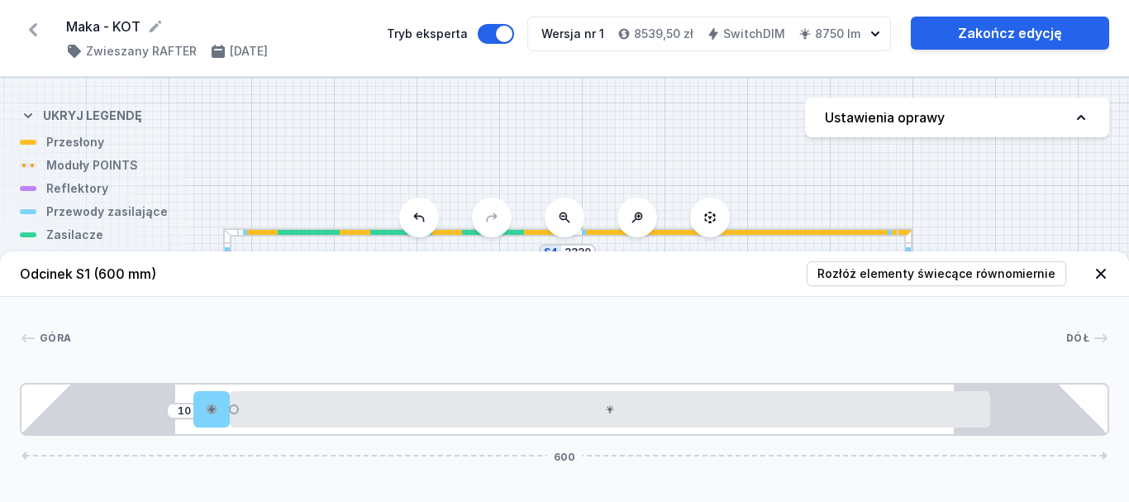
click at [1104, 270] on icon at bounding box center [1101, 274] width 10 height 10
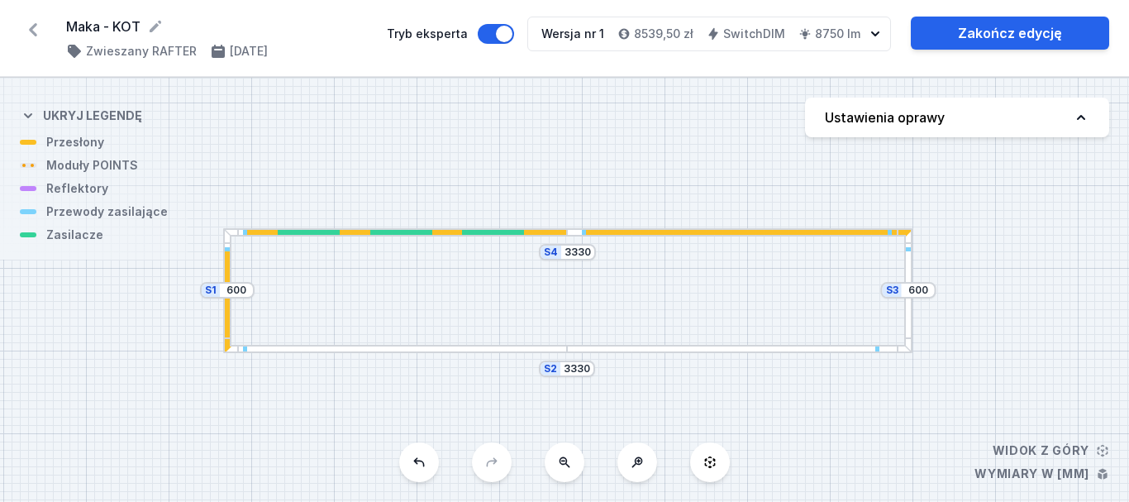
click at [908, 271] on div at bounding box center [908, 290] width 8 height 124
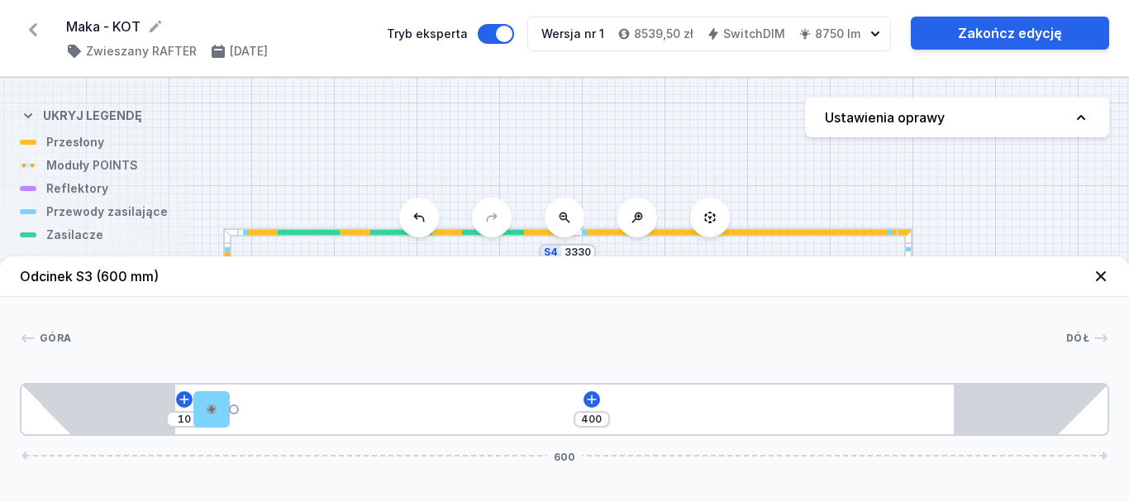
click at [908, 271] on header "Odcinek S3 (600 mm)" at bounding box center [564, 276] width 1129 height 41
click at [589, 400] on icon at bounding box center [591, 399] width 13 height 13
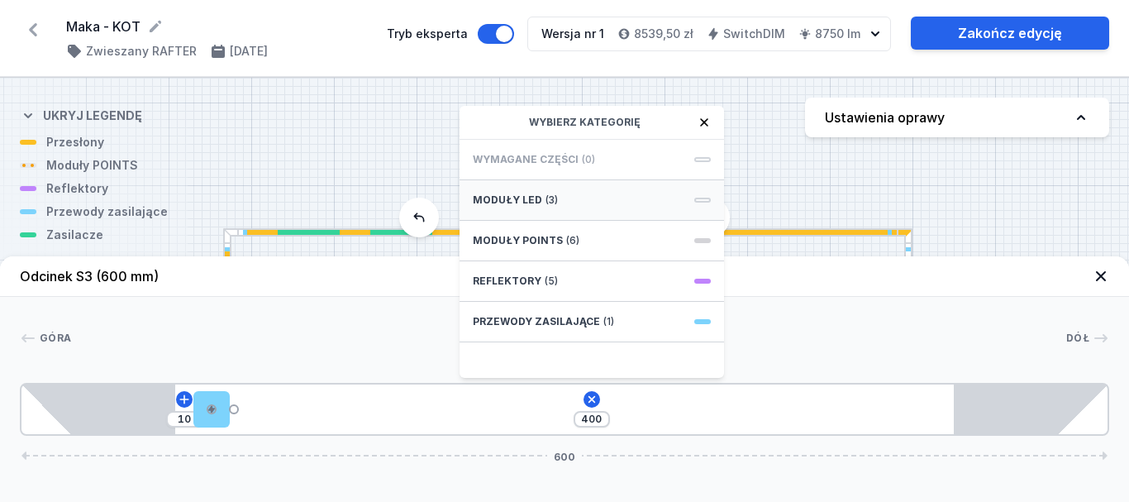
click at [518, 193] on div "Moduły LED (3)" at bounding box center [592, 200] width 265 height 41
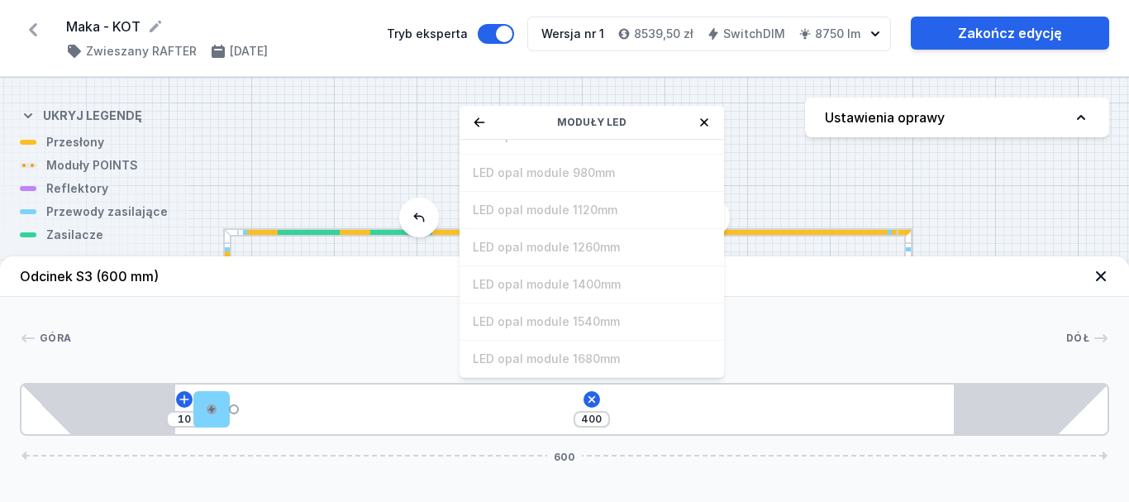
scroll to position [0, 0]
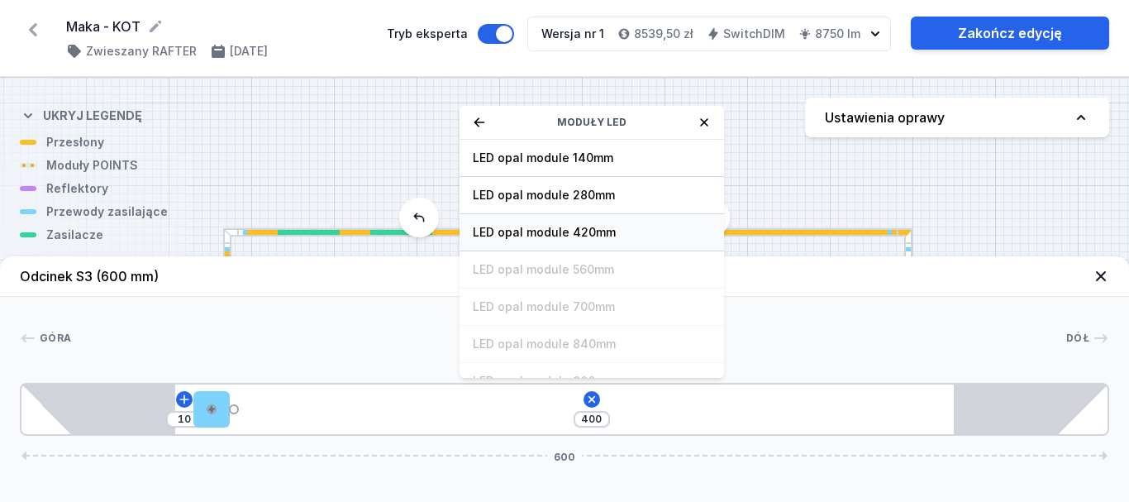
click at [541, 232] on span "LED opal module 420mm" at bounding box center [592, 232] width 238 height 17
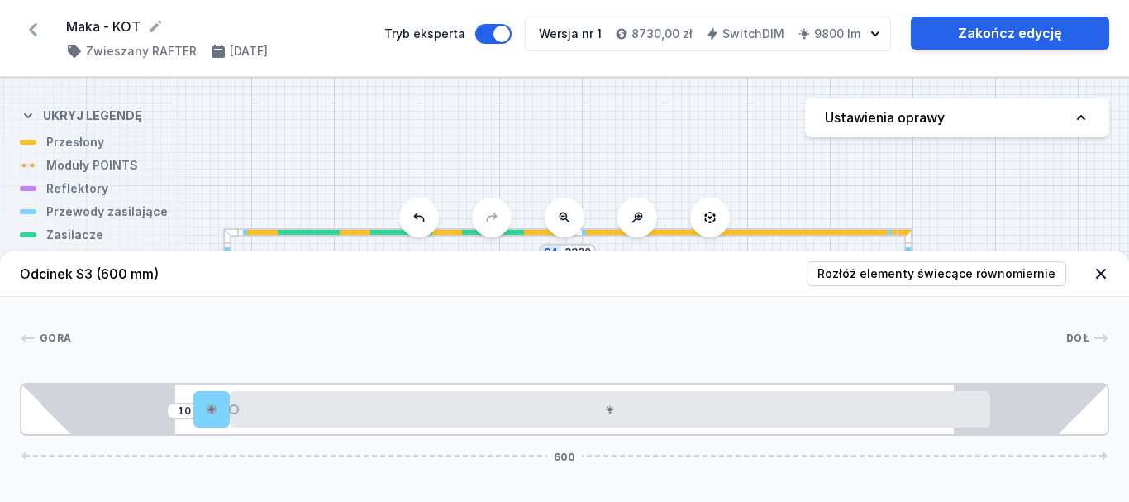
click at [1102, 269] on icon at bounding box center [1101, 273] width 17 height 17
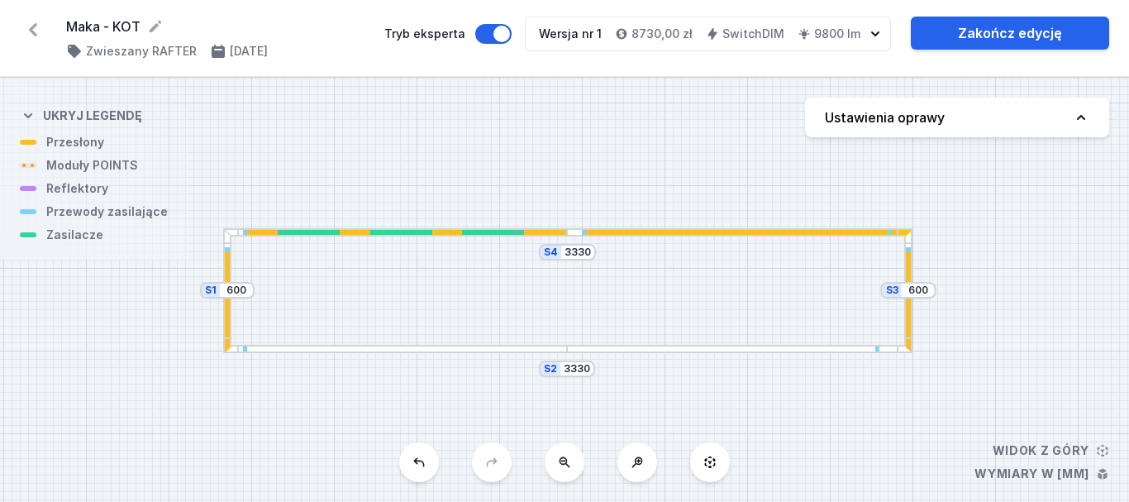
click at [677, 352] on div at bounding box center [739, 349] width 344 height 8
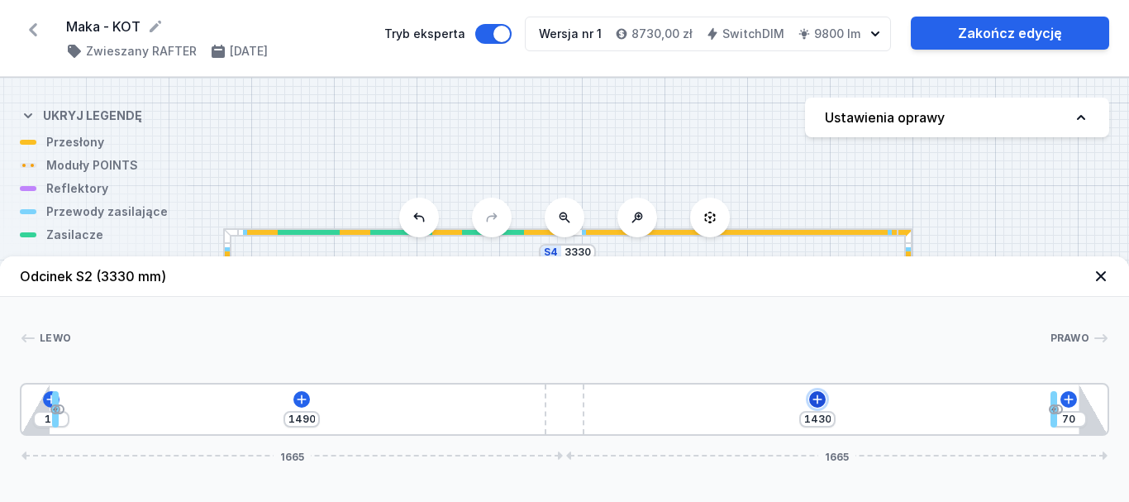
click at [820, 399] on icon at bounding box center [817, 398] width 9 height 9
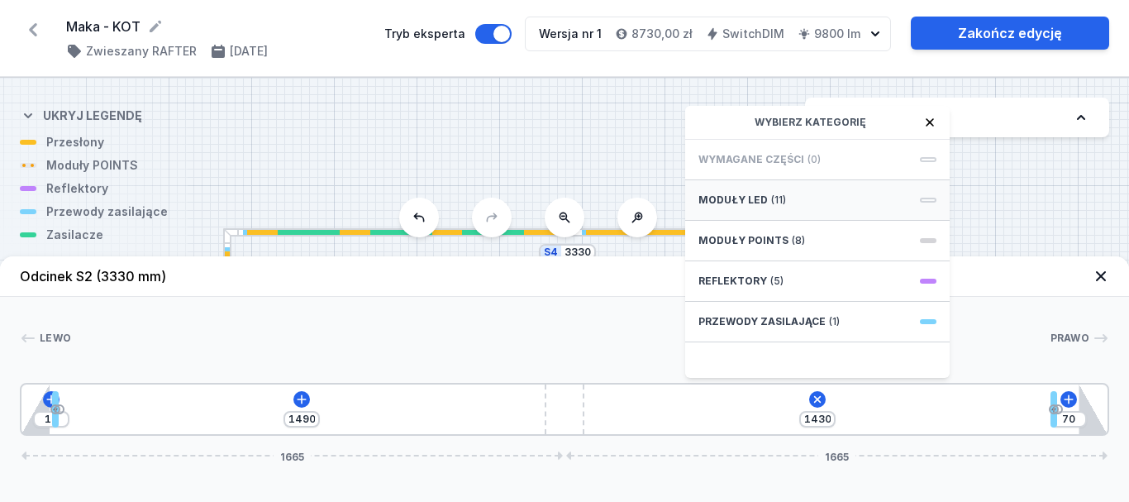
click at [751, 201] on span "Moduły LED" at bounding box center [732, 199] width 69 height 13
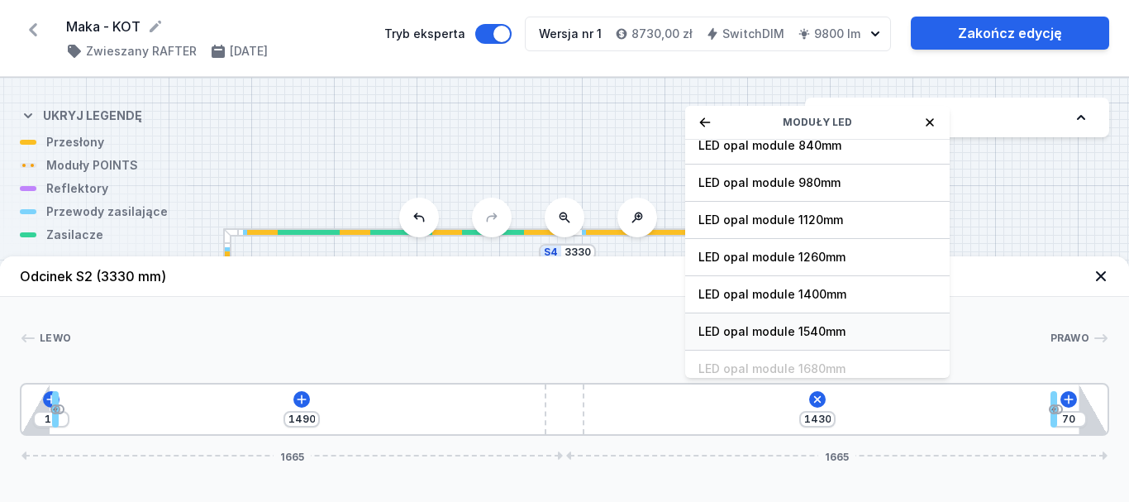
scroll to position [208, 0]
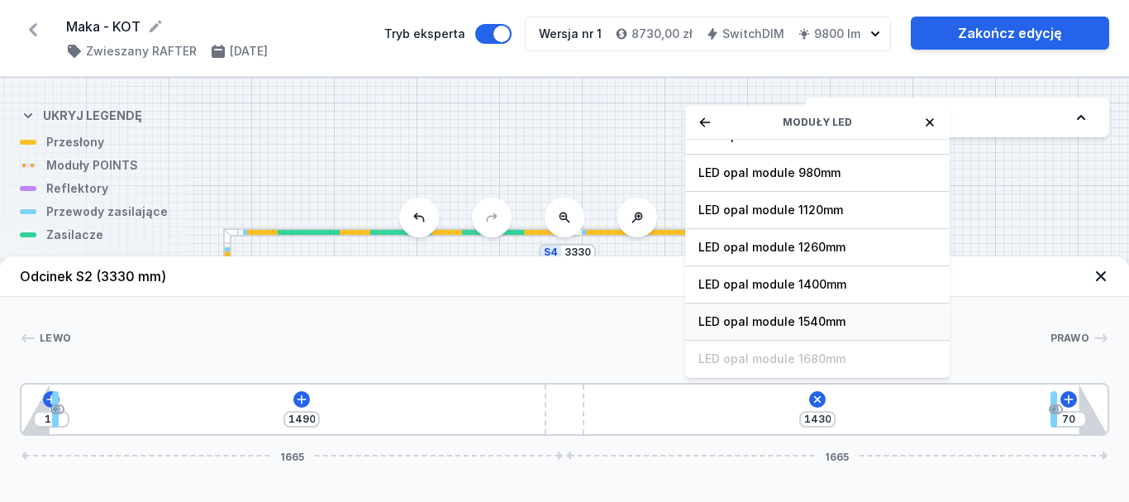
click at [786, 325] on span "LED opal module 1540mm" at bounding box center [817, 321] width 238 height 17
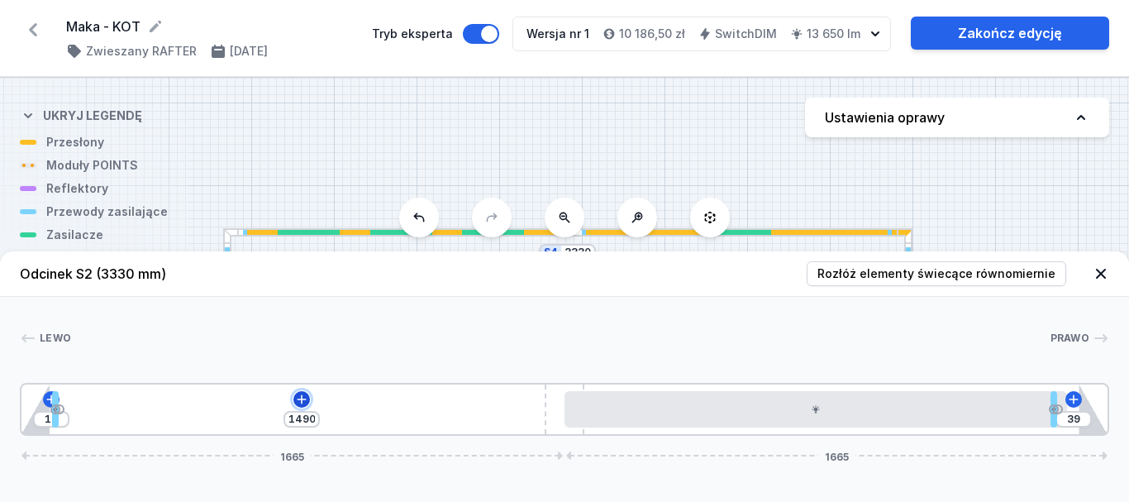
click at [299, 400] on icon at bounding box center [301, 399] width 13 height 13
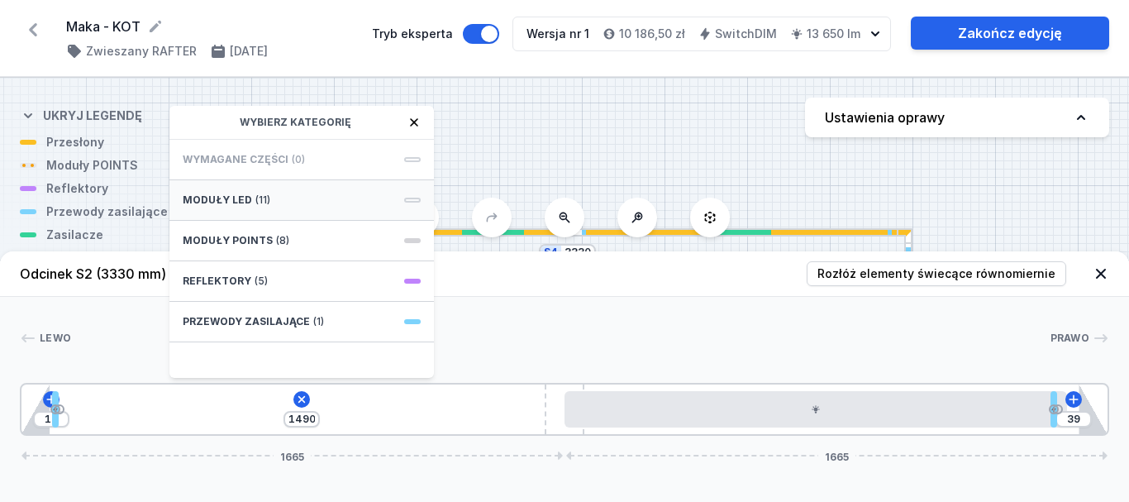
click at [226, 198] on span "Moduły LED" at bounding box center [217, 199] width 69 height 13
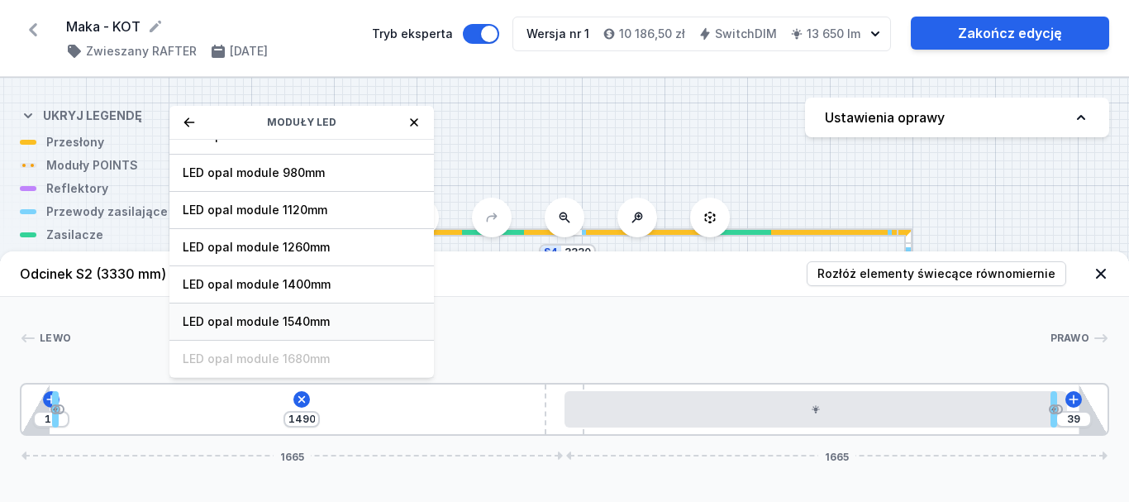
click at [274, 320] on span "LED opal module 1540mm" at bounding box center [302, 321] width 238 height 17
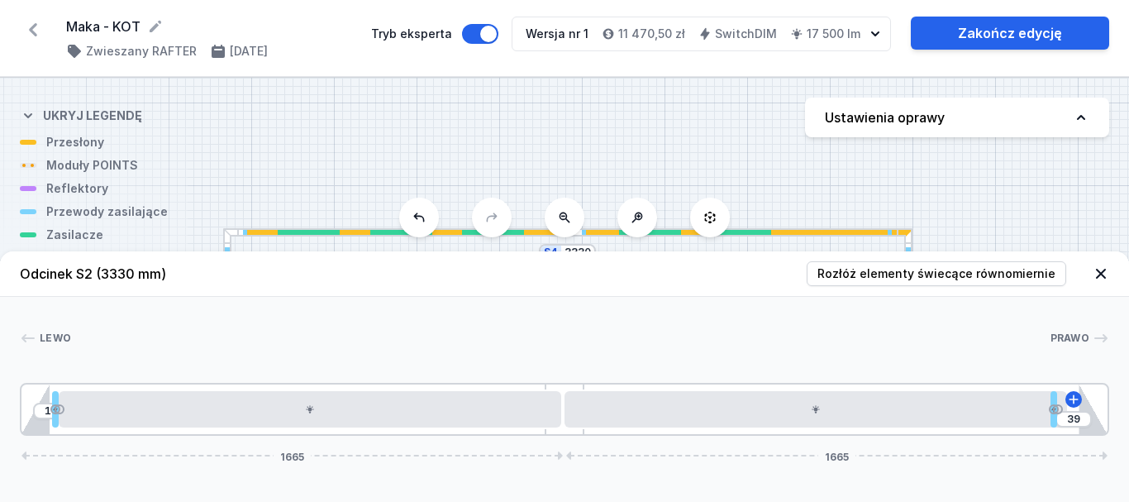
click at [1099, 272] on icon at bounding box center [1101, 274] width 10 height 10
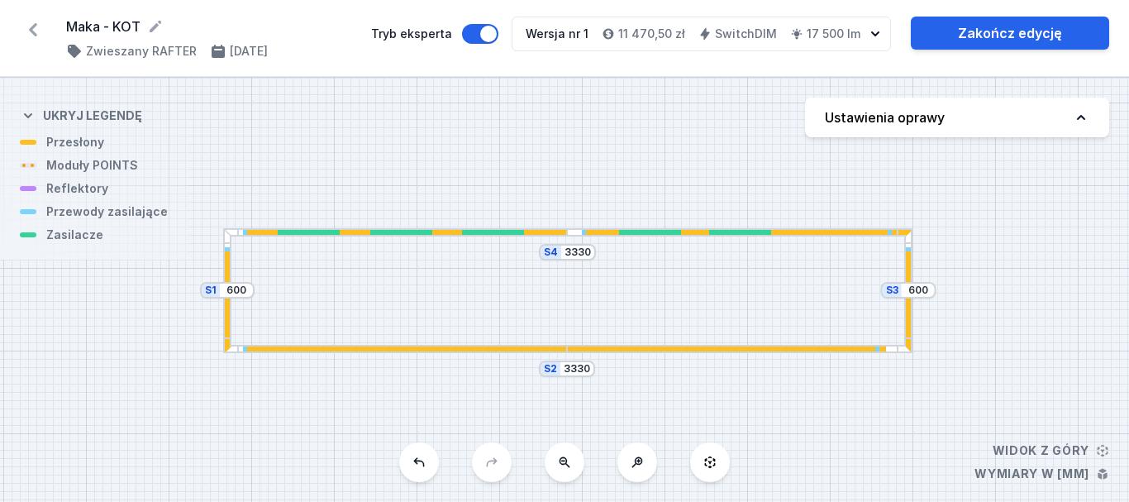
click at [1046, 246] on div "S4 3330 S3 600 S2 3330 S1 600" at bounding box center [564, 290] width 1129 height 424
click at [1080, 121] on icon at bounding box center [1081, 117] width 17 height 17
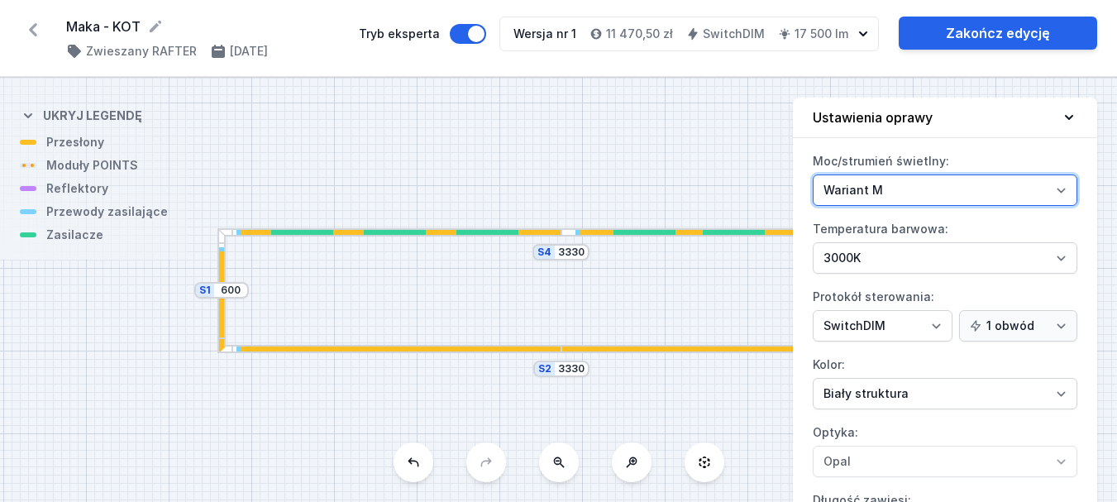
click at [1058, 188] on select "Wariant L Wariant M" at bounding box center [945, 189] width 265 height 31
click at [813, 174] on select "Wariant L Wariant M" at bounding box center [945, 189] width 265 height 31
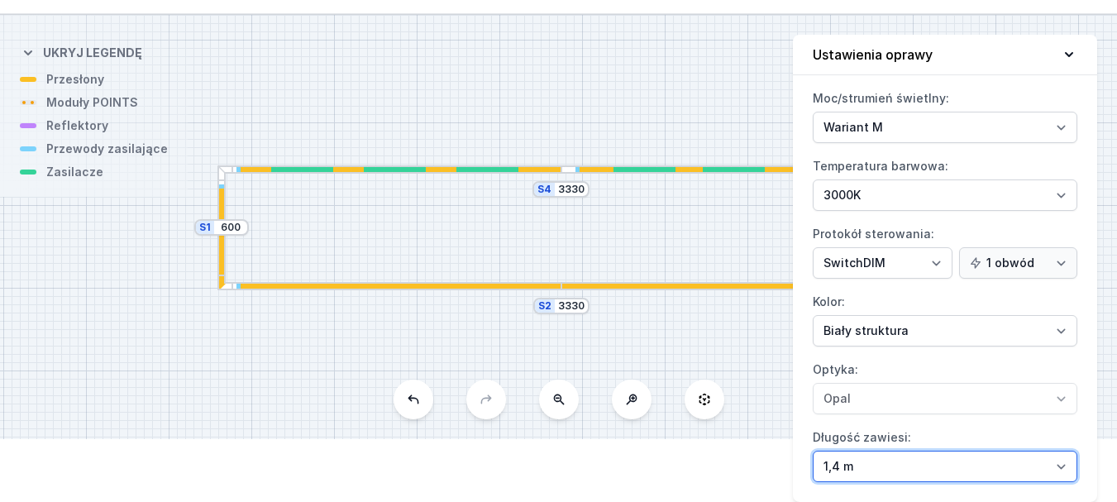
click at [1060, 465] on select "1,4 m 3 m 4 m 5 m" at bounding box center [945, 466] width 265 height 31
click at [813, 451] on select "1,4 m 3 m 4 m 5 m" at bounding box center [945, 466] width 265 height 31
click at [1062, 467] on select "1,4 m 3 m 4 m 5 m" at bounding box center [945, 466] width 265 height 31
click at [813, 451] on select "1,4 m 3 m 4 m 5 m" at bounding box center [945, 466] width 265 height 31
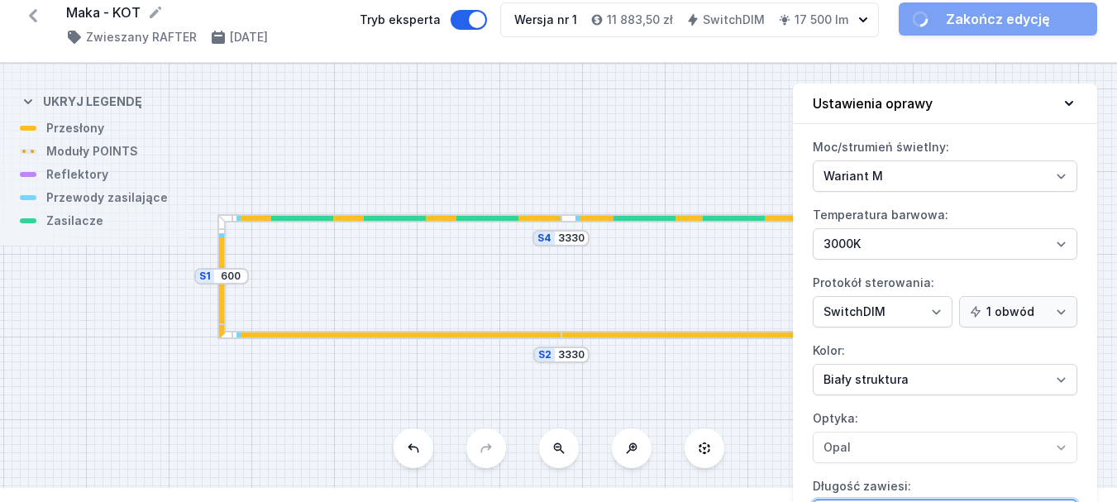
scroll to position [0, 0]
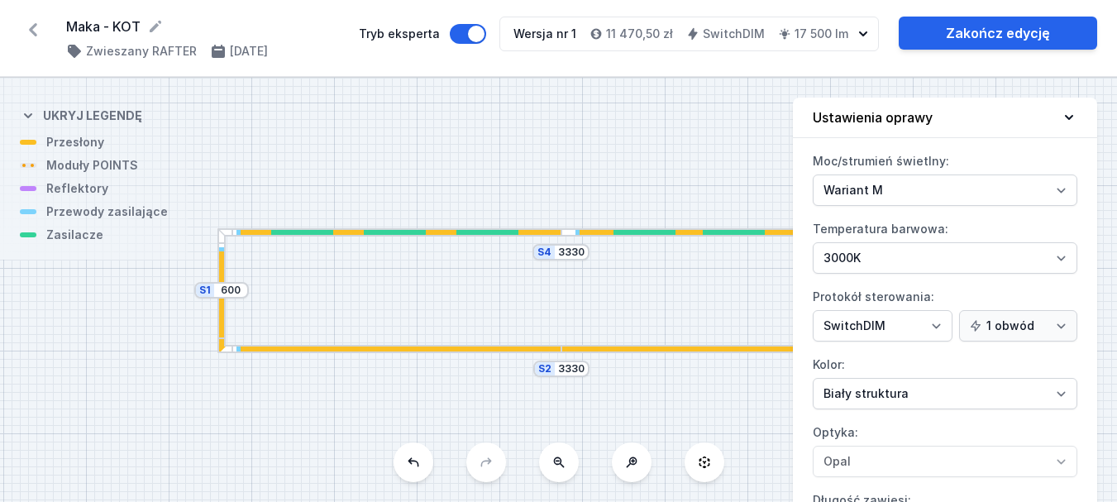
click at [1109, 250] on div "S4 3330 S3 600 S2 3330 S1 600" at bounding box center [558, 290] width 1117 height 424
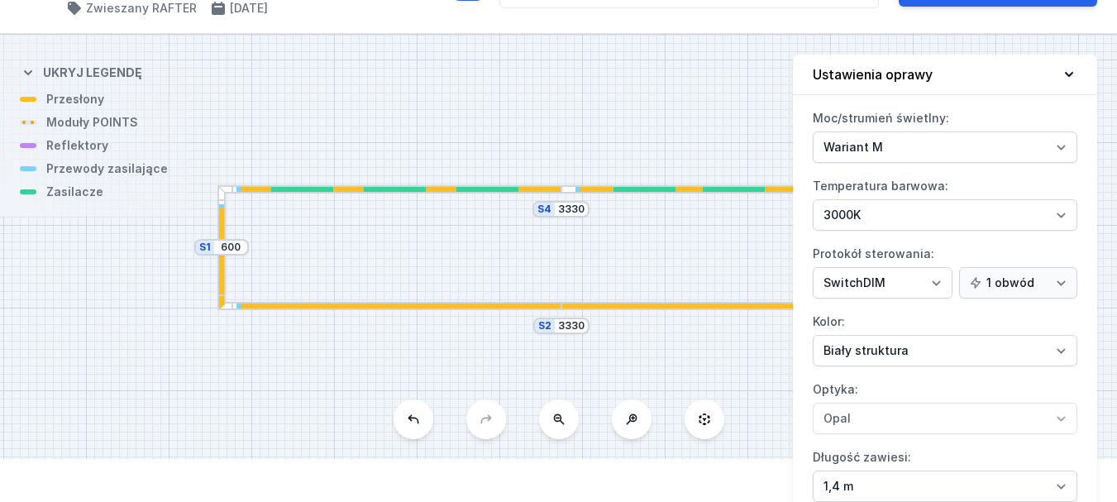
scroll to position [63, 0]
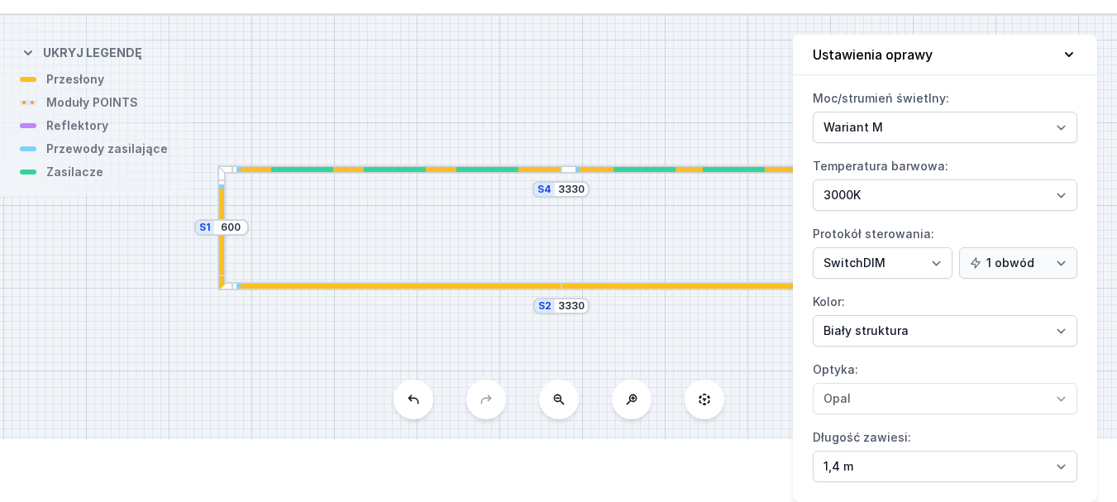
drag, startPoint x: 727, startPoint y: 442, endPoint x: 737, endPoint y: 448, distance: 11.5
click at [729, 439] on html "Maka - KOT ( 11413 /v 1 ) Zwieszany RAFTER [DATE] Tryb eksperta Wersja nr 1 11 …" at bounding box center [558, 188] width 1117 height 502
click at [764, 379] on div "S4 3330 S3 600 S2 3330 S1 600" at bounding box center [558, 227] width 1117 height 424
click at [1073, 50] on icon at bounding box center [1069, 54] width 17 height 17
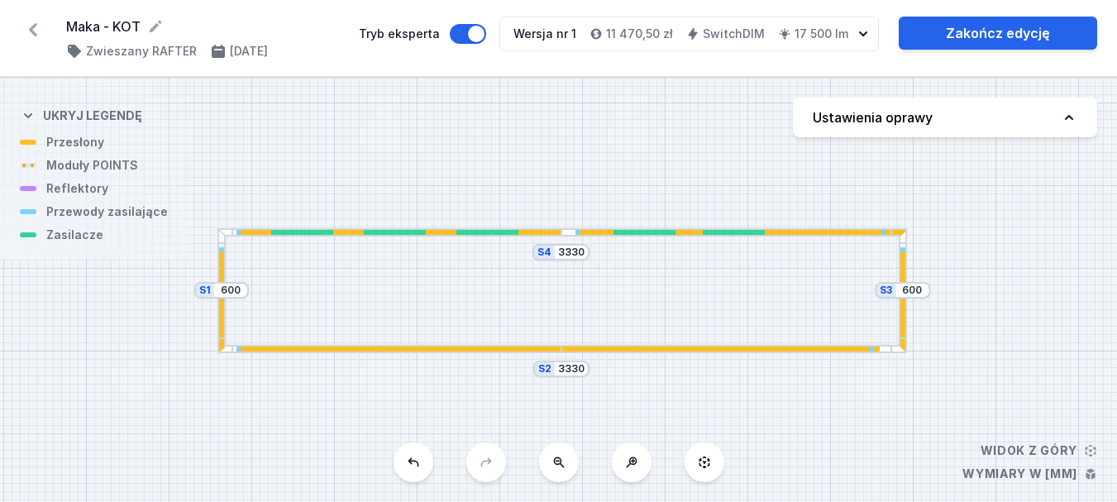
scroll to position [0, 0]
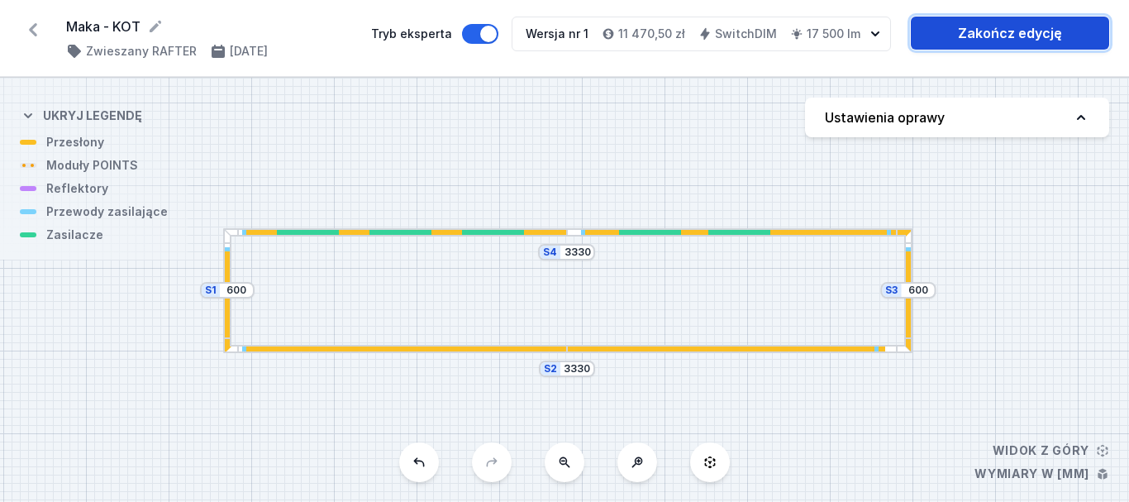
click at [1023, 31] on link "Zakończ edycję" at bounding box center [1010, 33] width 198 height 33
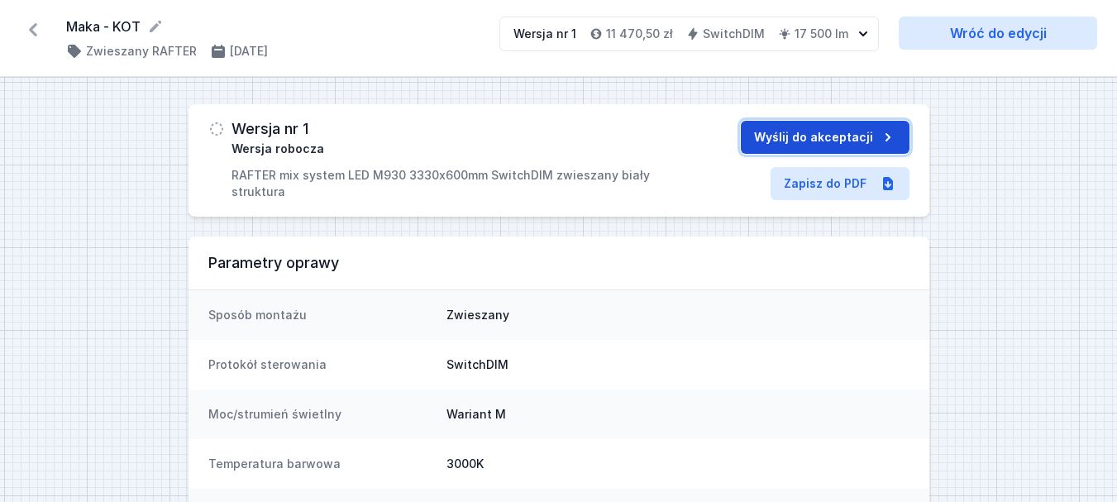
click at [849, 136] on button "Wyślij do akceptacji" at bounding box center [825, 137] width 169 height 33
